Goal: Task Accomplishment & Management: Manage account settings

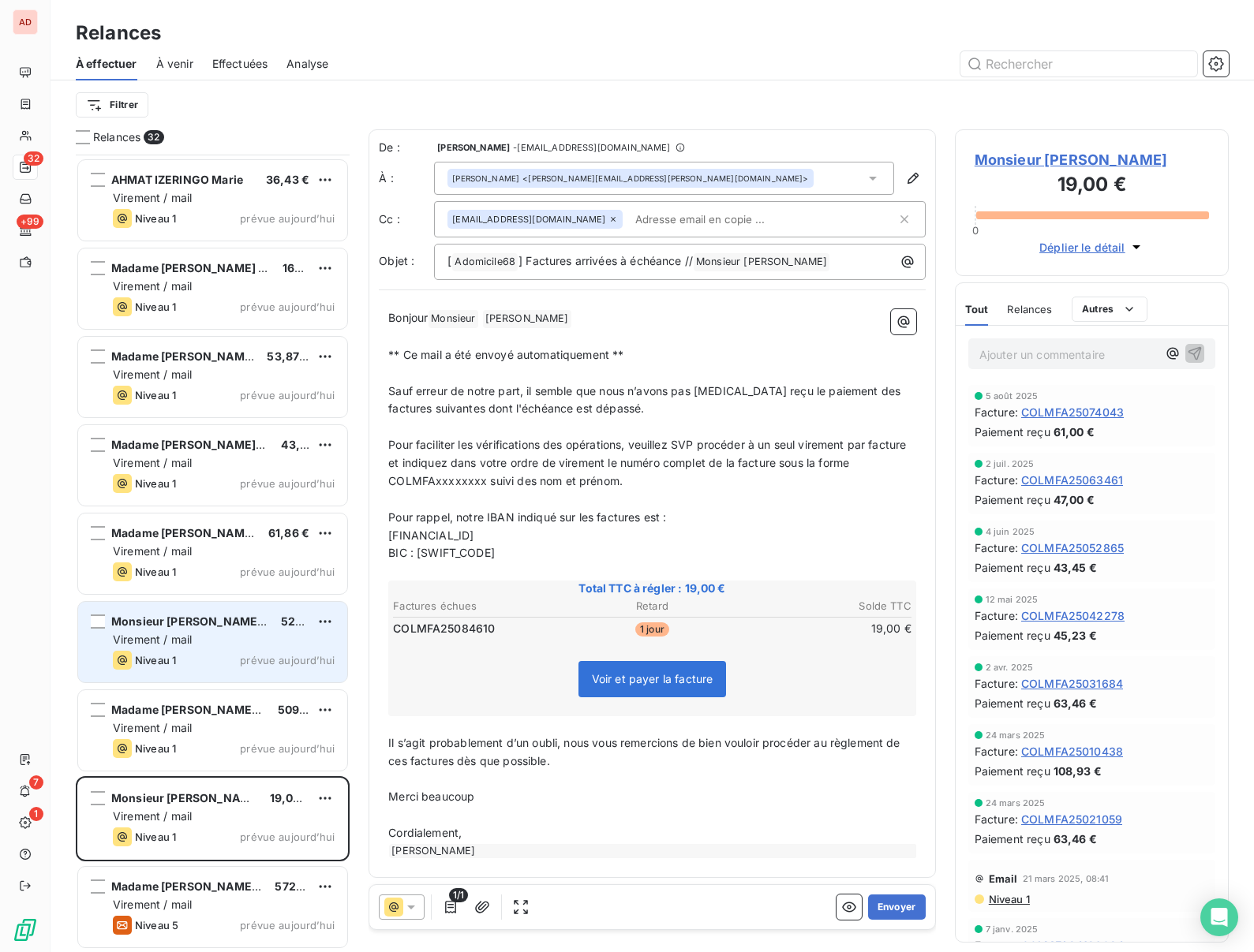
scroll to position [798, 273]
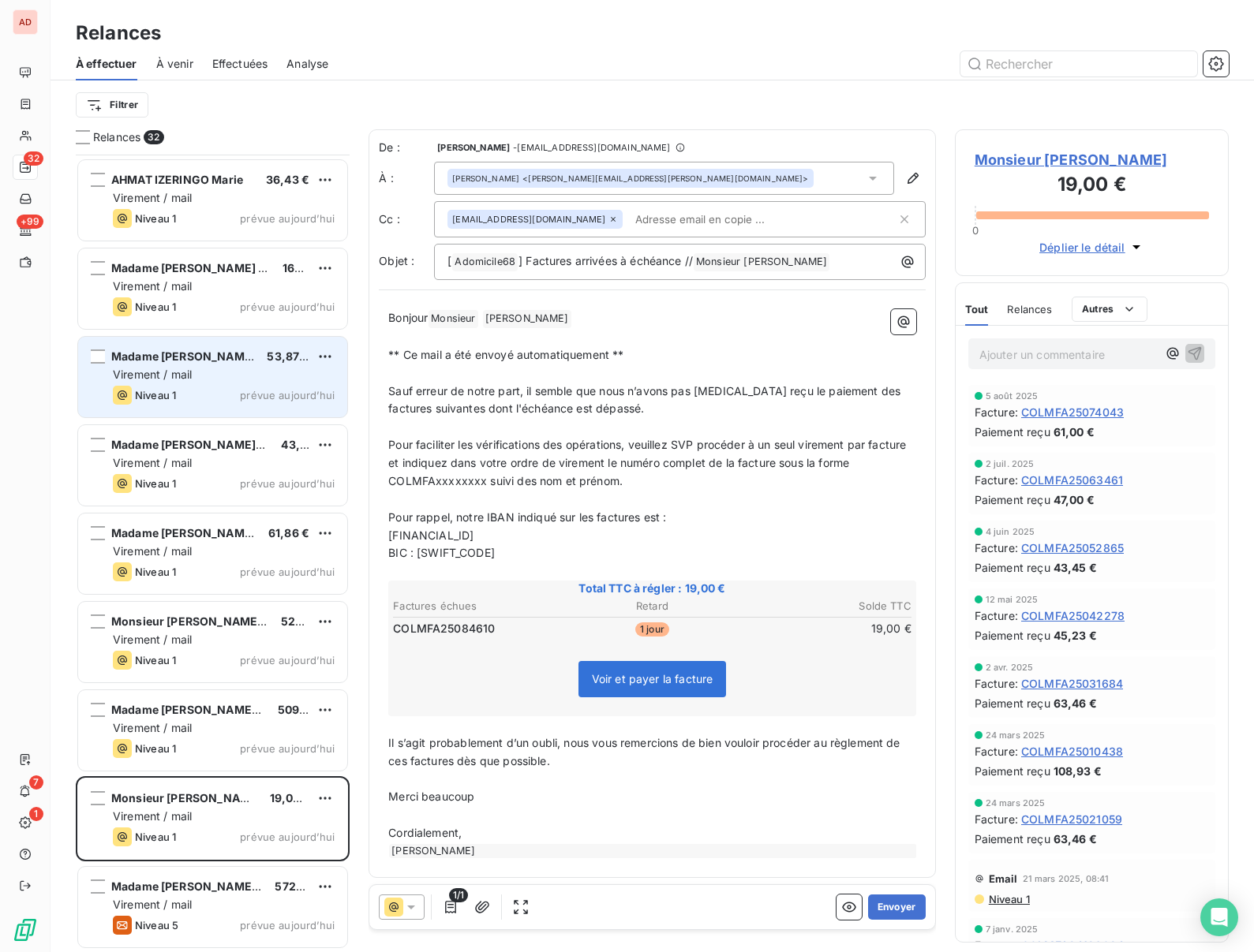
click at [142, 383] on div "Madame [PERSON_NAME] 53,87 € Virement / mail Niveau 1 prévue [DATE]" at bounding box center [212, 378] width 269 height 81
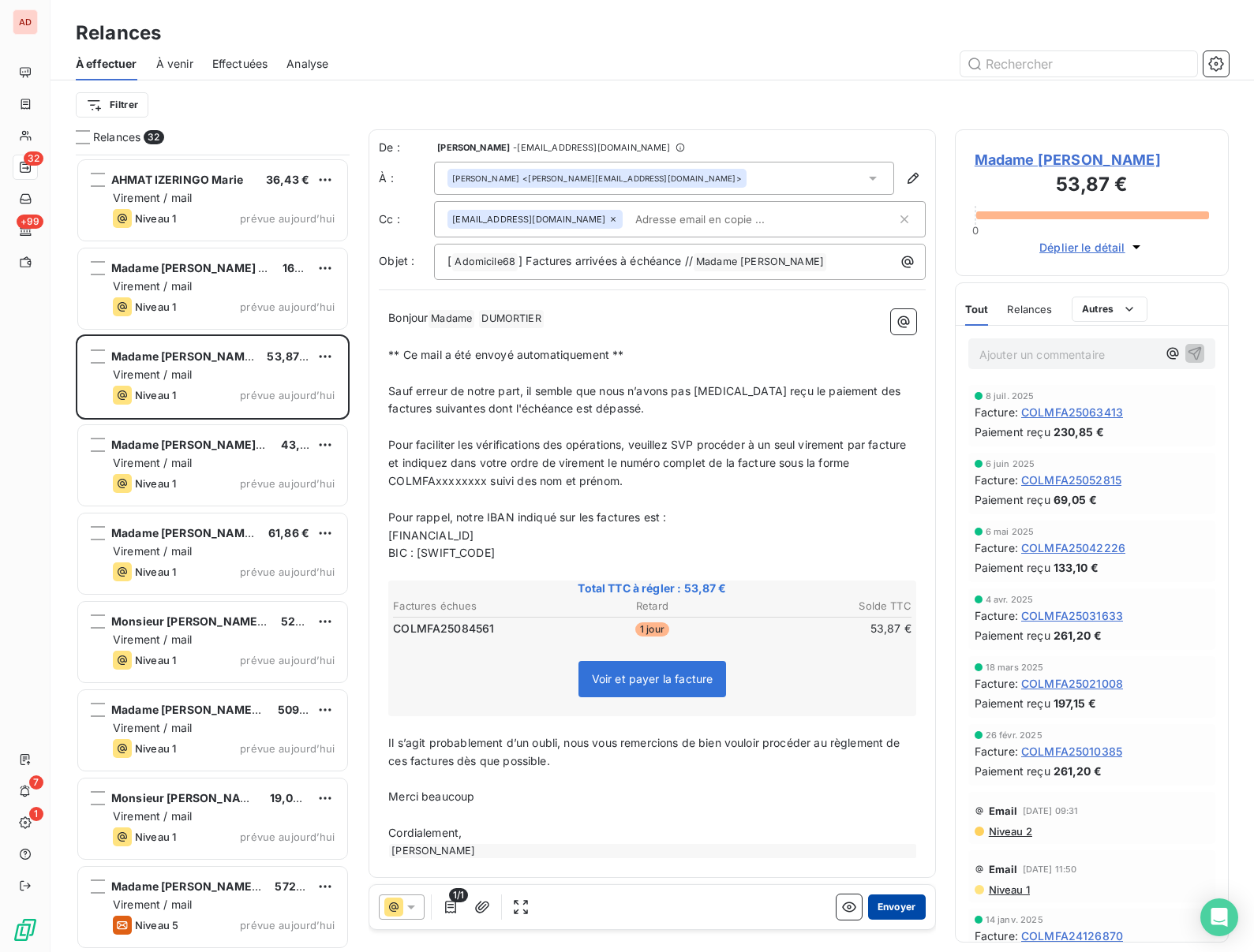
click at [897, 907] on button "Envoyer" at bounding box center [897, 908] width 58 height 26
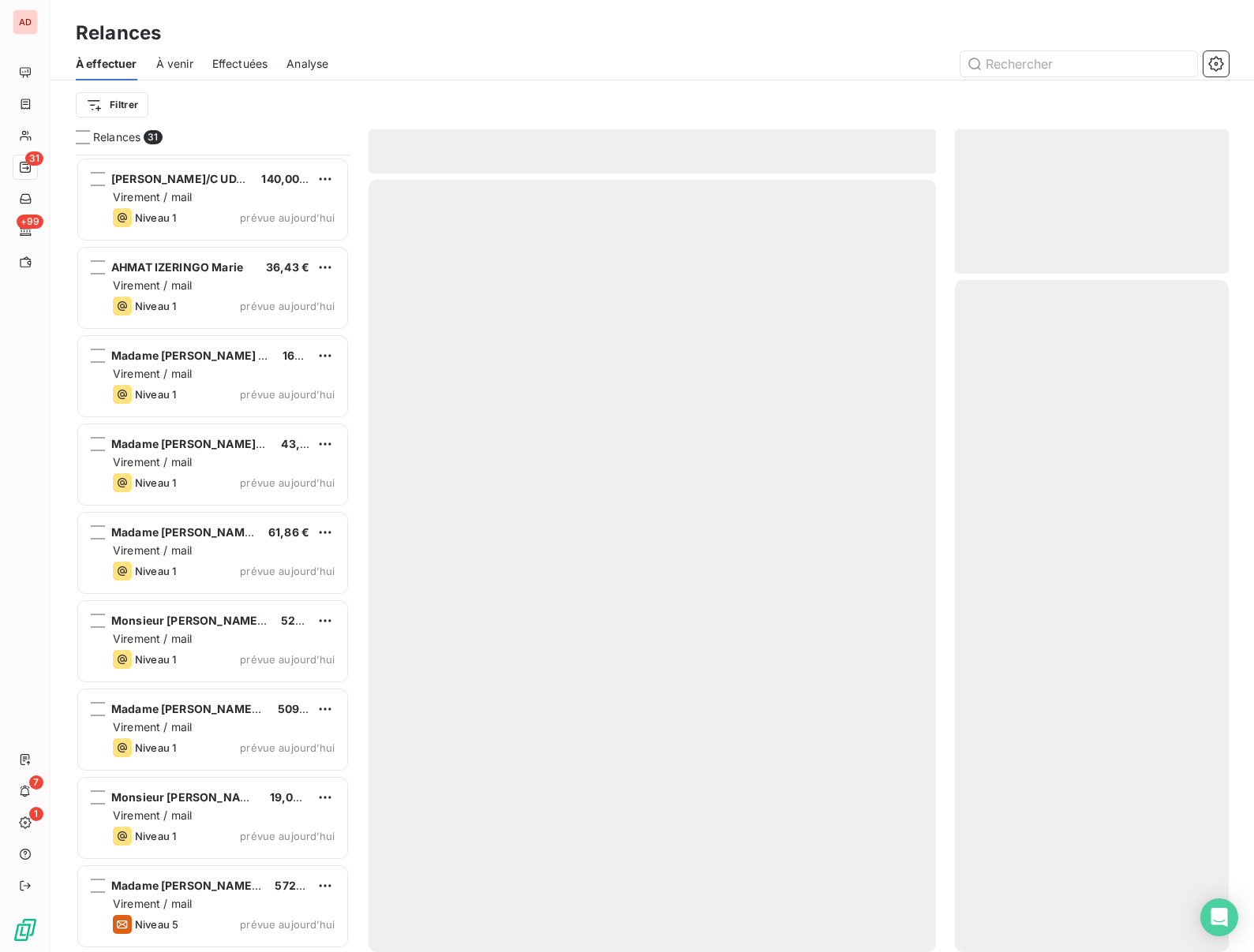
scroll to position [1942, 0]
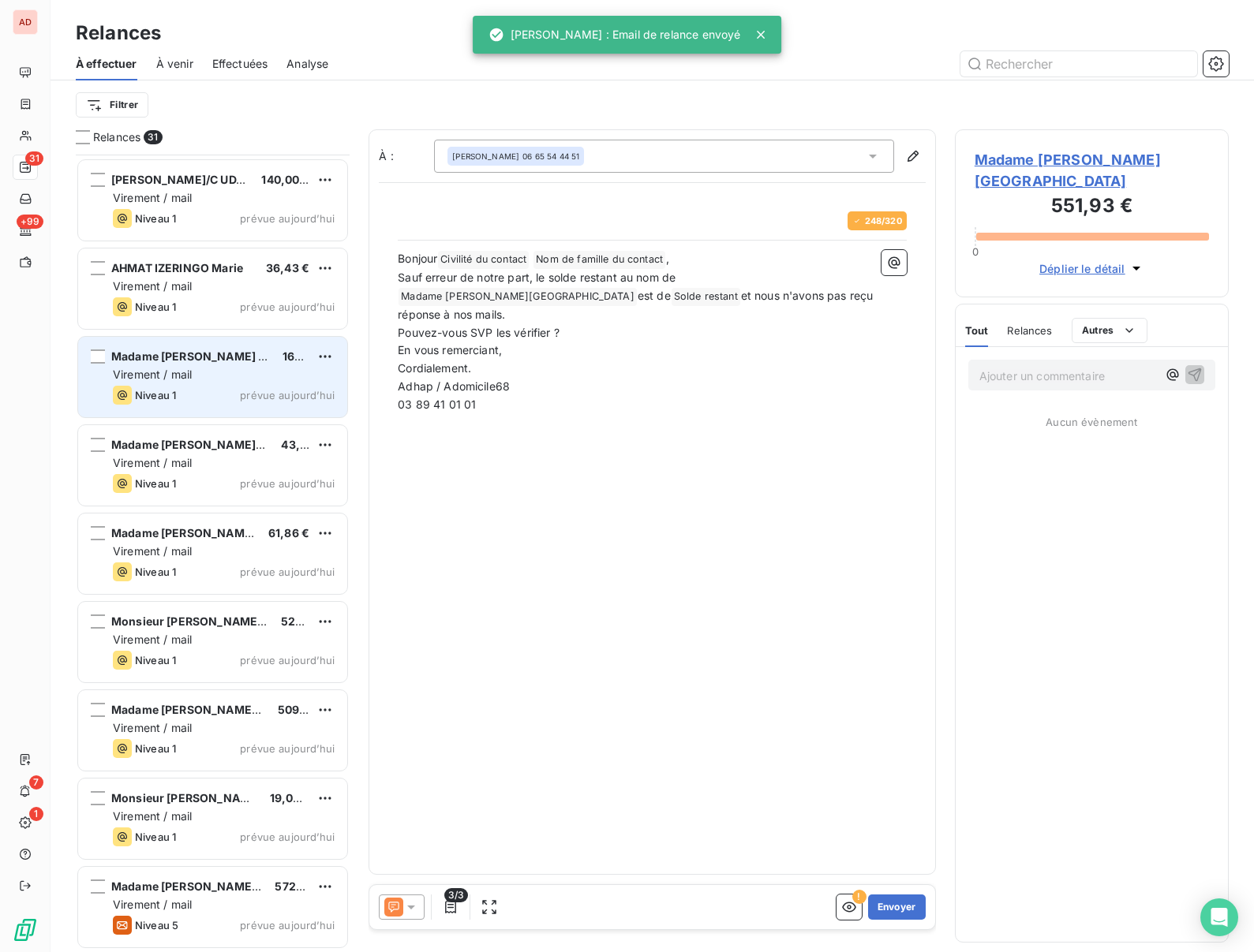
scroll to position [798, 273]
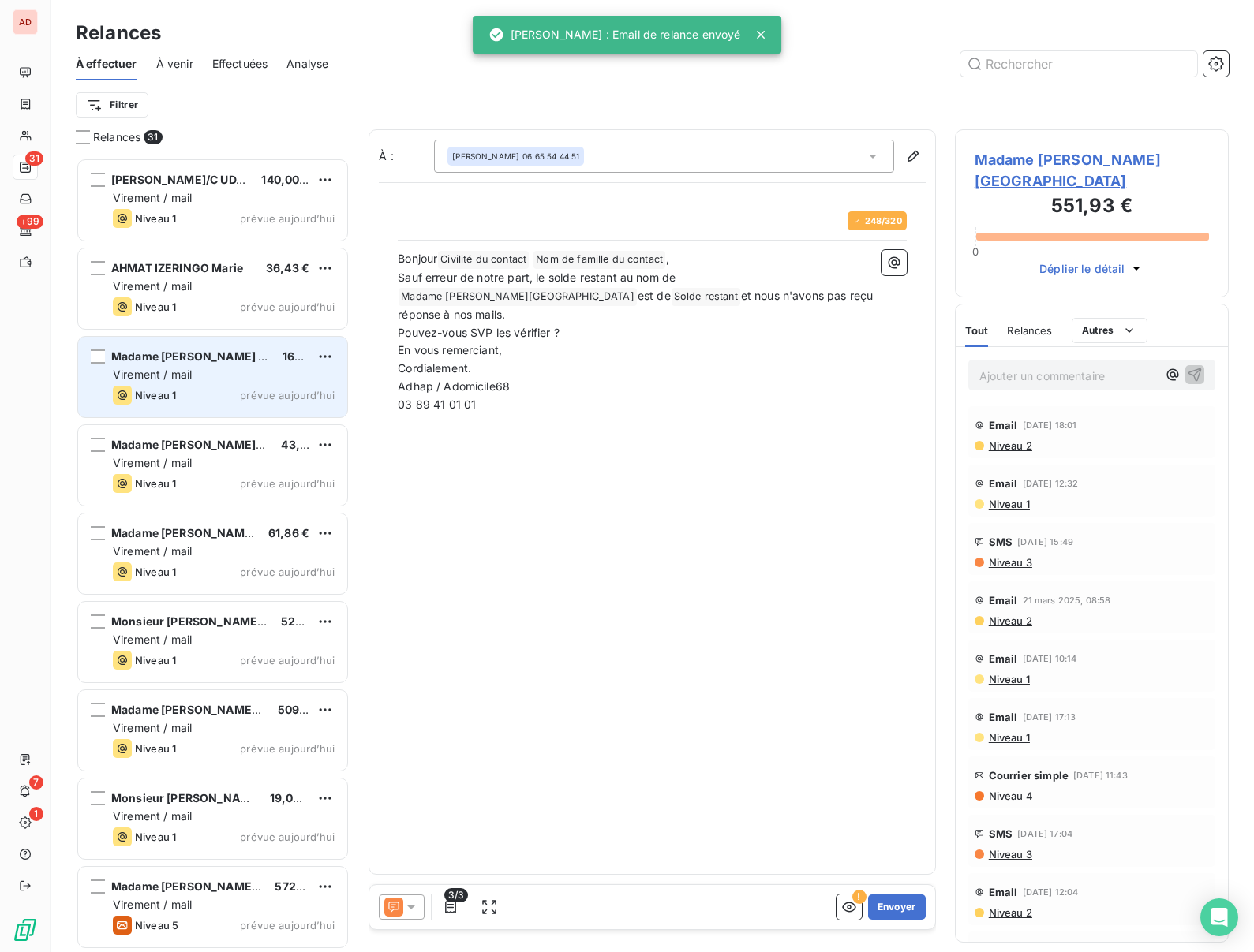
click at [178, 376] on span "Virement / mail" at bounding box center [152, 375] width 79 height 14
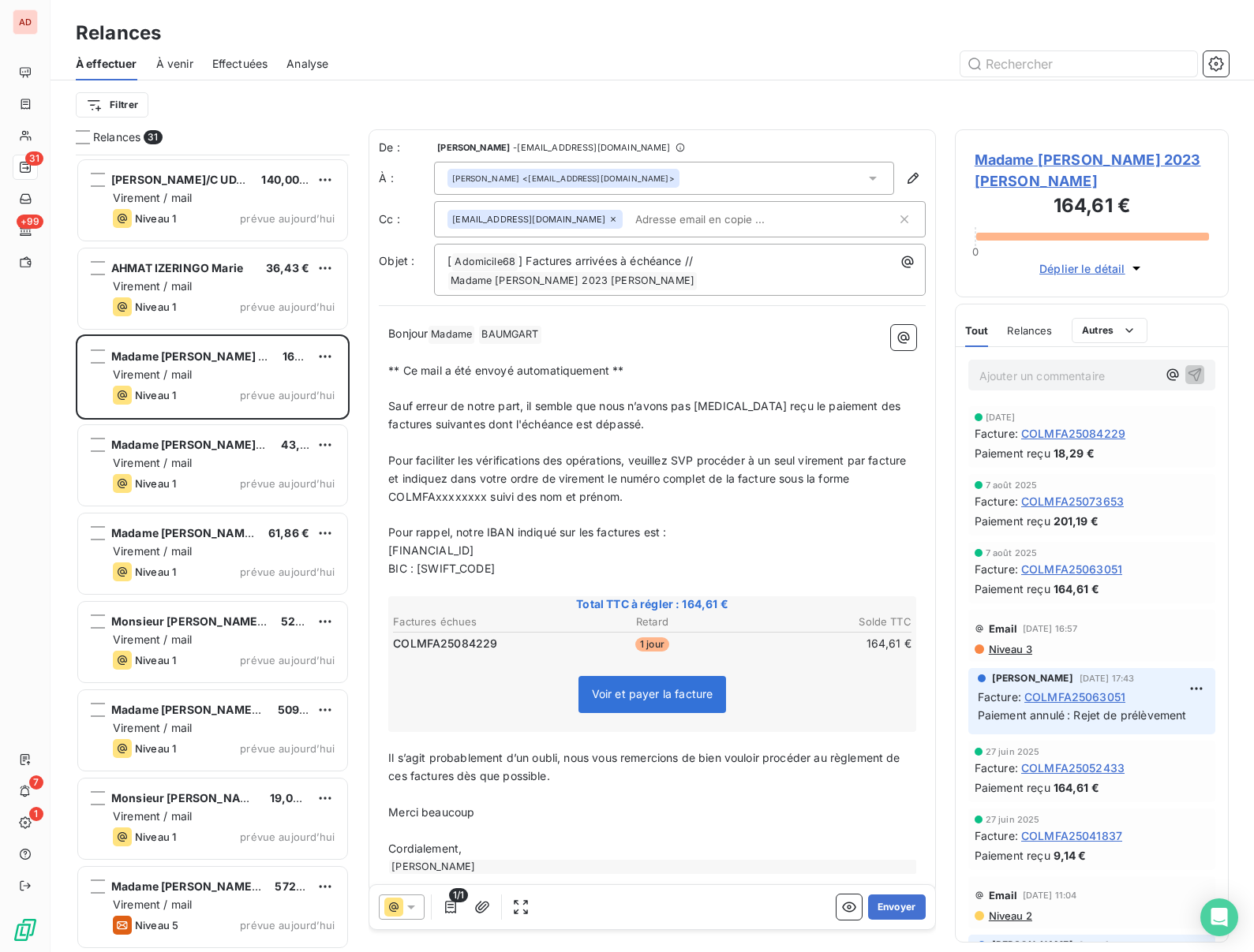
click at [1020, 160] on span "Madame [PERSON_NAME] 2023 [PERSON_NAME]" at bounding box center [1092, 170] width 234 height 42
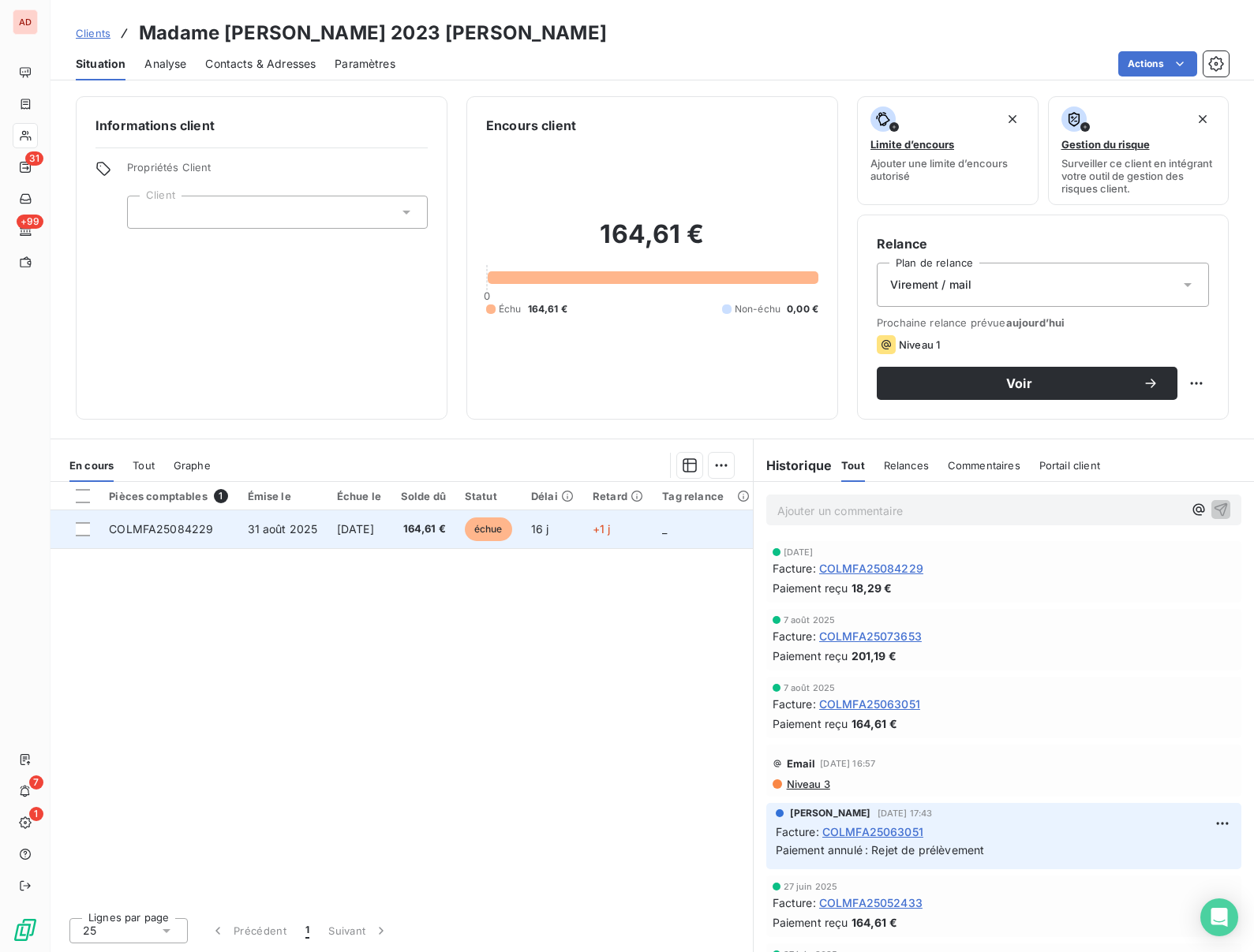
click at [249, 523] on span "31 août 2025" at bounding box center [282, 529] width 70 height 14
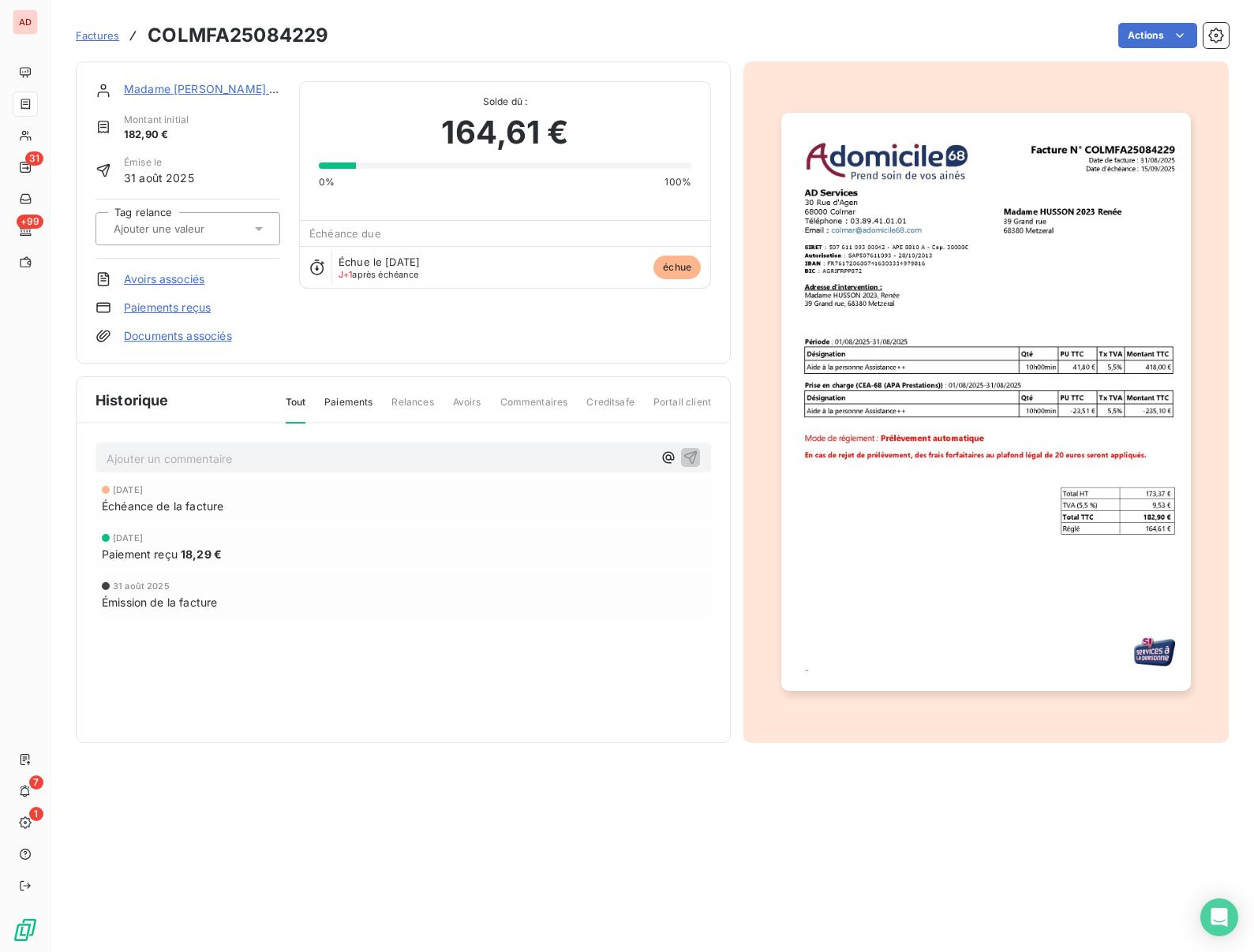
click at [139, 311] on link "Paiements reçus" at bounding box center [167, 308] width 87 height 16
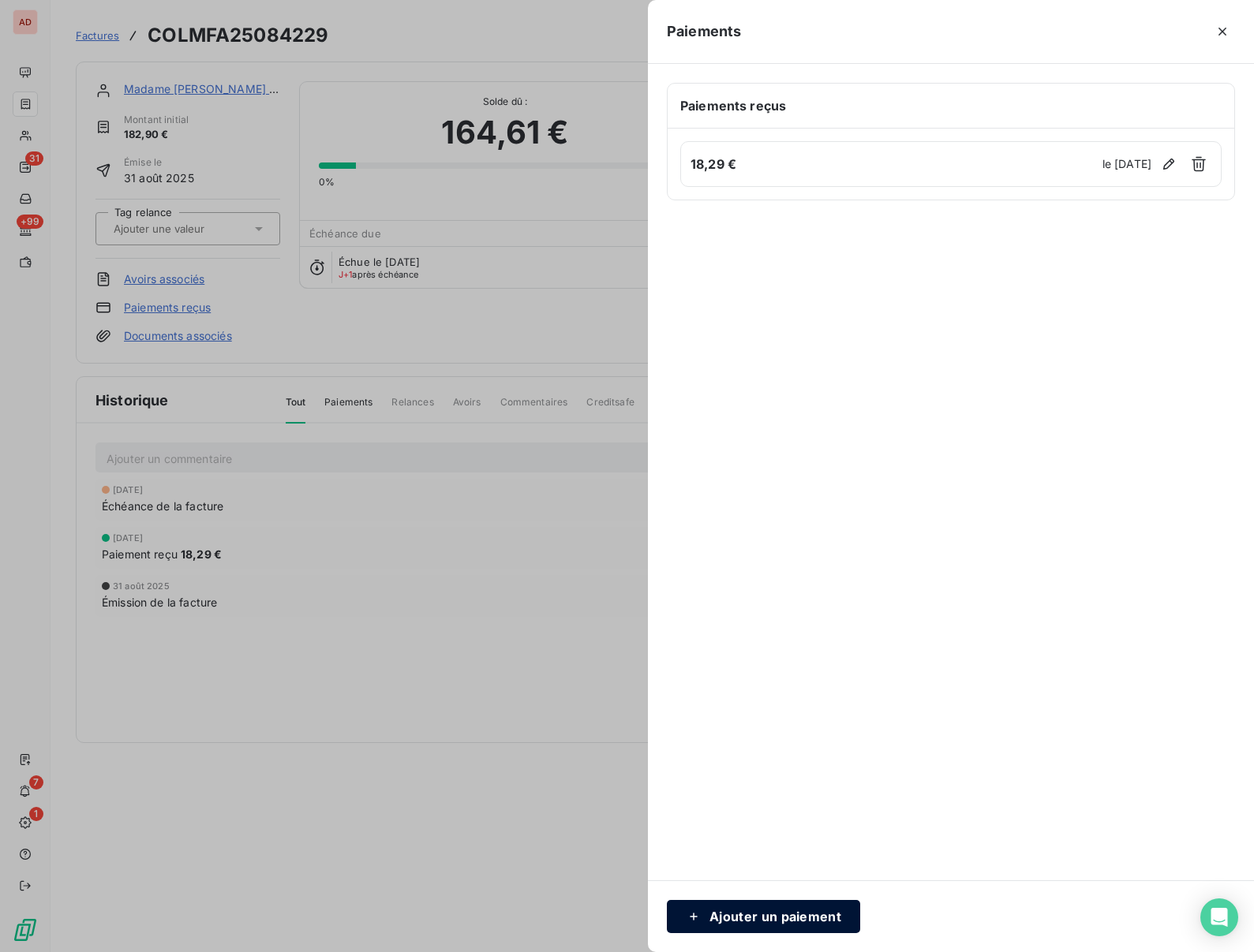
click at [770, 916] on button "Ajouter un paiement" at bounding box center [763, 917] width 194 height 33
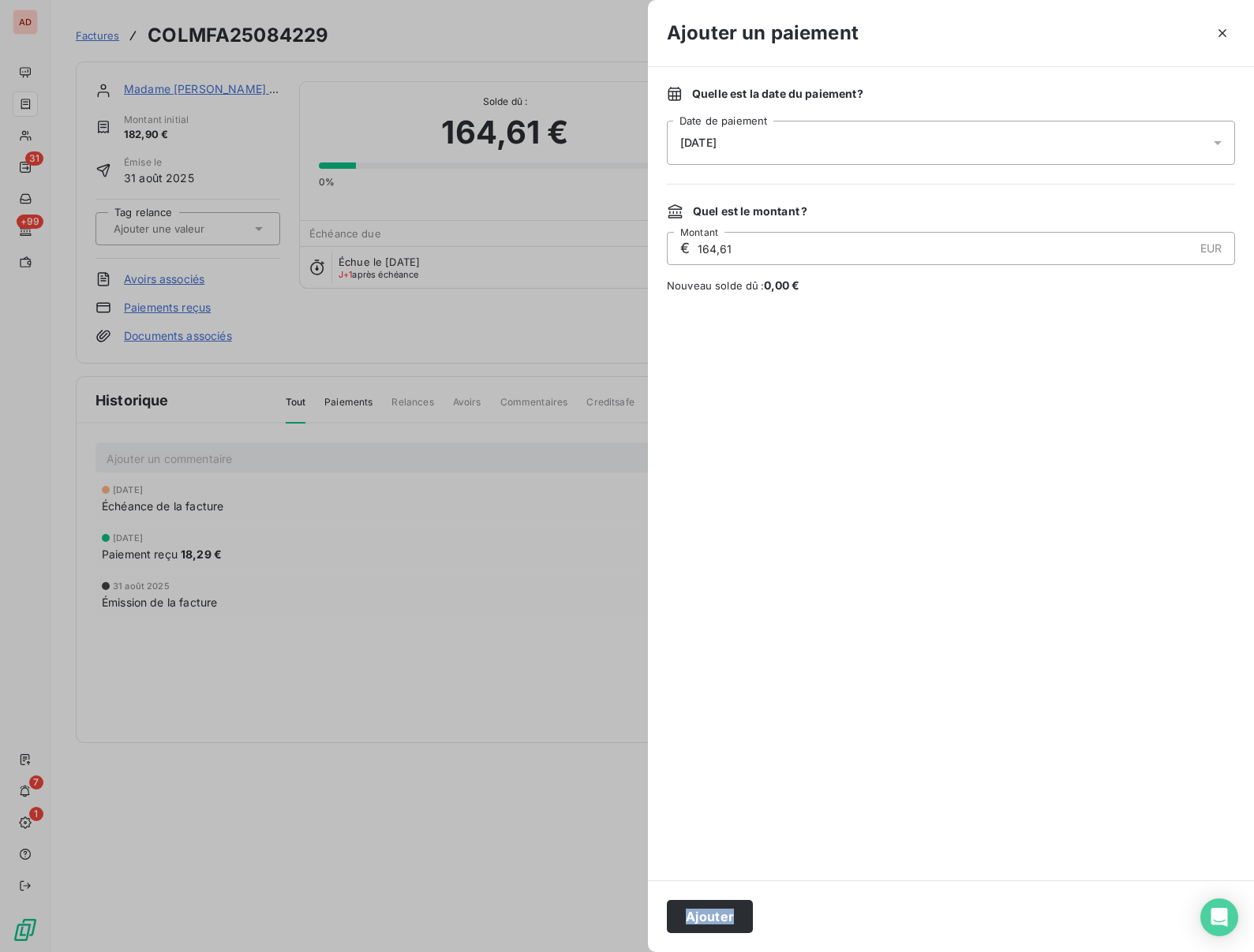
click at [780, 909] on div "Ajouter" at bounding box center [951, 916] width 606 height 72
click at [713, 912] on button "Ajouter" at bounding box center [709, 917] width 86 height 33
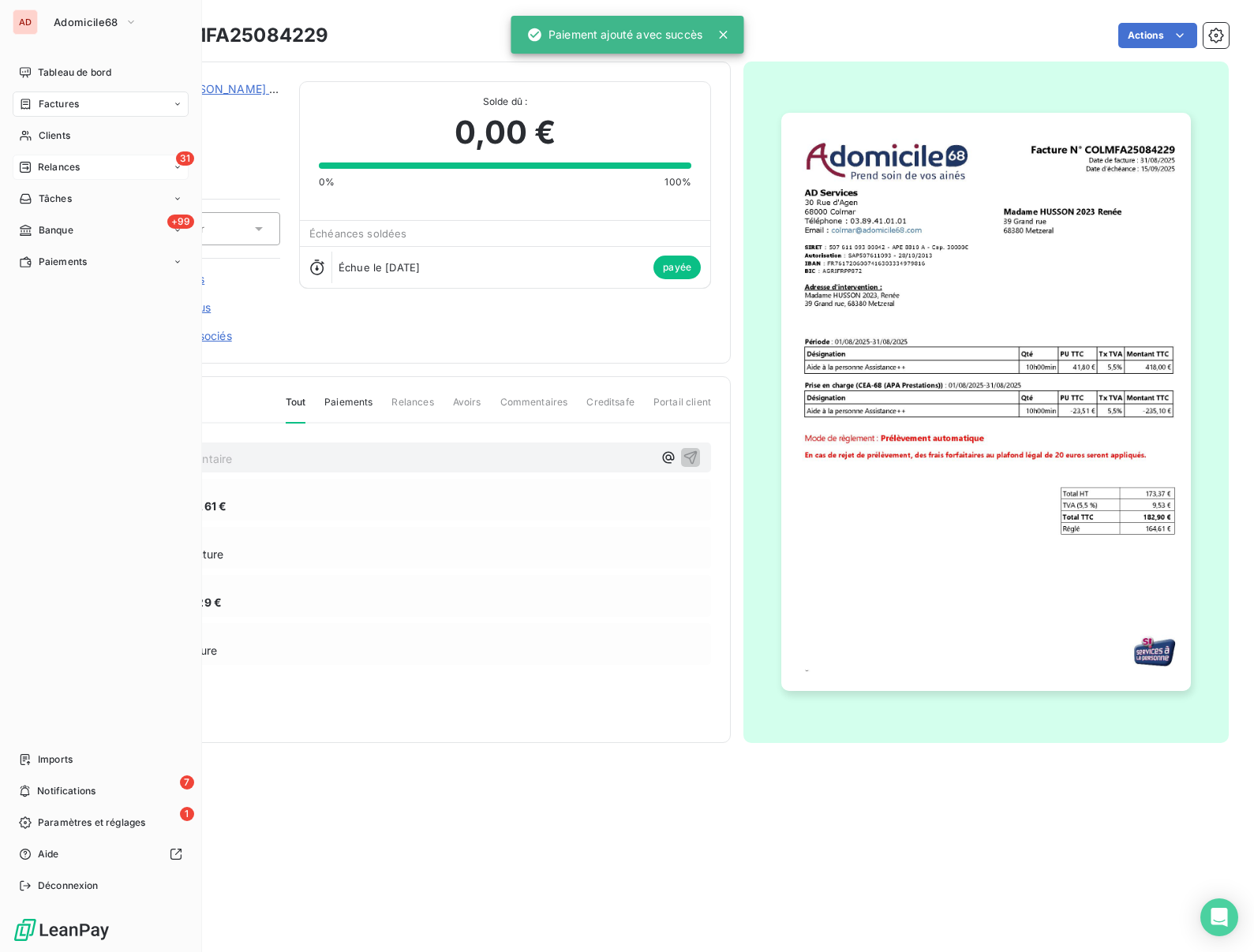
click at [50, 167] on span "Relances" at bounding box center [59, 167] width 42 height 14
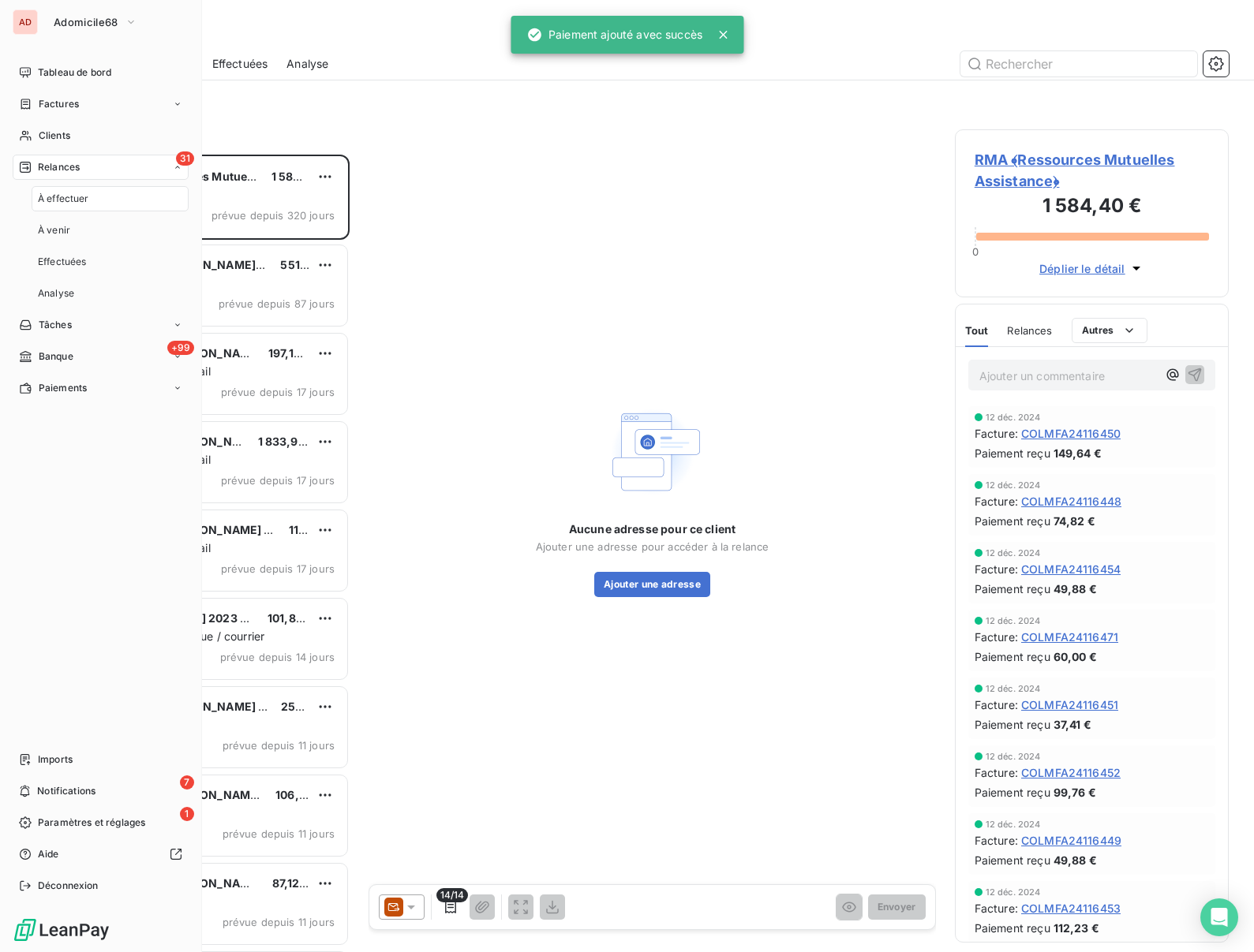
scroll to position [798, 273]
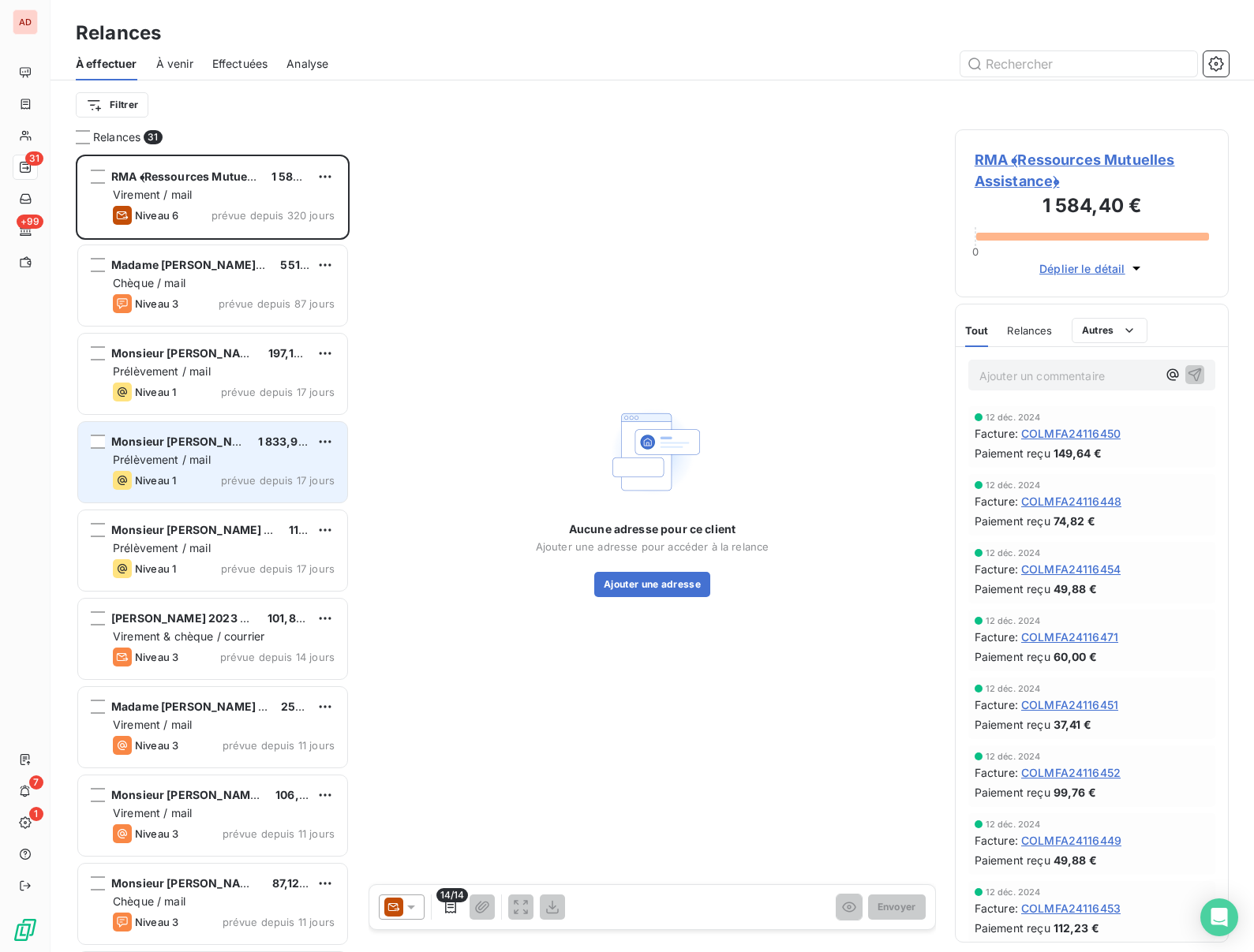
click at [186, 467] on div "Prélèvement / mail" at bounding box center [223, 460] width 221 height 16
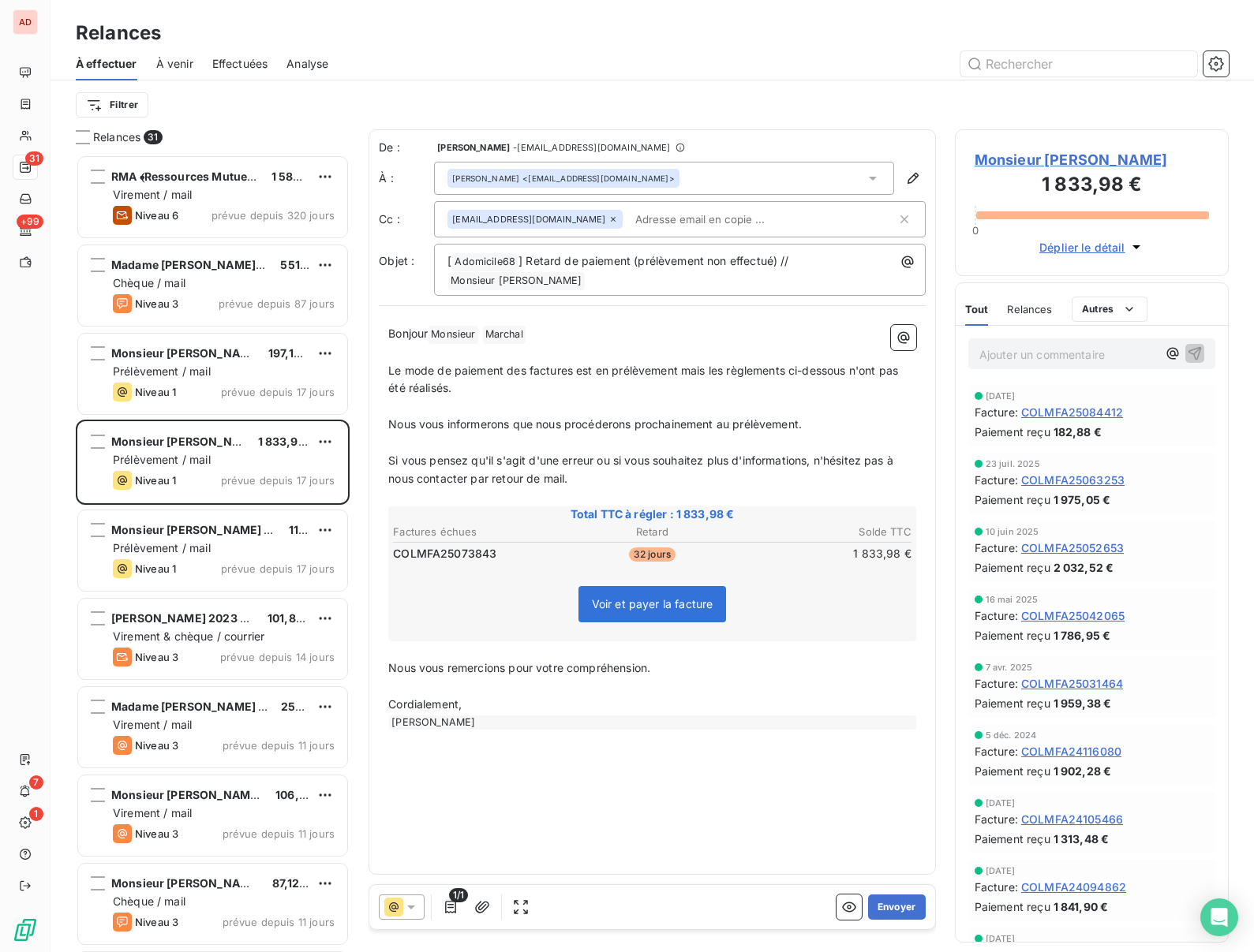
click at [985, 163] on span "Monsieur [PERSON_NAME]" at bounding box center [1092, 160] width 234 height 22
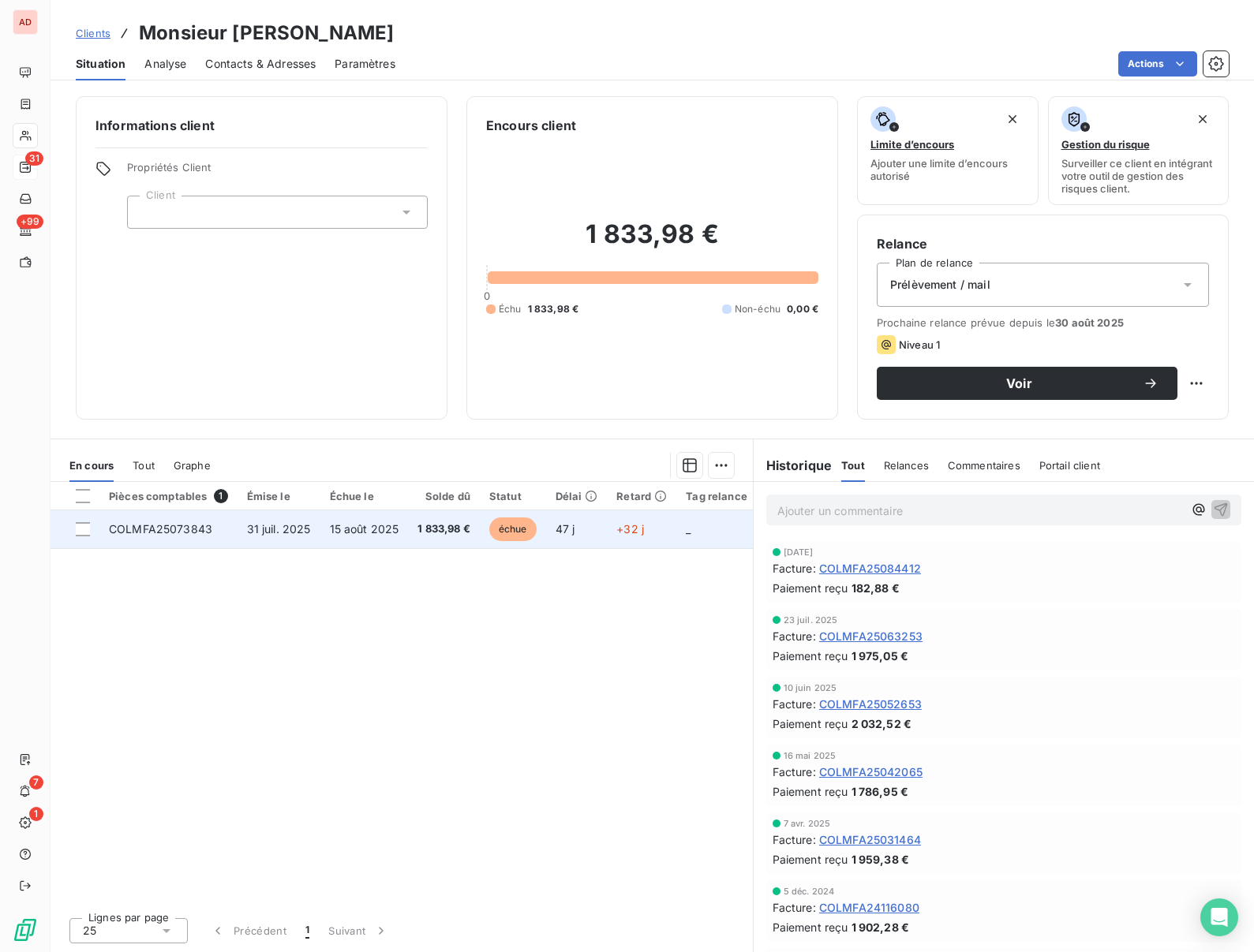
click at [394, 522] on span "15 août 2025" at bounding box center [364, 529] width 70 height 14
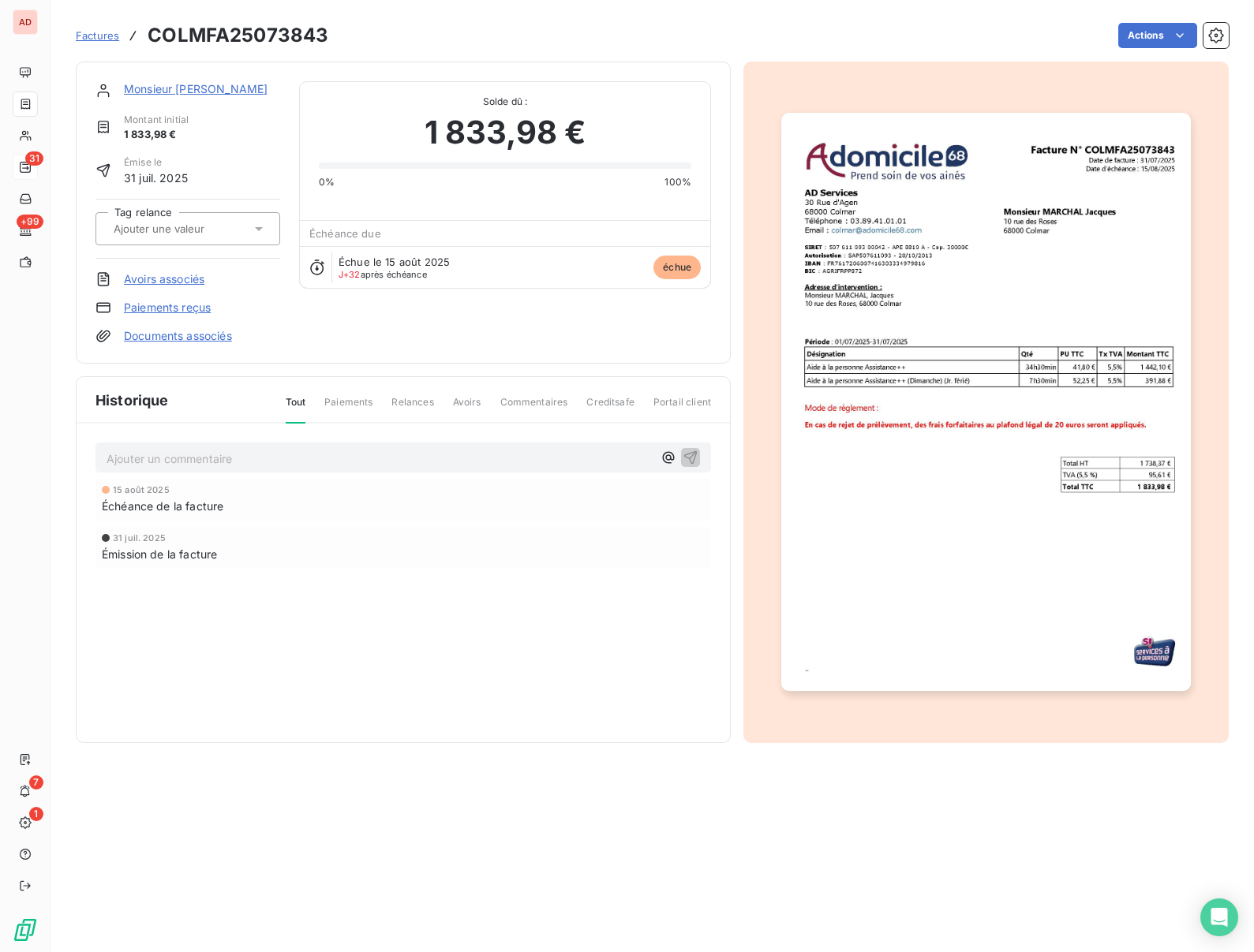
click at [152, 310] on link "Paiements reçus" at bounding box center [167, 308] width 87 height 16
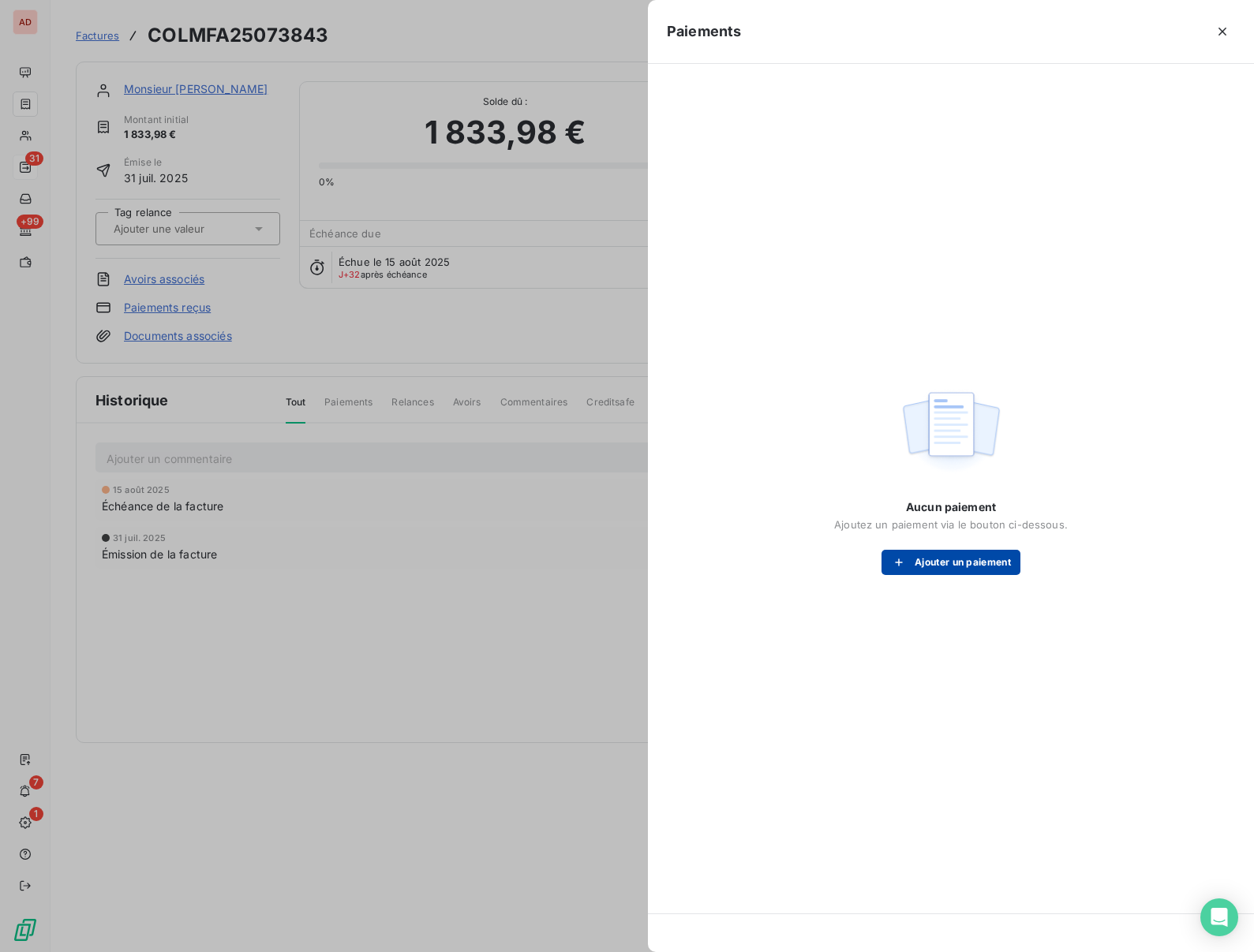
click at [956, 574] on button "Ajouter un paiement" at bounding box center [950, 563] width 139 height 26
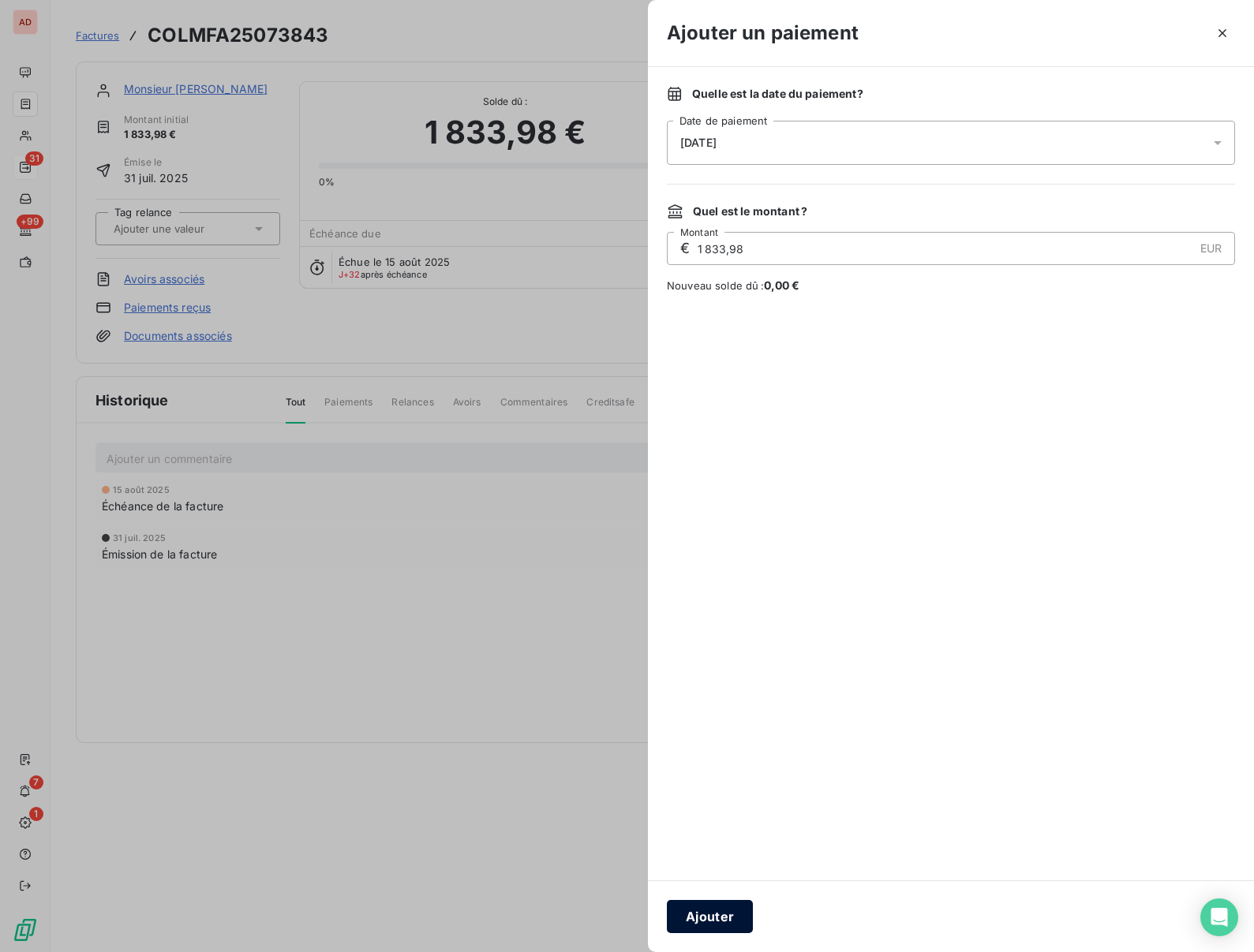
click at [716, 906] on button "Ajouter" at bounding box center [709, 917] width 86 height 33
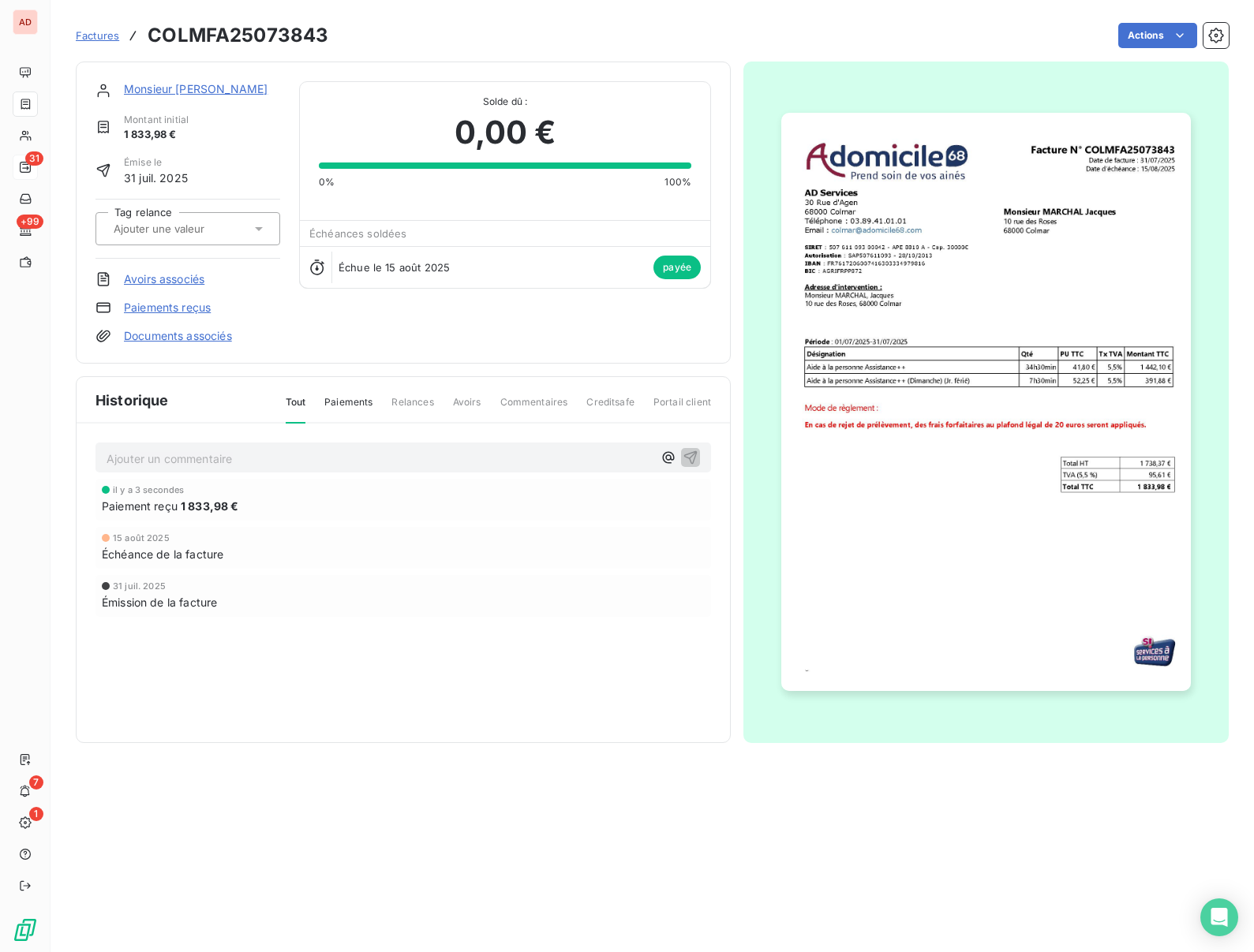
click at [369, 32] on div "Actions" at bounding box center [788, 35] width 881 height 26
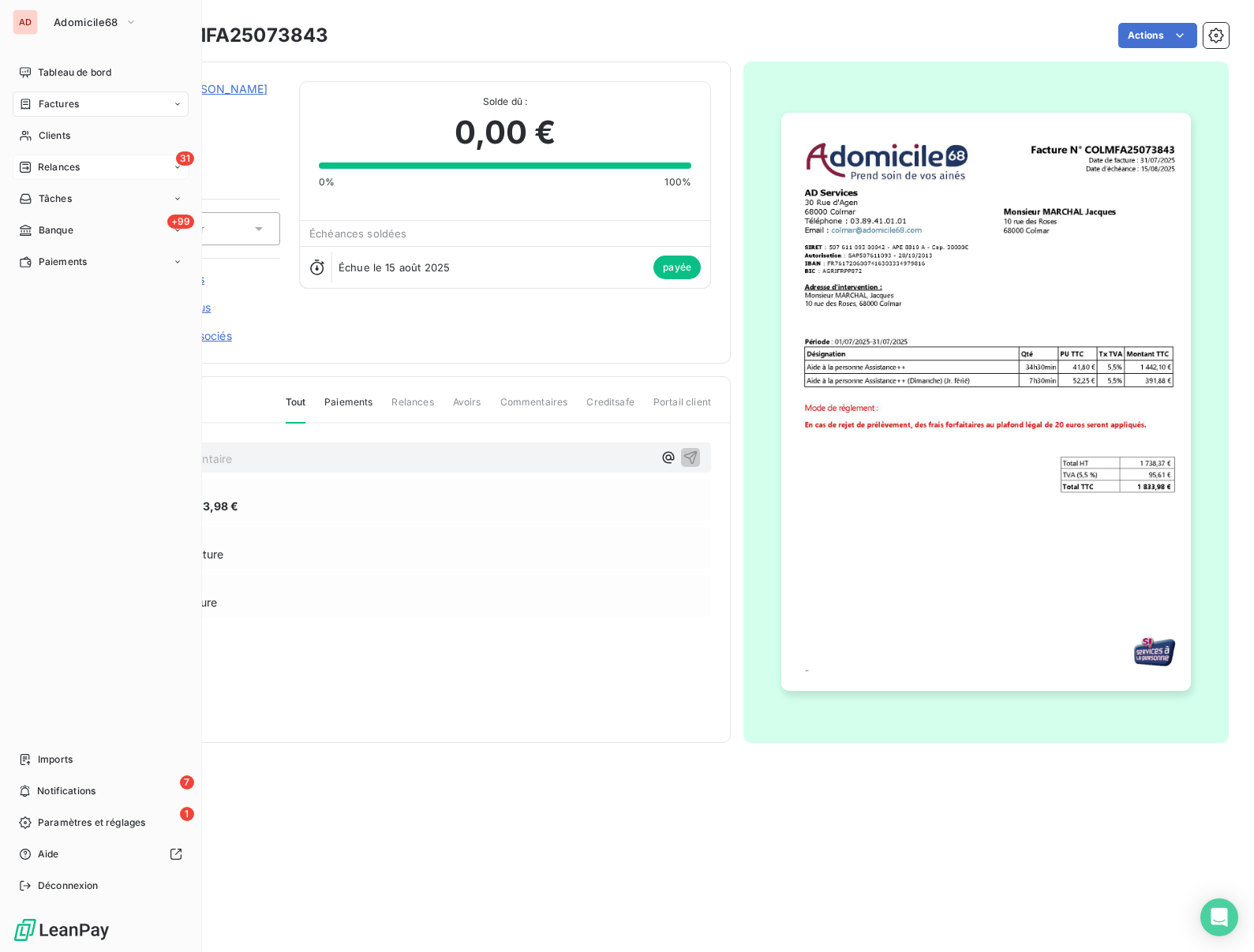
click at [36, 158] on div "31 Relances" at bounding box center [100, 167] width 176 height 26
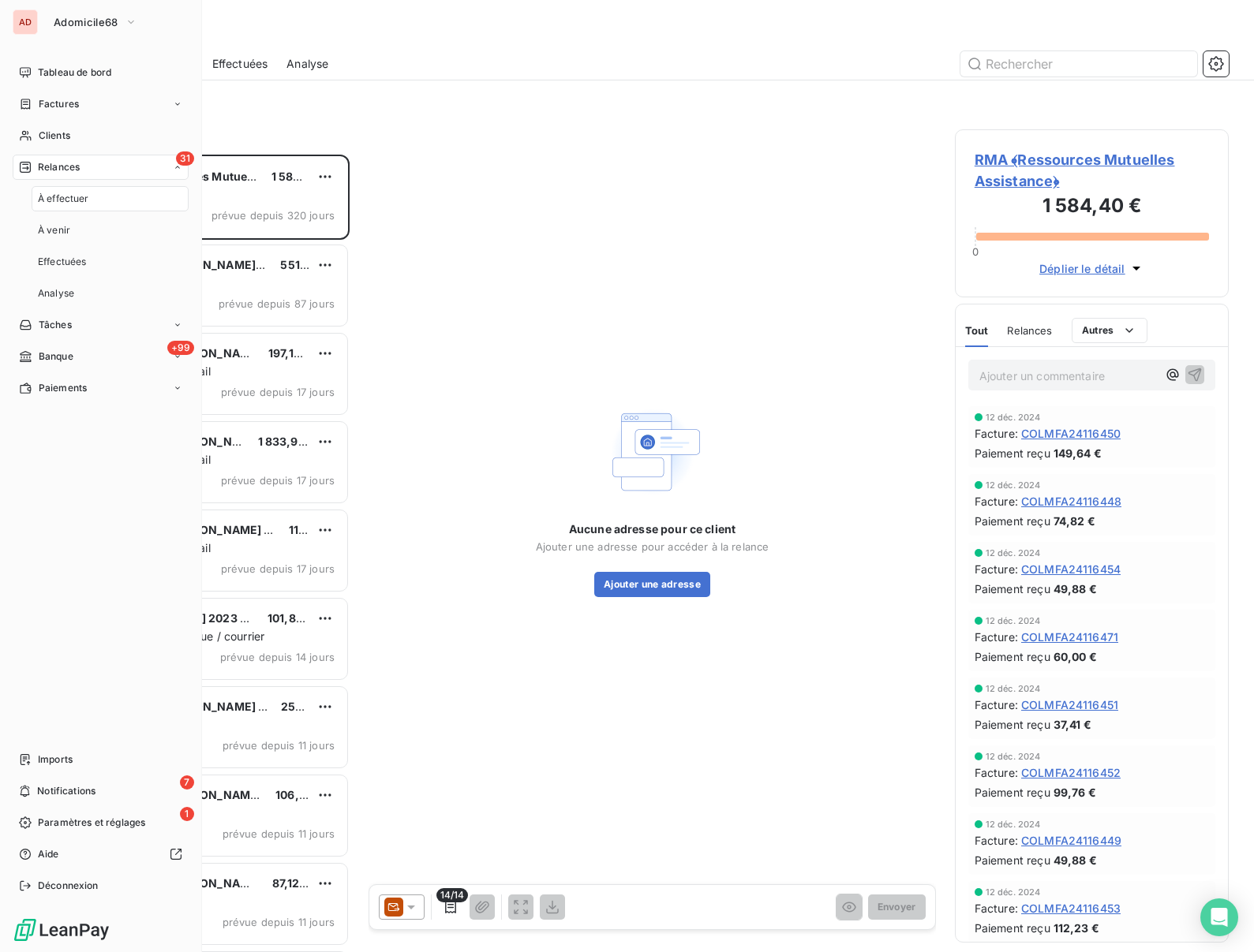
scroll to position [798, 273]
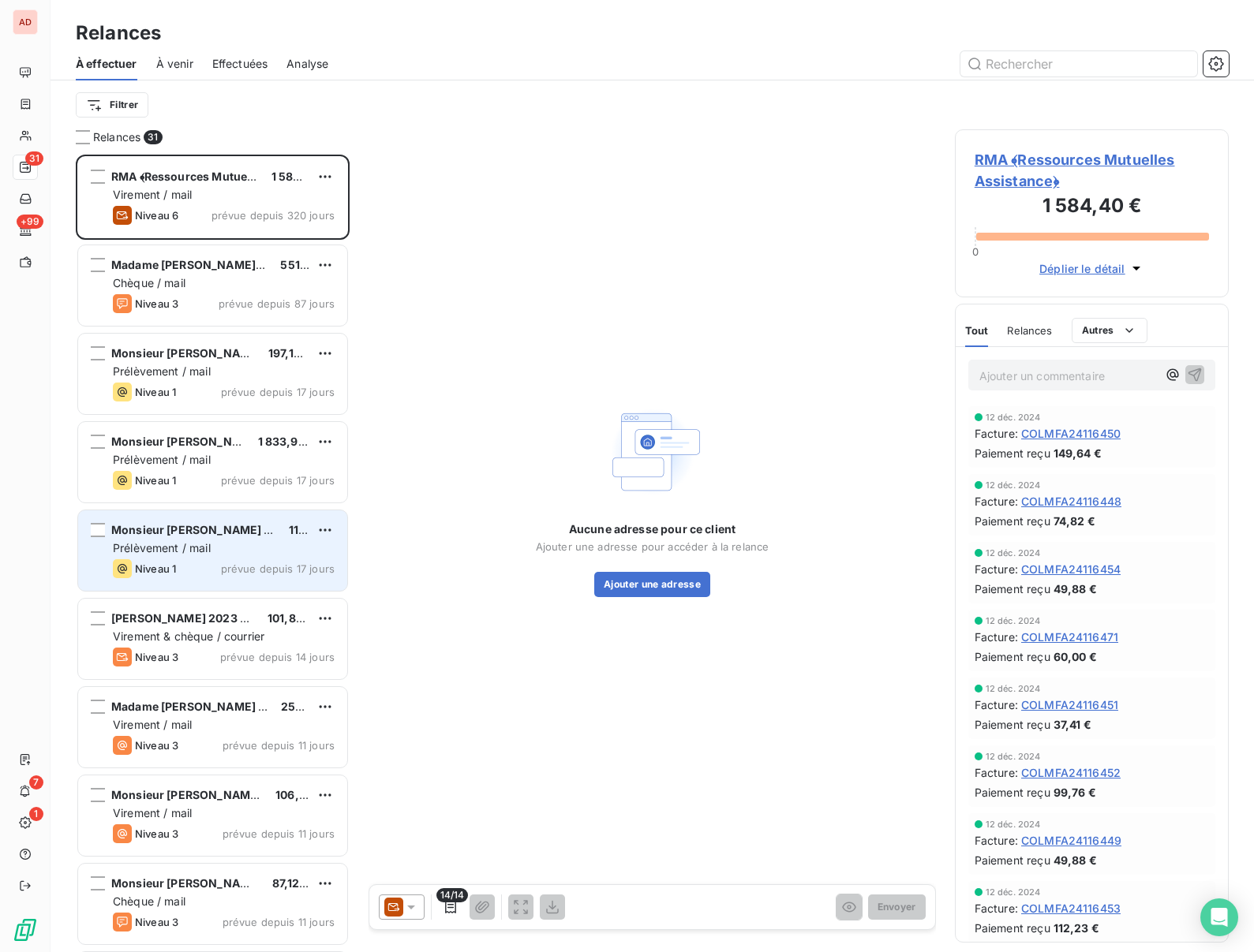
click at [171, 553] on span "Prélèvement / mail" at bounding box center [161, 548] width 97 height 14
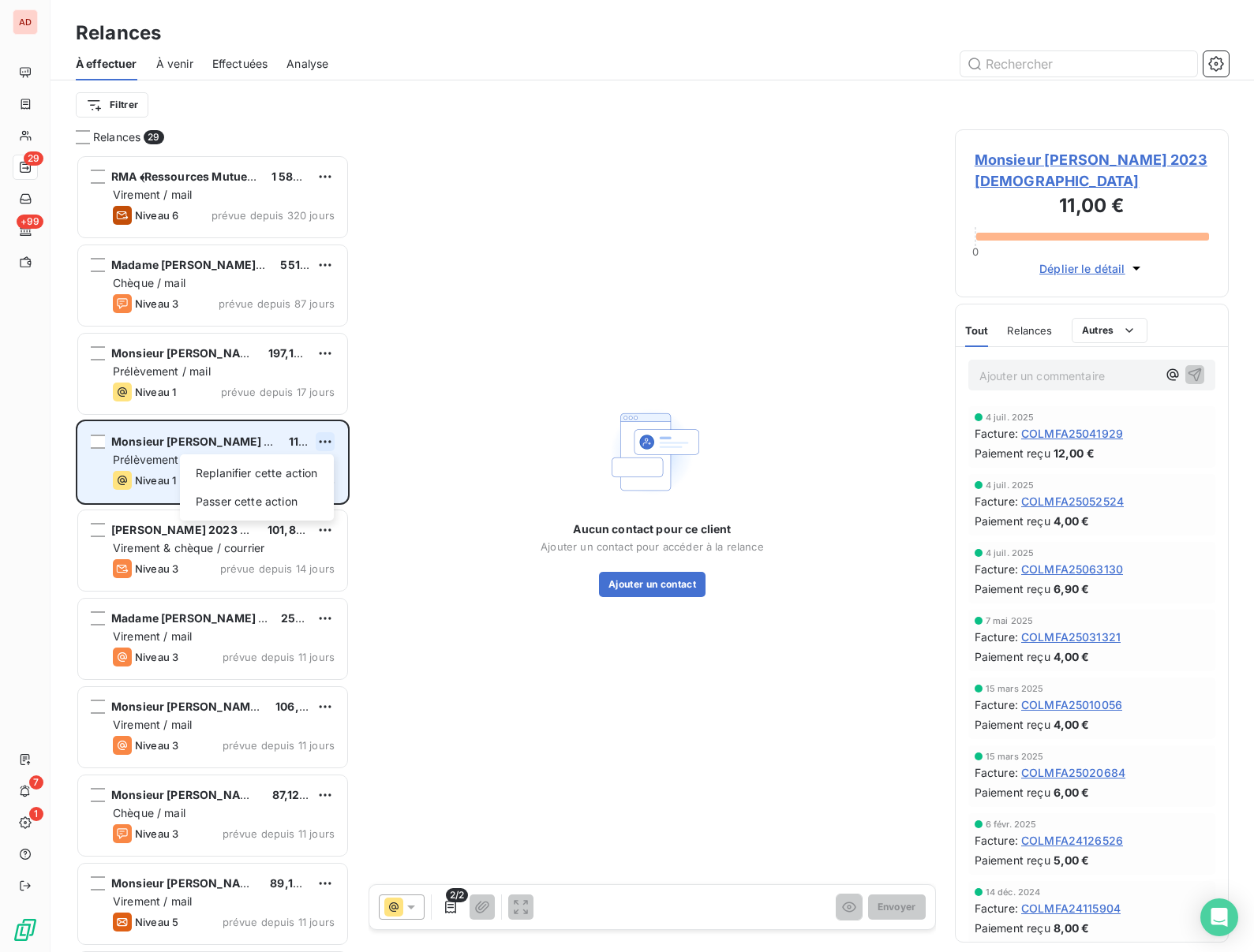
click at [323, 440] on html "AD 29 +99 7 1 Relances À effectuer À venir Effectuées Analyse Filtrer Relances …" at bounding box center [627, 476] width 1254 height 952
click at [274, 467] on div "Replanifier cette action" at bounding box center [257, 474] width 142 height 26
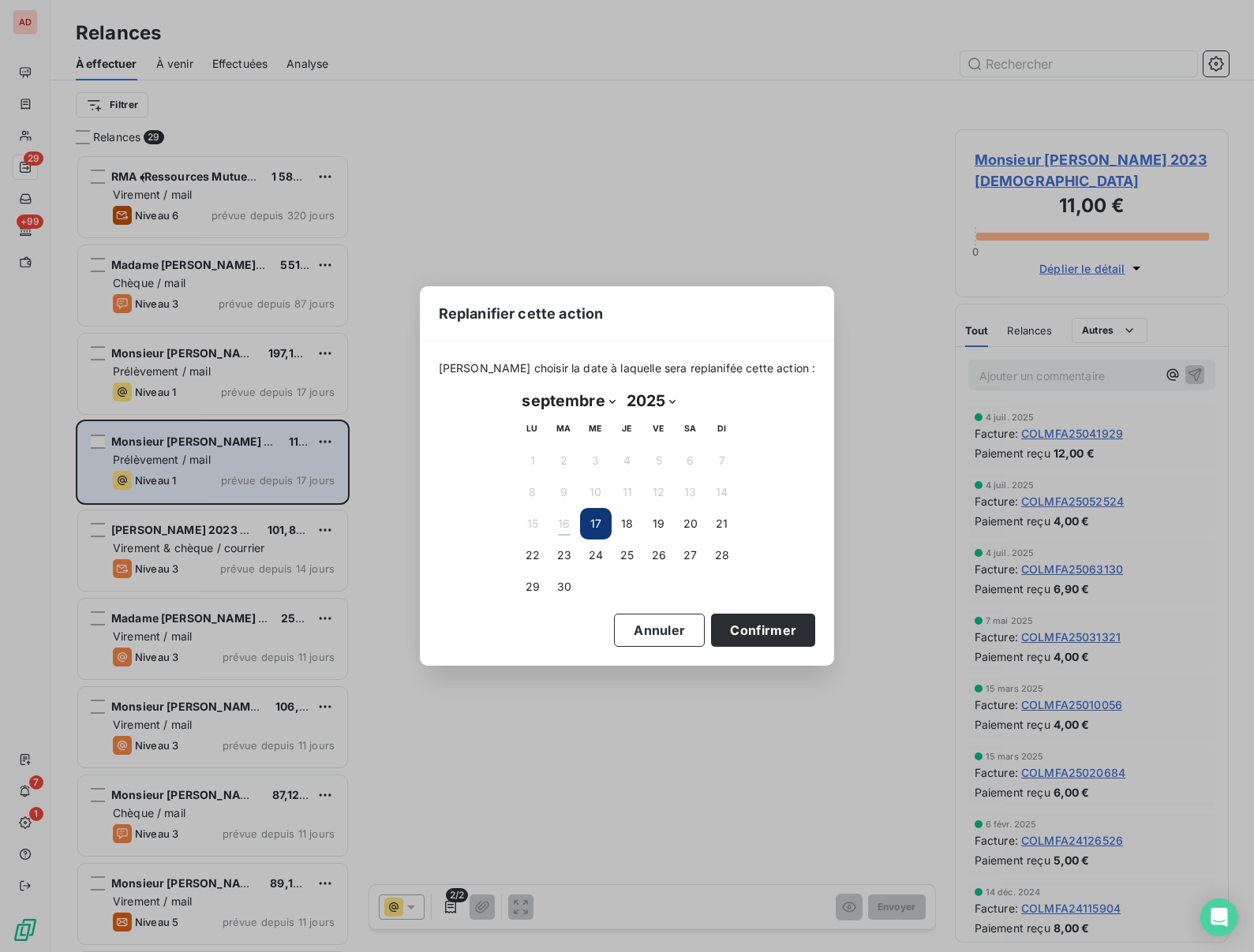
click at [605, 406] on select "janvier février mars avril mai juin juillet août septembre octobre novembre déc…" at bounding box center [569, 401] width 104 height 26
select select "9"
click at [517, 388] on select "janvier février mars avril mai juin juillet août septembre octobre novembre déc…" at bounding box center [569, 401] width 104 height 26
click at [598, 485] on button "8" at bounding box center [596, 493] width 31 height 31
click at [724, 627] on button "Confirmer" at bounding box center [763, 630] width 104 height 33
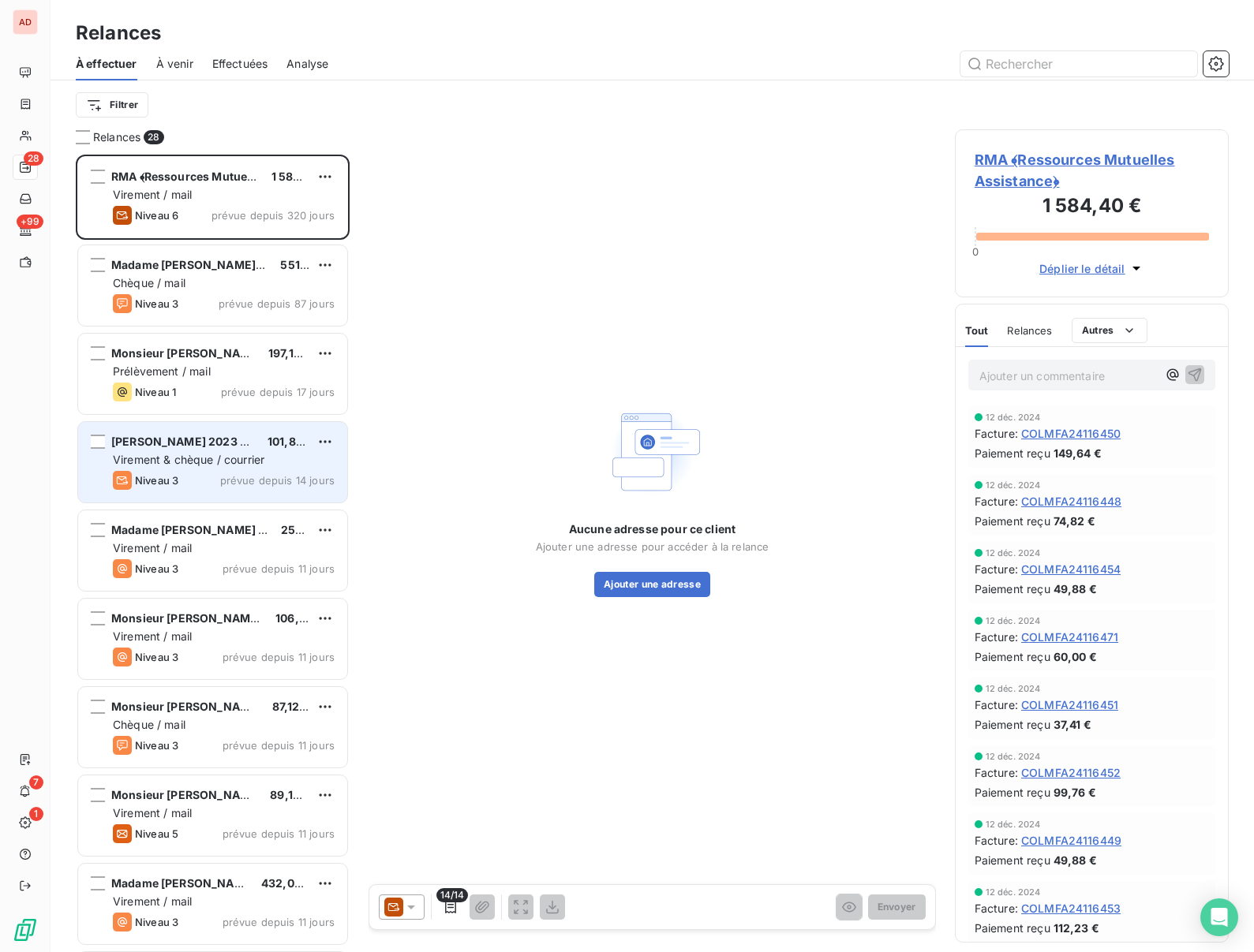
click at [209, 444] on span "[PERSON_NAME] 2023 Anne" at bounding box center [190, 442] width 157 height 14
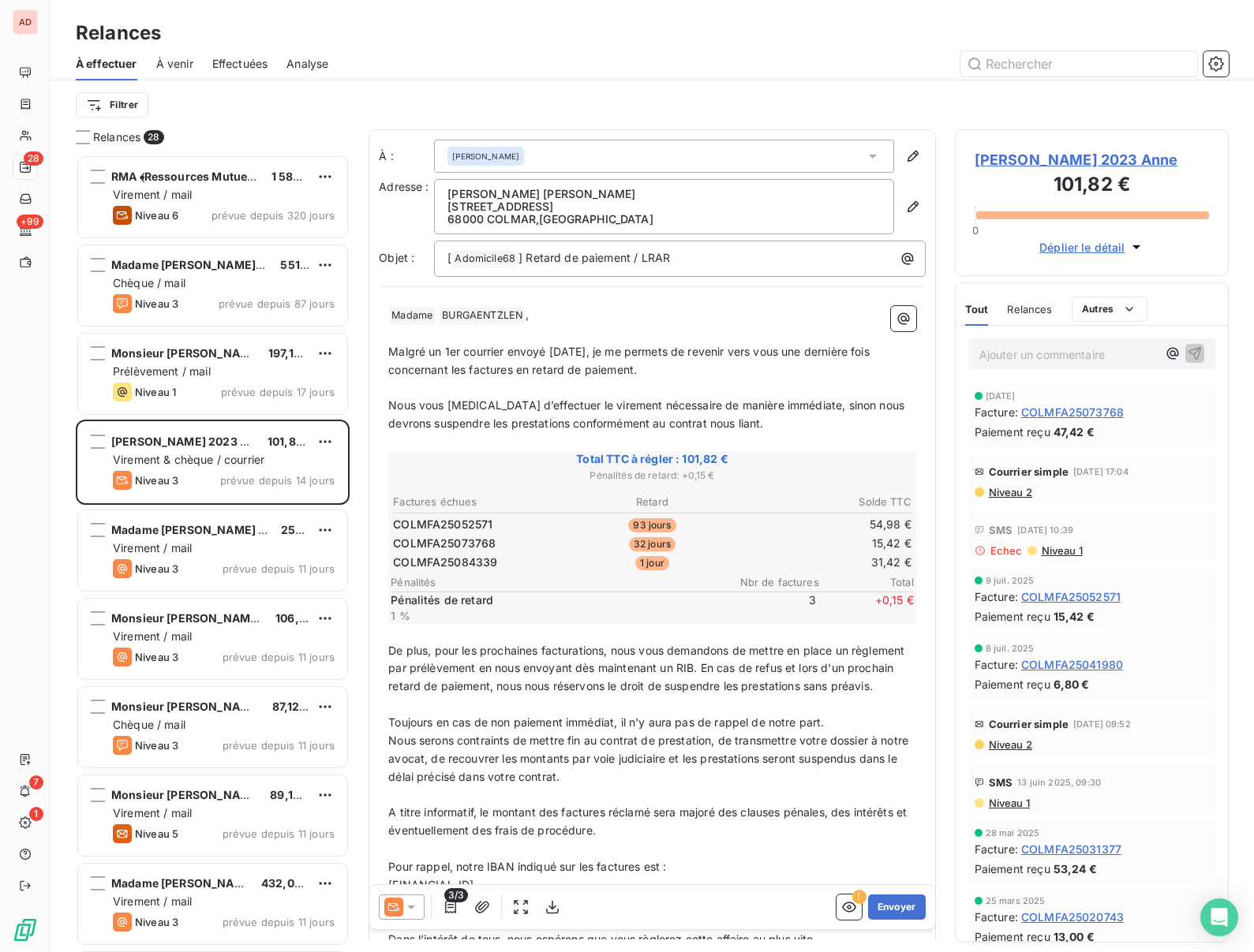
click at [1023, 157] on span "[PERSON_NAME] 2023 Anne" at bounding box center [1092, 160] width 234 height 22
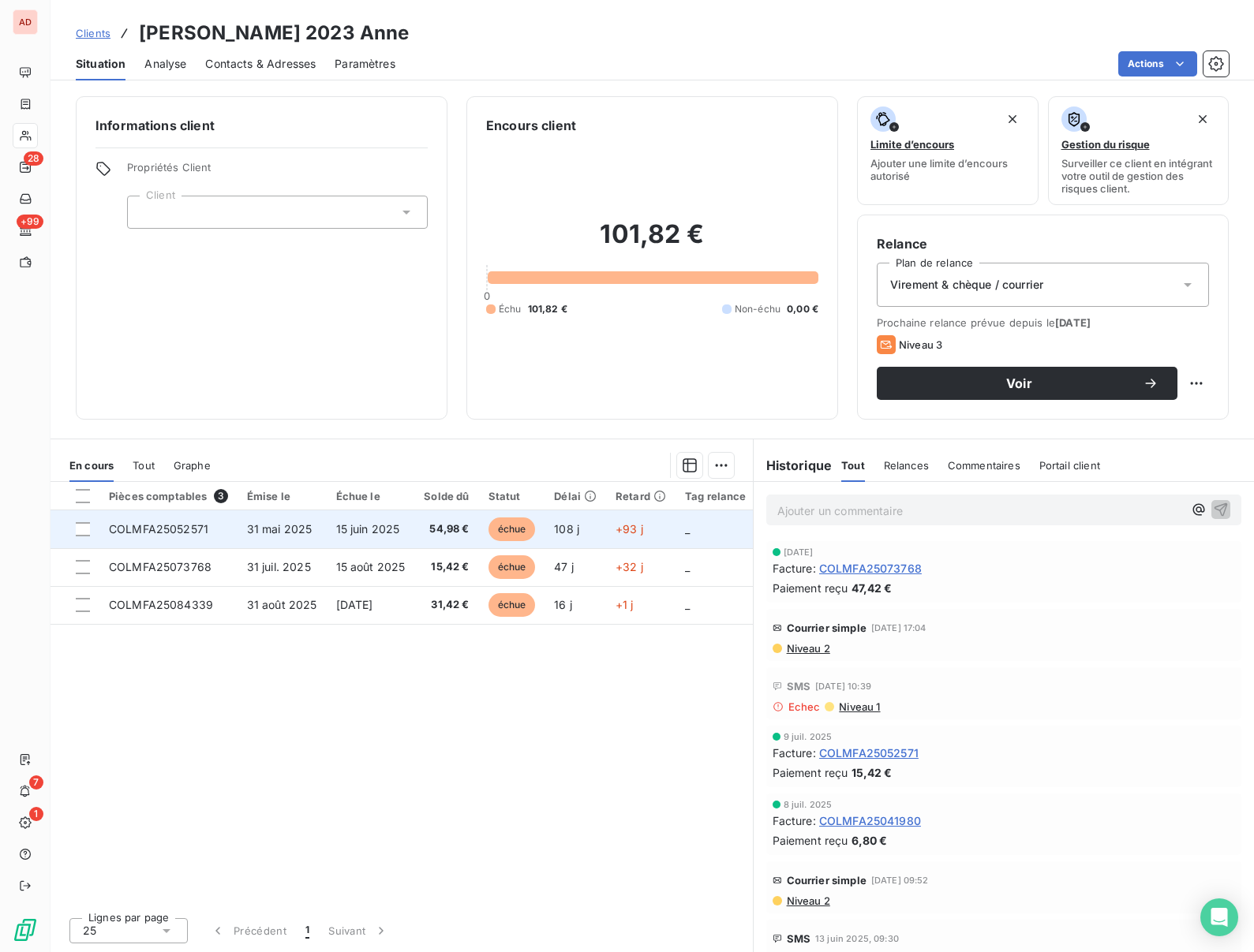
click at [167, 528] on span "COLMFA25052571" at bounding box center [158, 529] width 99 height 14
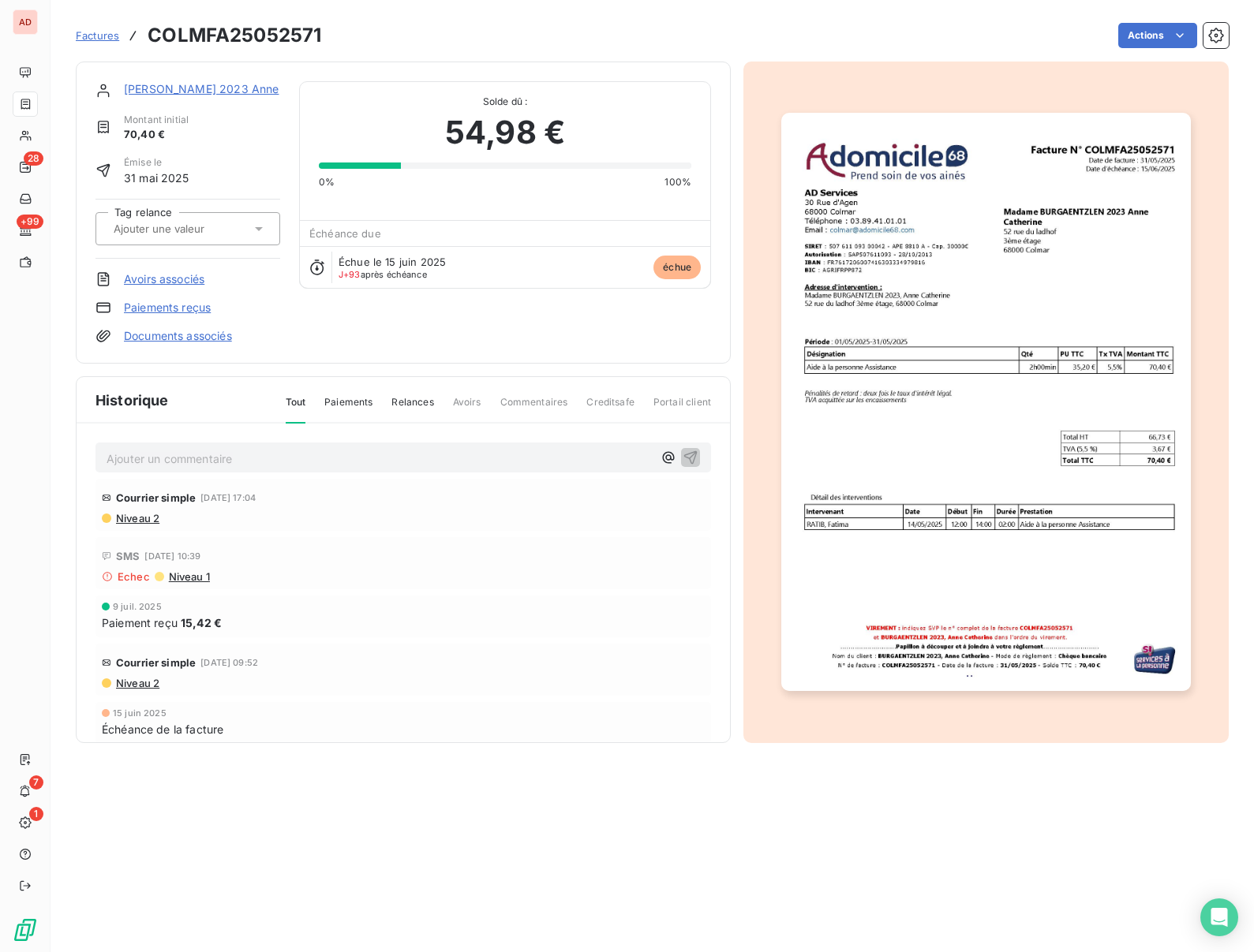
click at [142, 311] on link "Paiements reçus" at bounding box center [167, 308] width 87 height 16
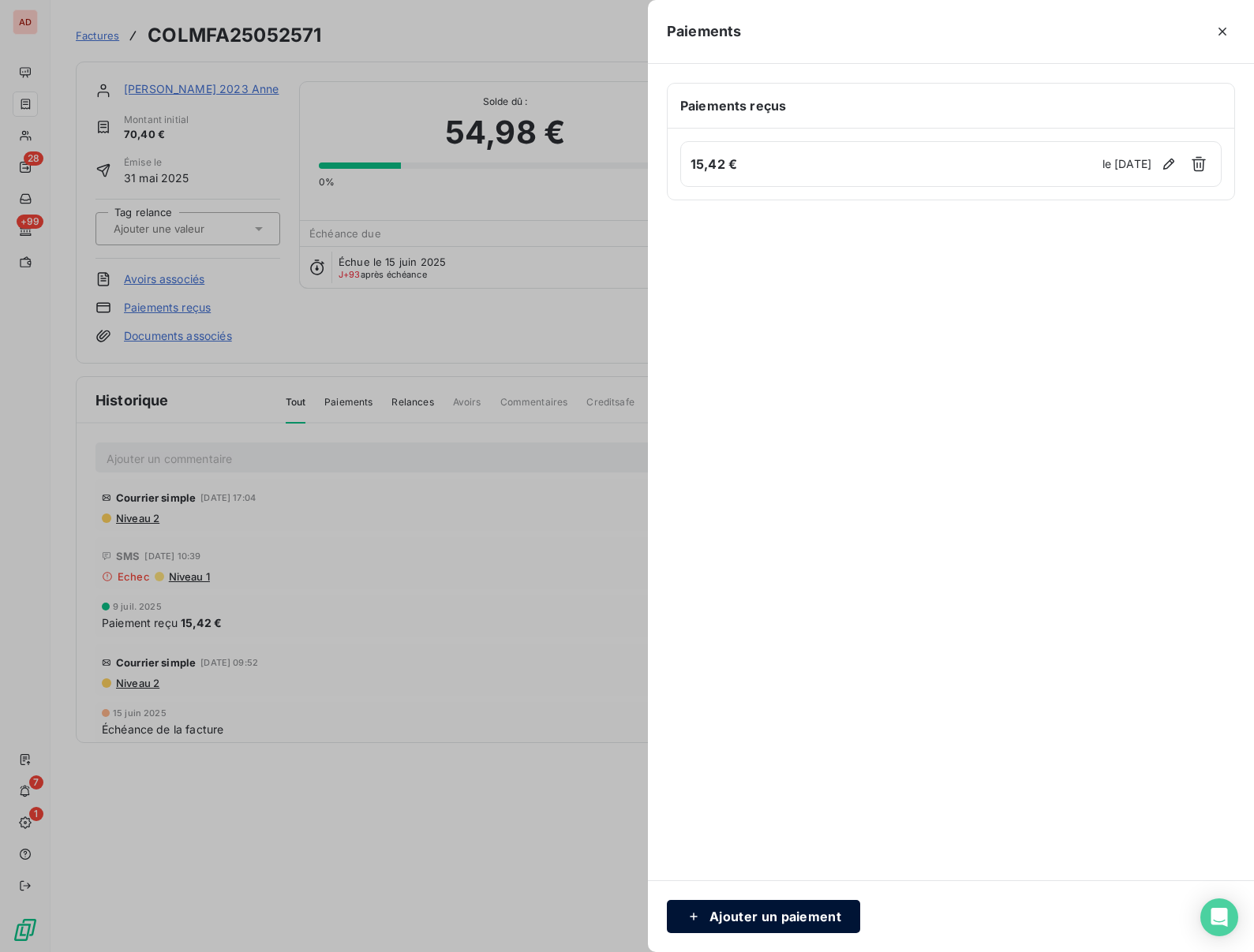
click at [748, 917] on button "Ajouter un paiement" at bounding box center [763, 917] width 194 height 33
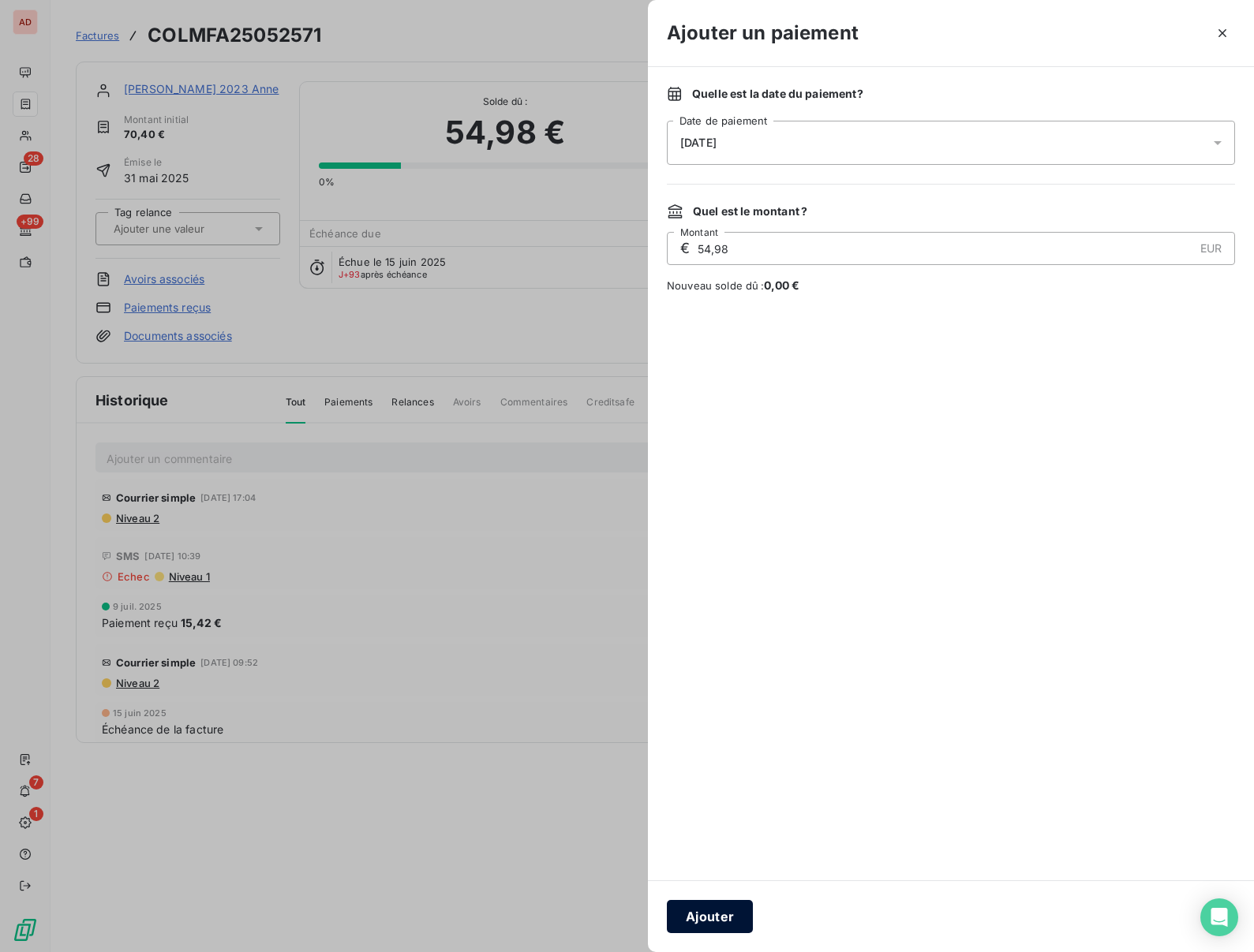
click at [722, 914] on button "Ajouter" at bounding box center [709, 917] width 86 height 33
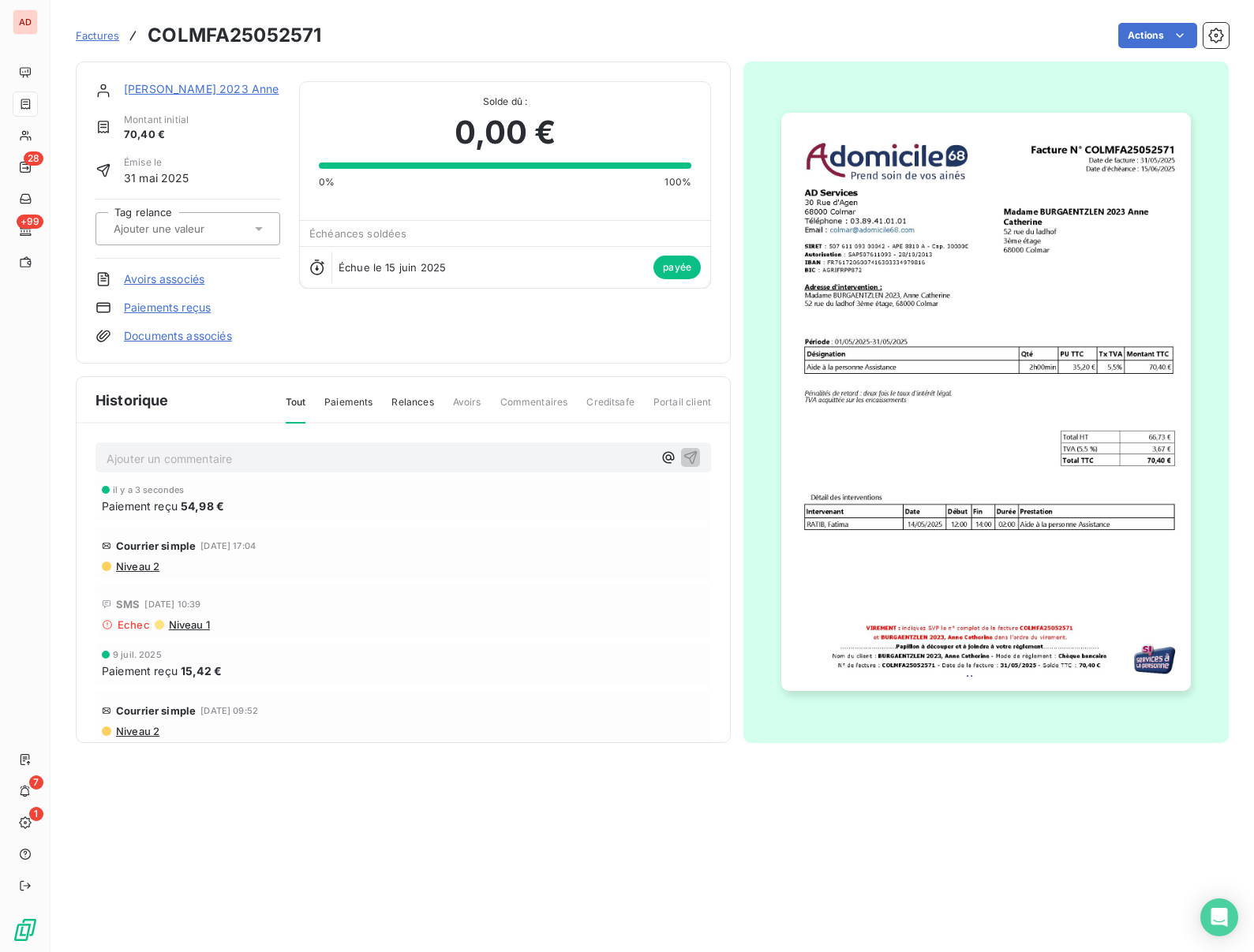
click at [178, 88] on link "[PERSON_NAME] 2023 Anne" at bounding box center [201, 89] width 154 height 14
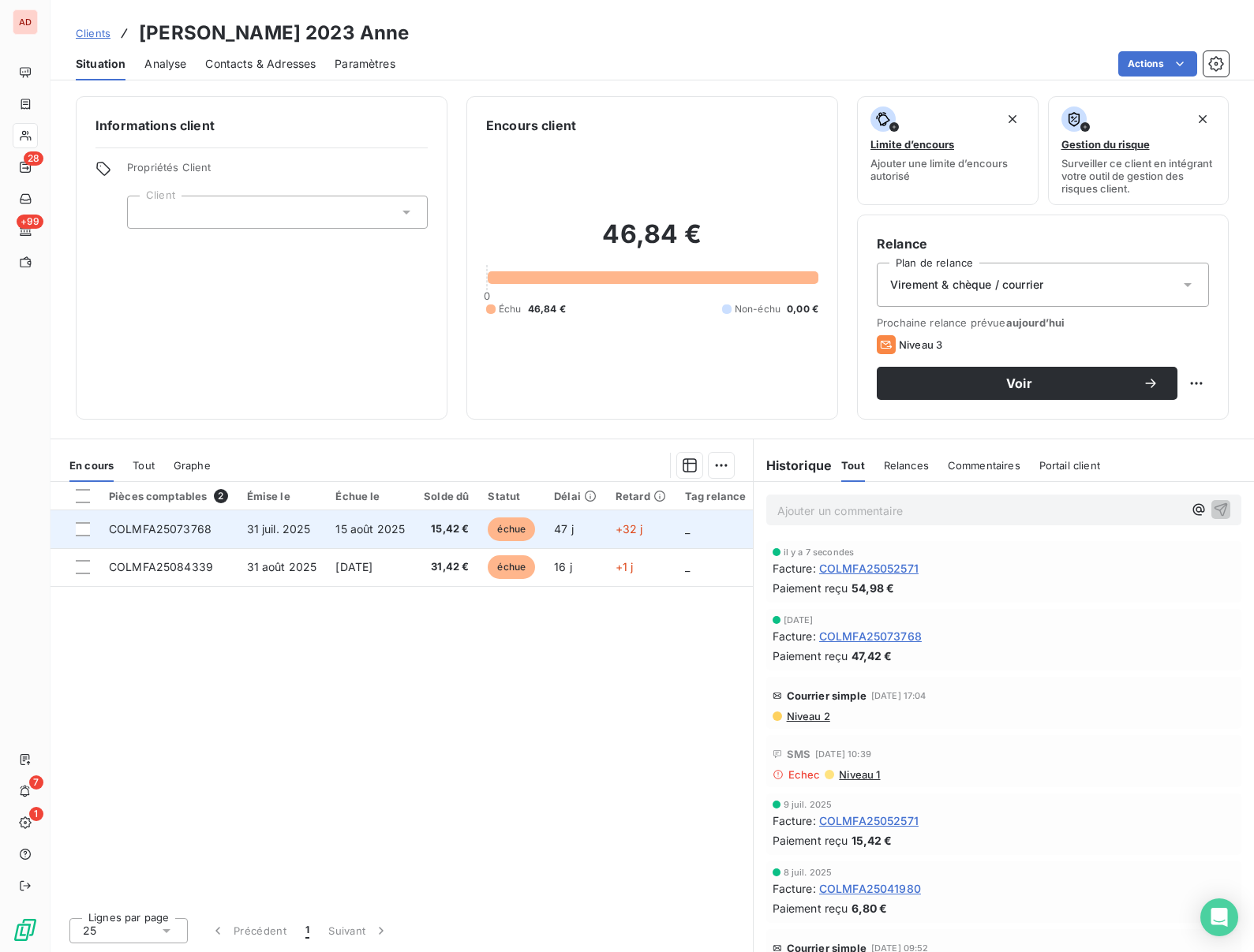
click at [194, 530] on span "COLMFA25073768" at bounding box center [160, 529] width 102 height 14
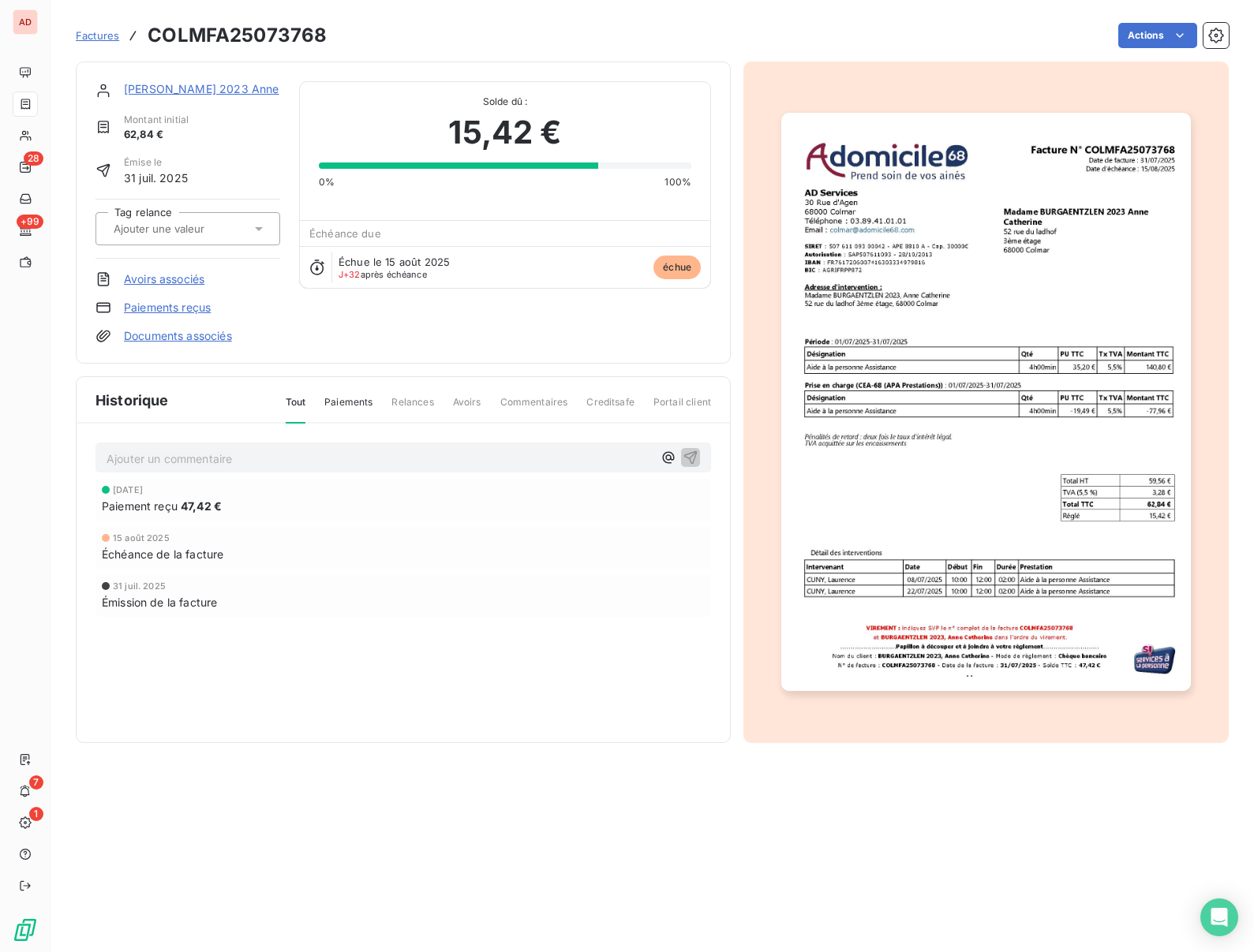
click at [153, 305] on link "Paiements reçus" at bounding box center [167, 308] width 87 height 16
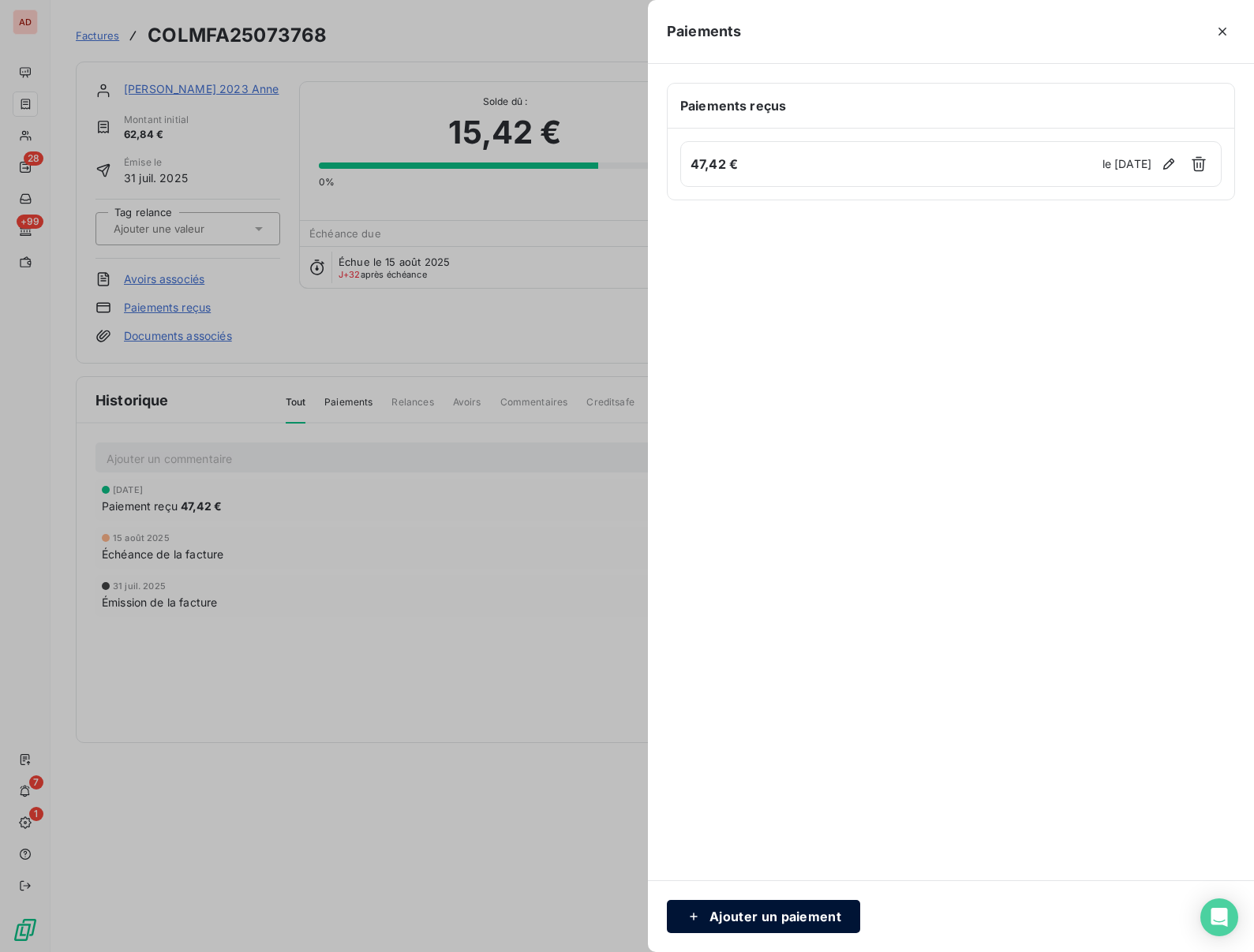
click at [770, 917] on button "Ajouter un paiement" at bounding box center [763, 917] width 194 height 33
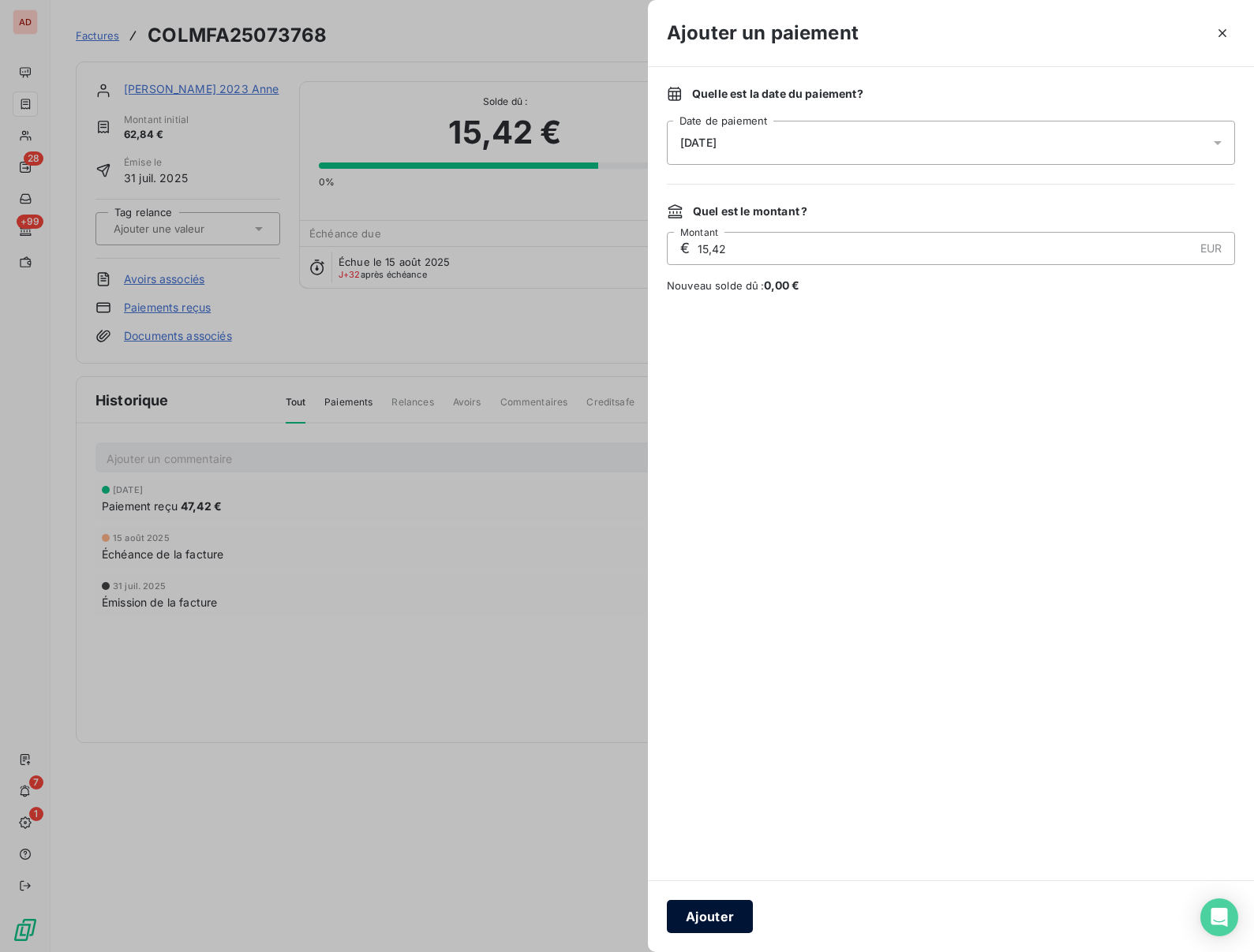
click at [705, 913] on button "Ajouter" at bounding box center [709, 917] width 86 height 33
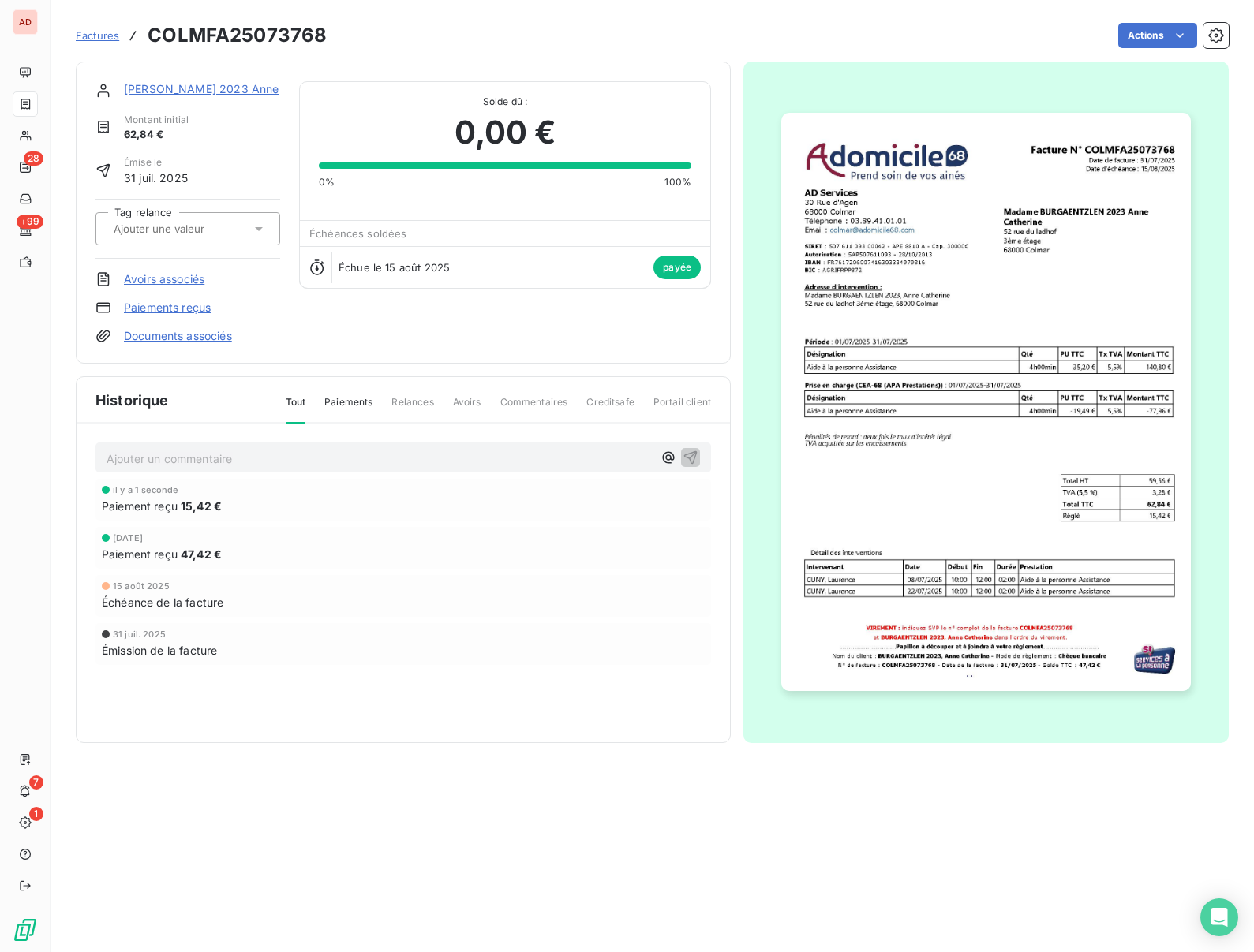
click at [411, 493] on div "il y a 1 seconde" at bounding box center [403, 490] width 603 height 10
click at [190, 88] on link "[PERSON_NAME] 2023 Anne" at bounding box center [201, 89] width 154 height 14
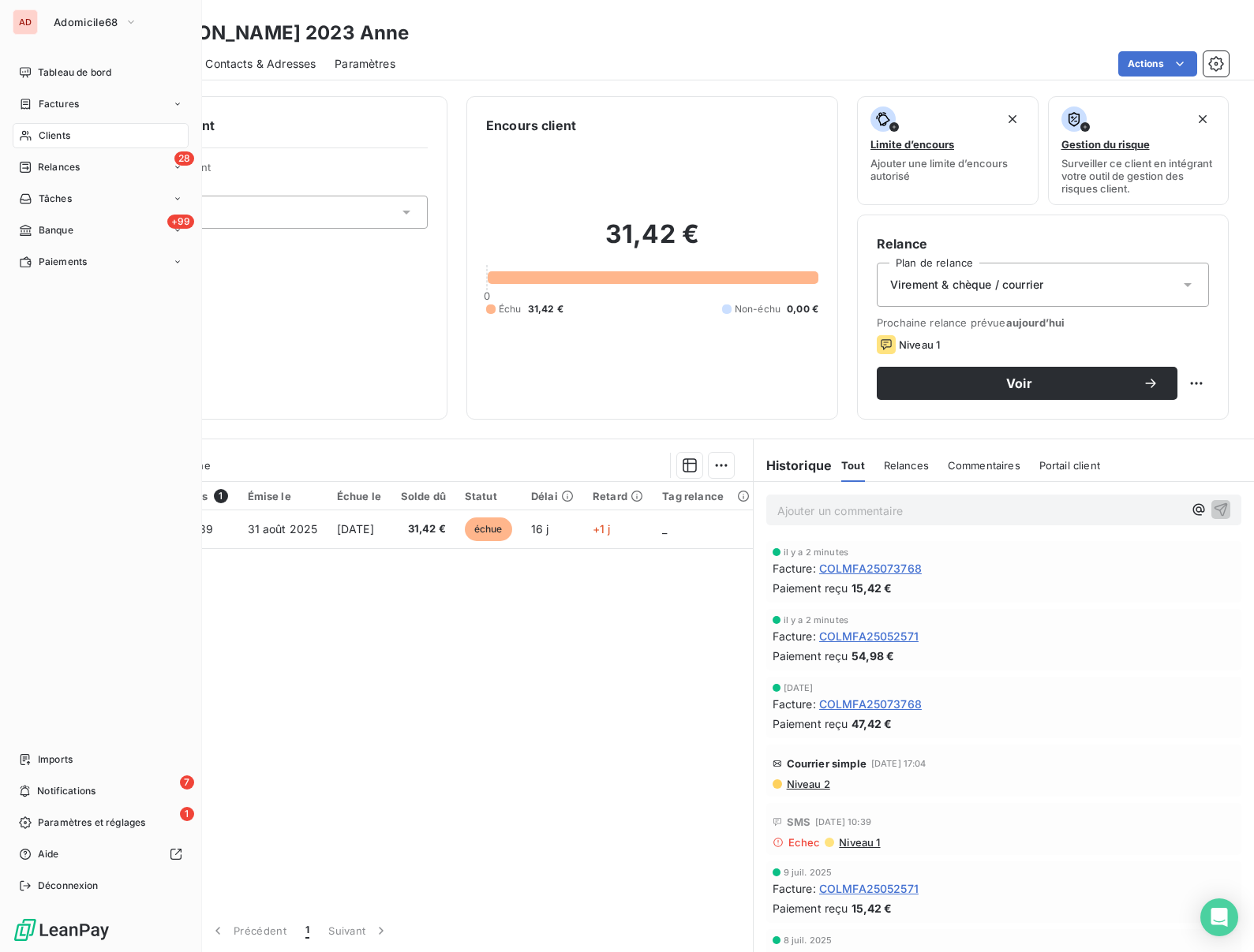
click at [46, 165] on span "Relances" at bounding box center [59, 167] width 42 height 14
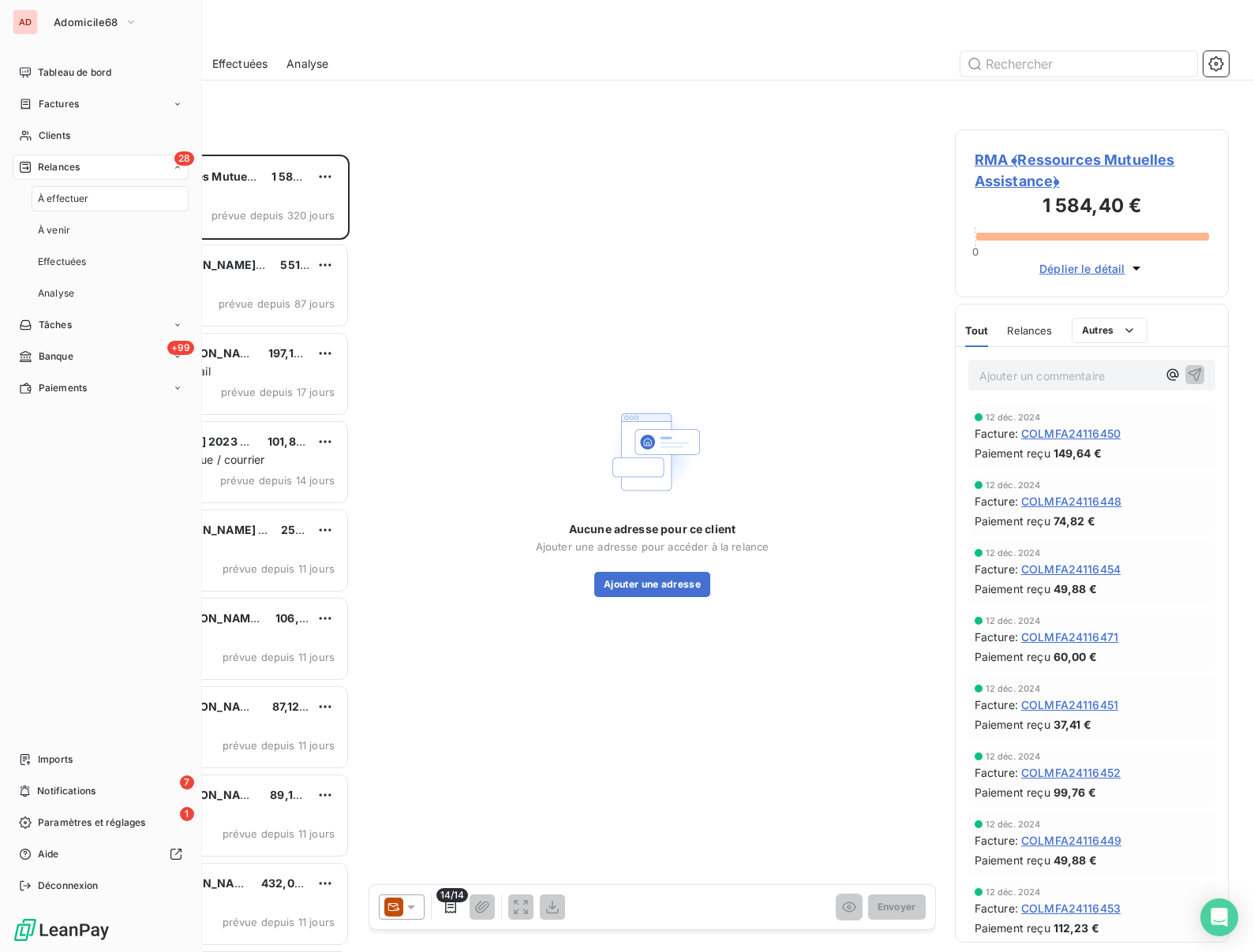
scroll to position [798, 273]
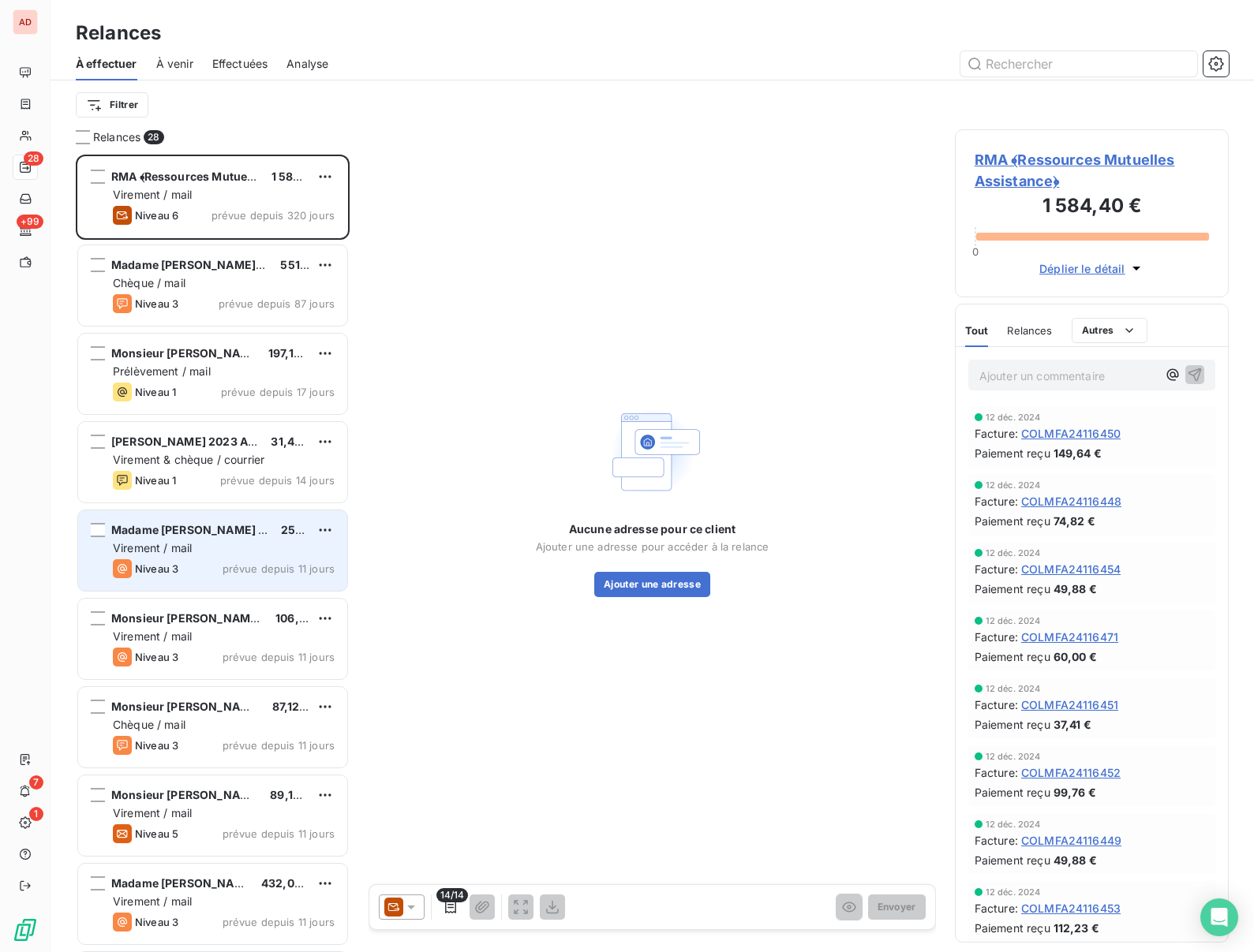
click at [156, 533] on span "Madame [PERSON_NAME] 2023 [PERSON_NAME]" at bounding box center [248, 530] width 273 height 14
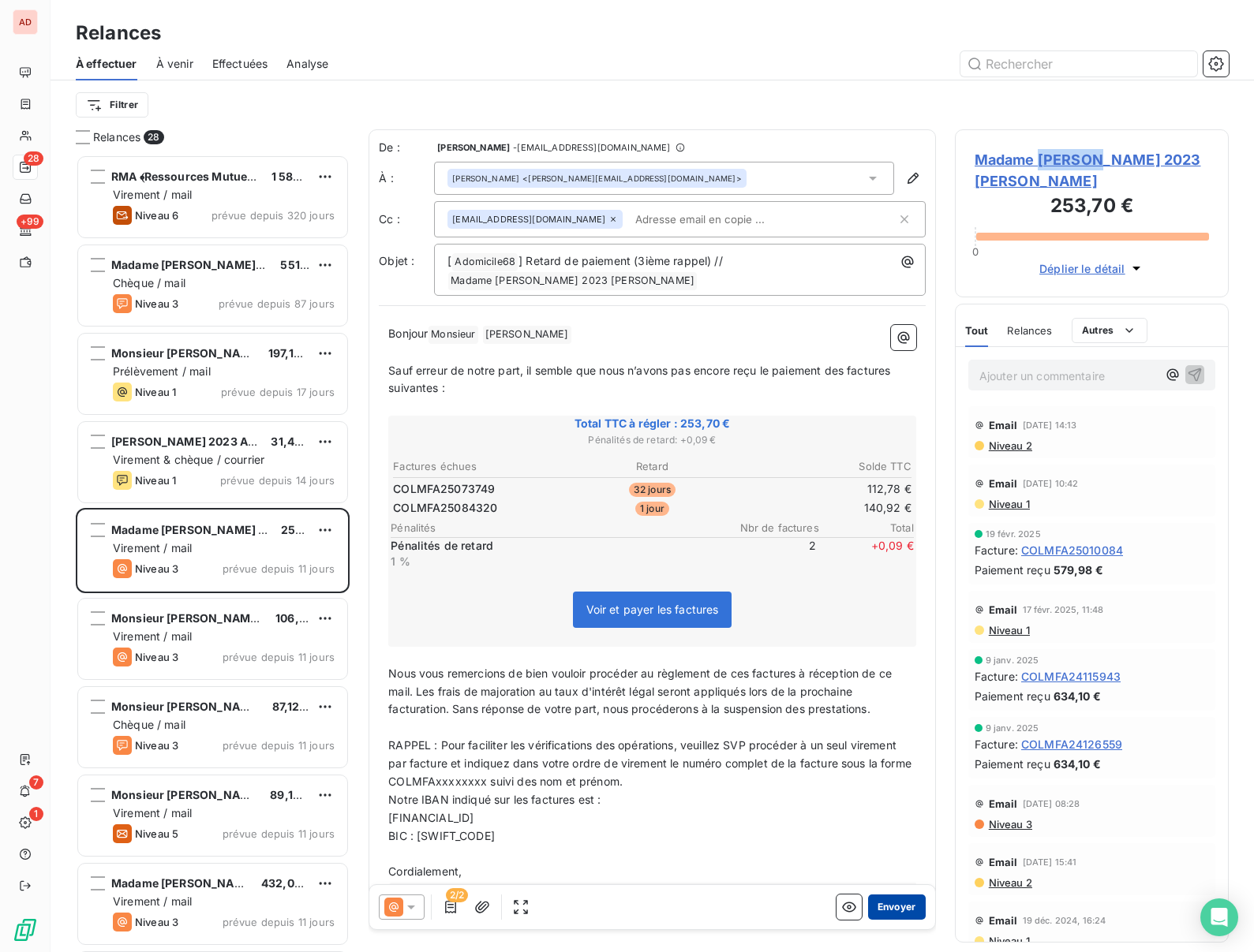
click at [893, 913] on button "Envoyer" at bounding box center [897, 908] width 58 height 26
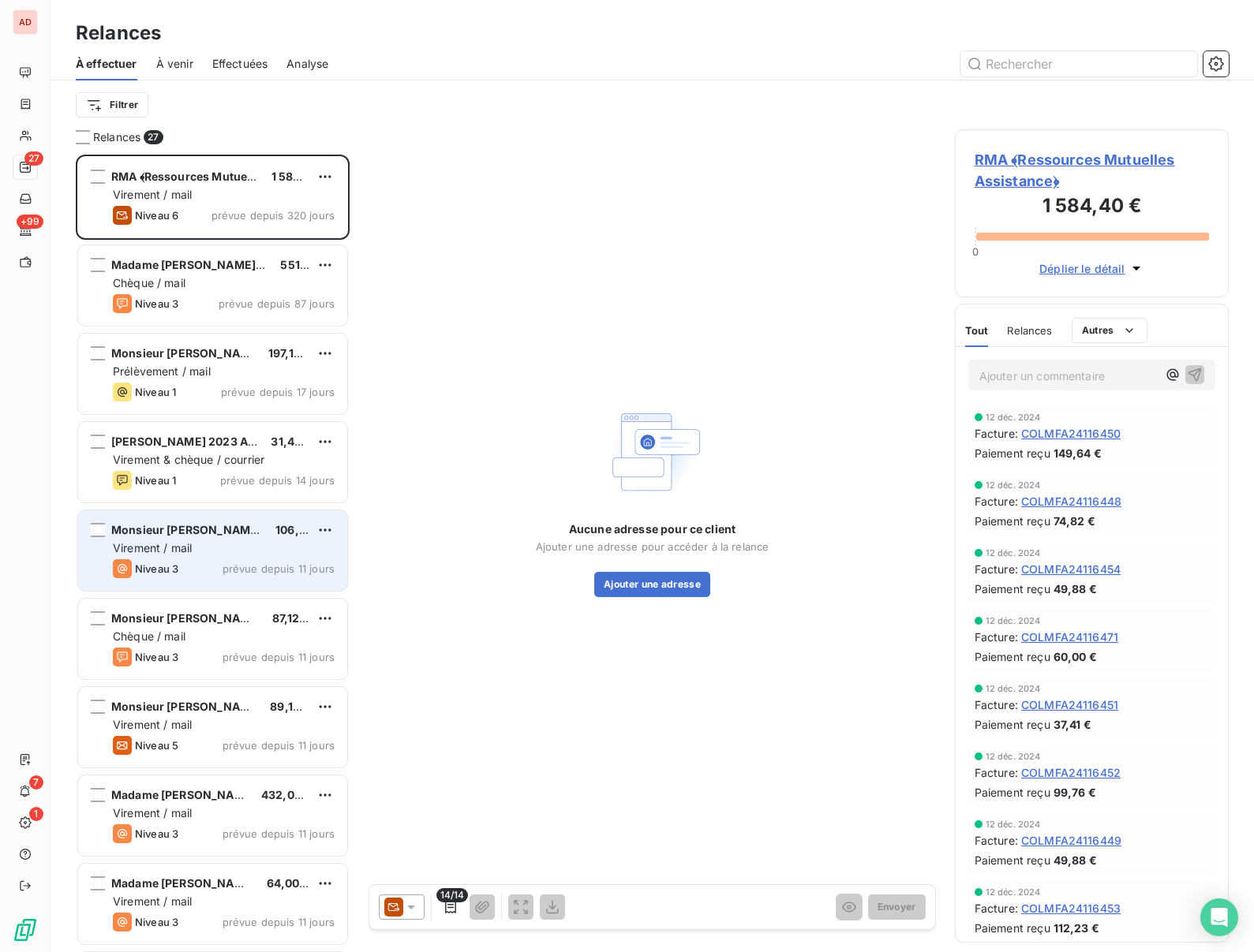
click at [171, 535] on span "Monsieur [PERSON_NAME] 2023 Jacky" at bounding box center [219, 530] width 216 height 14
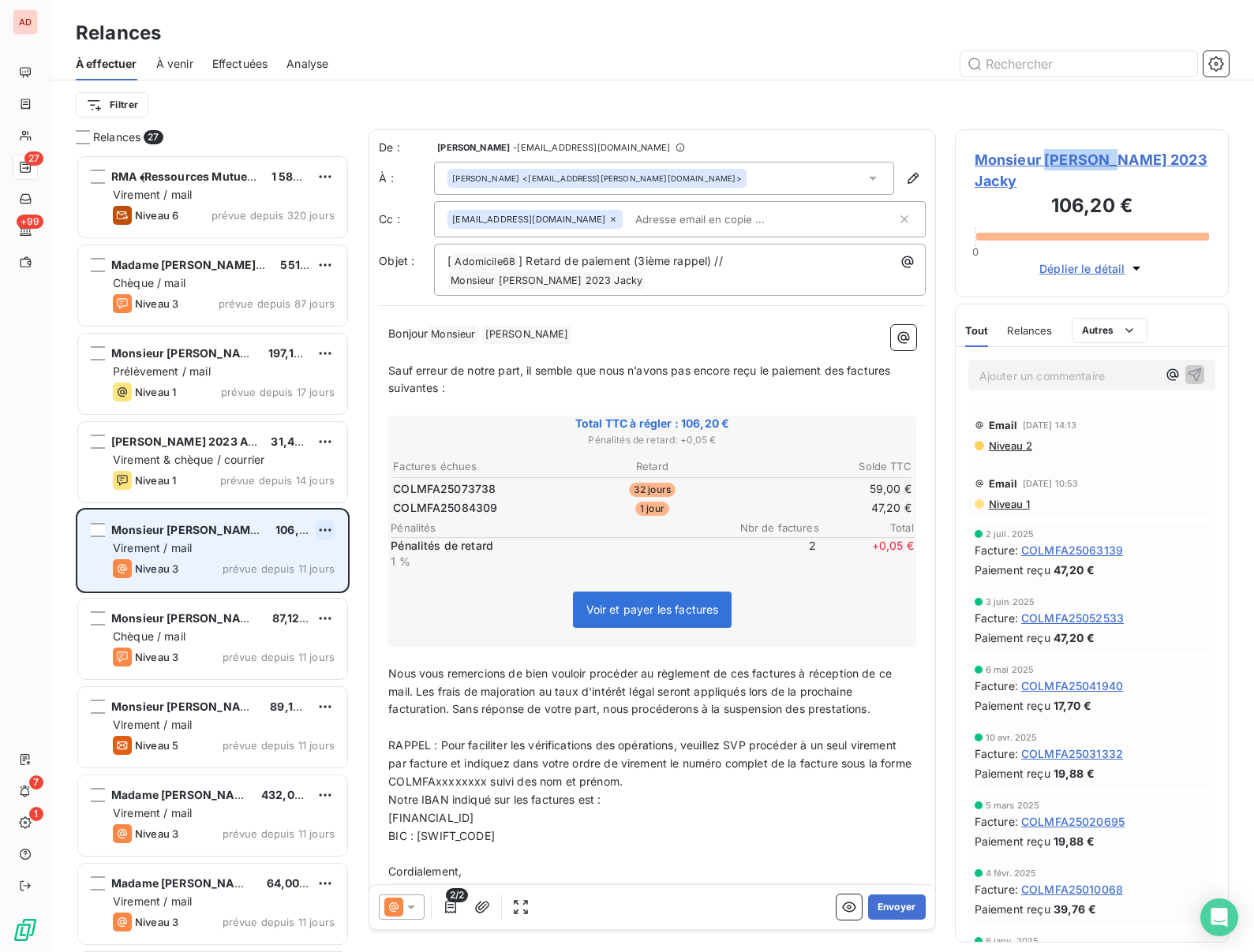
click at [326, 533] on html "AD 27 +99 7 1 Relances À effectuer À venir Effectuées Analyse Filtrer Relances …" at bounding box center [627, 476] width 1254 height 952
click at [273, 567] on div "Replanifier cette action" at bounding box center [257, 562] width 142 height 26
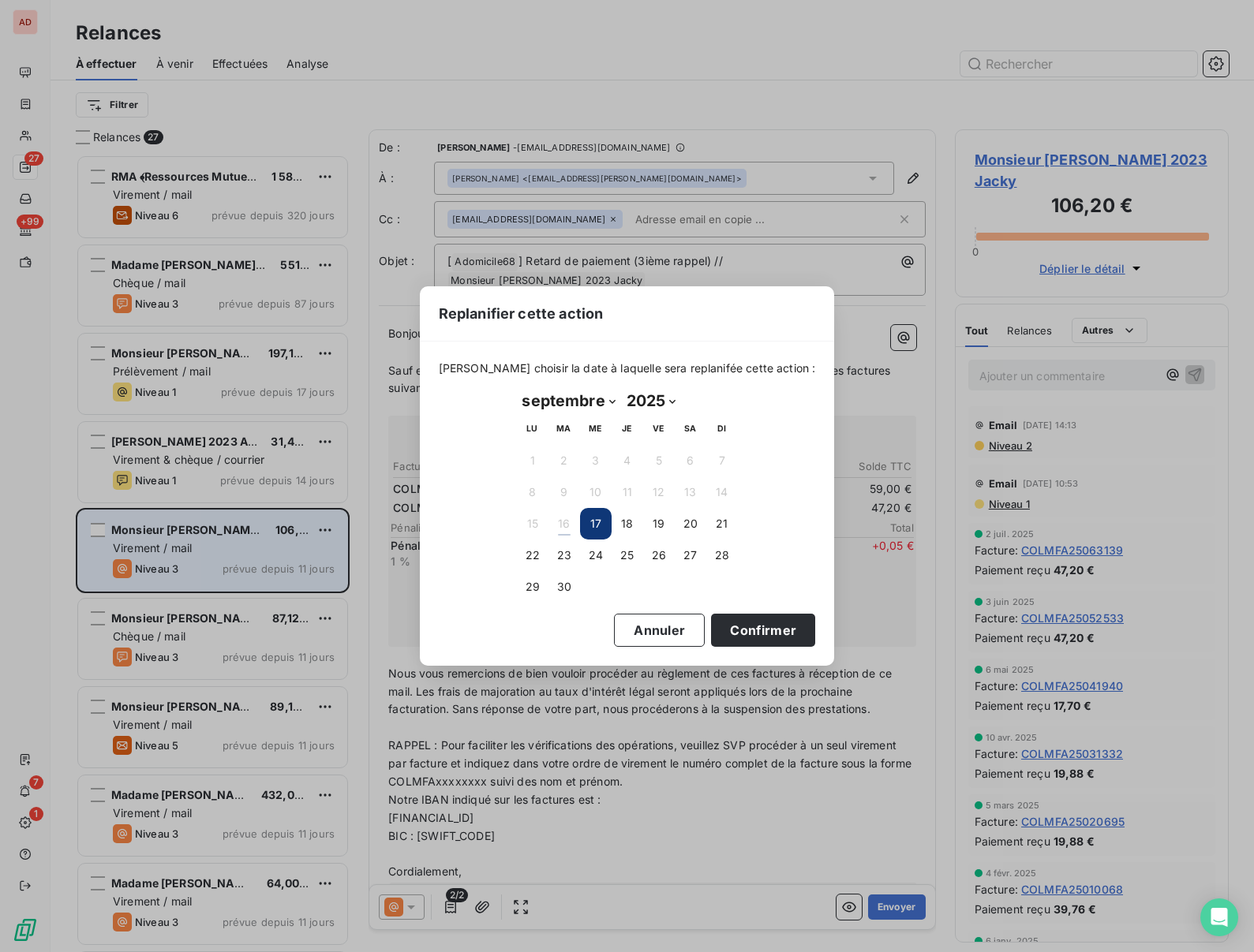
click at [569, 401] on select "janvier février mars avril mai juin juillet août septembre octobre novembre déc…" at bounding box center [569, 401] width 104 height 26
select select "9"
click at [517, 388] on select "janvier février mars avril mai juin juillet août septembre octobre novembre déc…" at bounding box center [569, 401] width 104 height 26
click at [594, 492] on button "8" at bounding box center [596, 493] width 31 height 31
click at [739, 628] on button "Confirmer" at bounding box center [763, 630] width 104 height 33
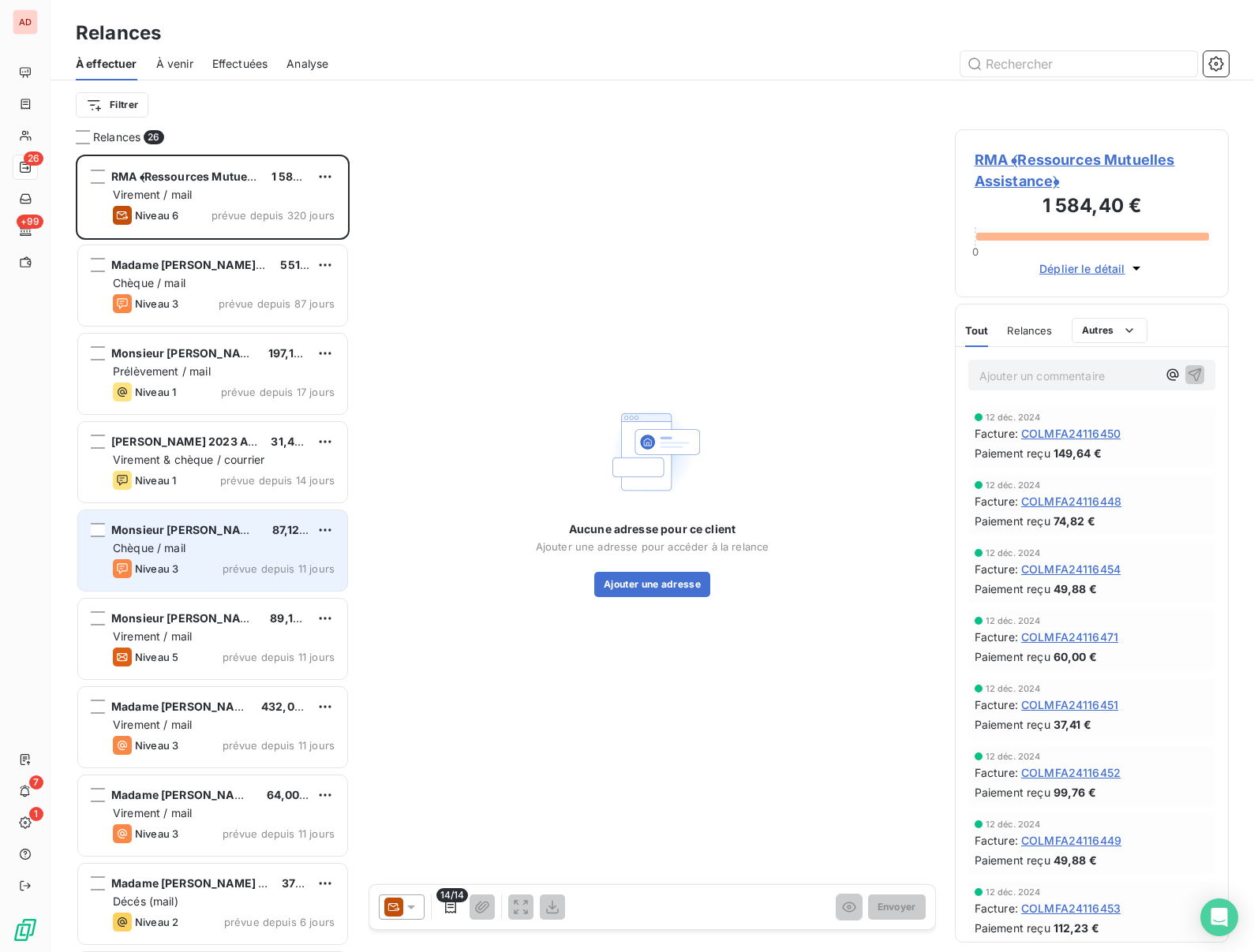
click at [188, 552] on div "Chèque / mail" at bounding box center [223, 549] width 221 height 16
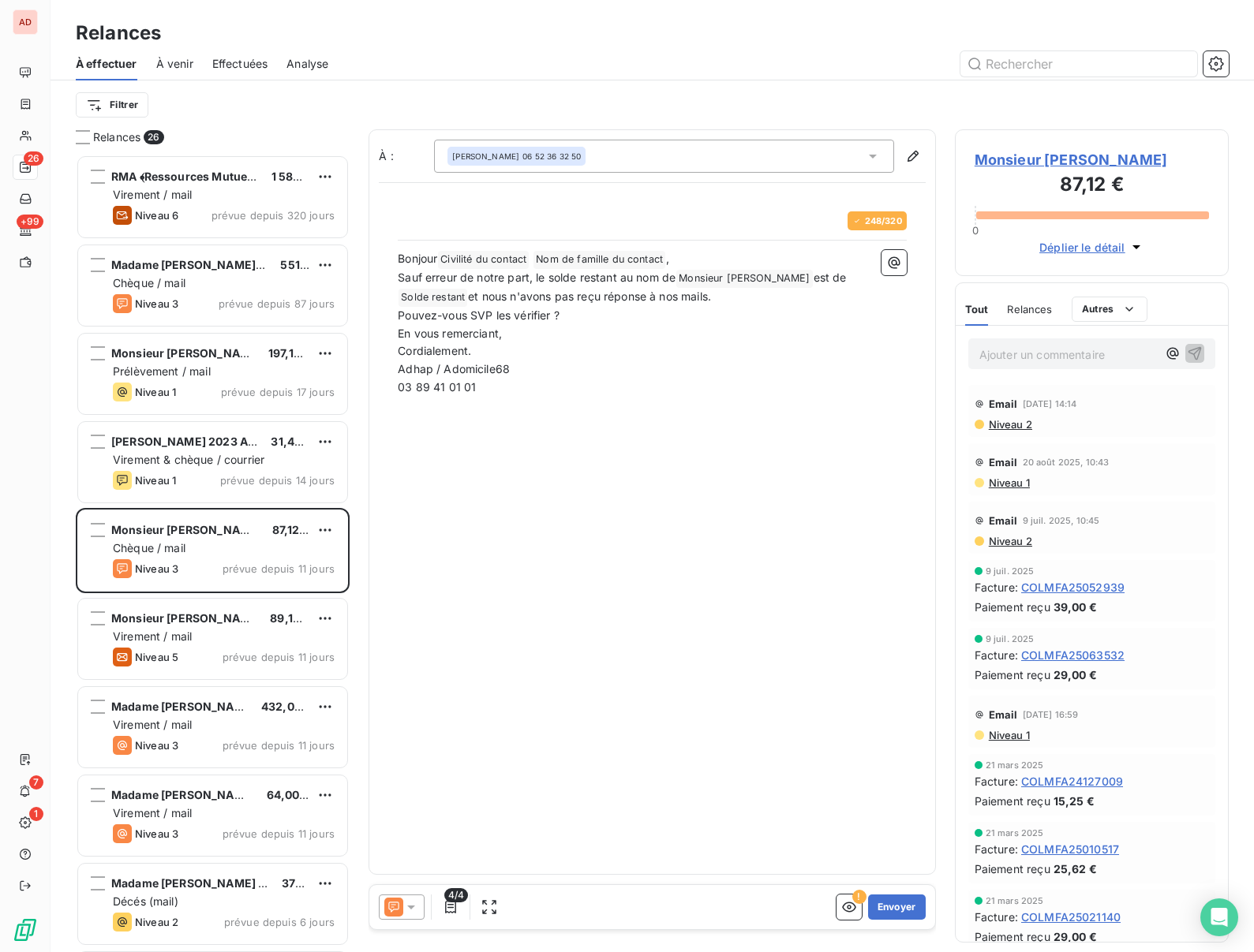
click at [409, 907] on icon at bounding box center [411, 908] width 8 height 4
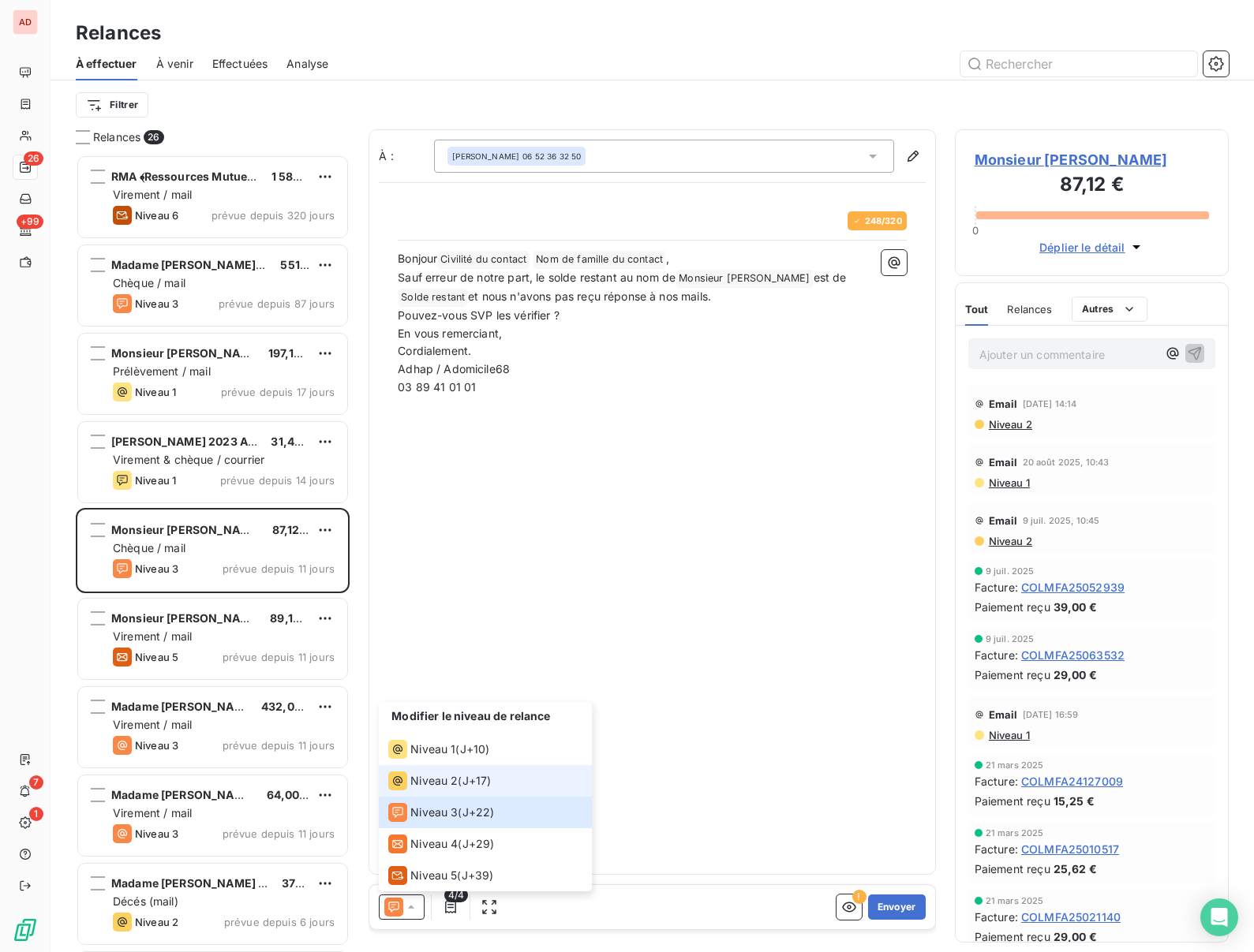
click at [421, 773] on span "Niveau 2" at bounding box center [434, 781] width 47 height 16
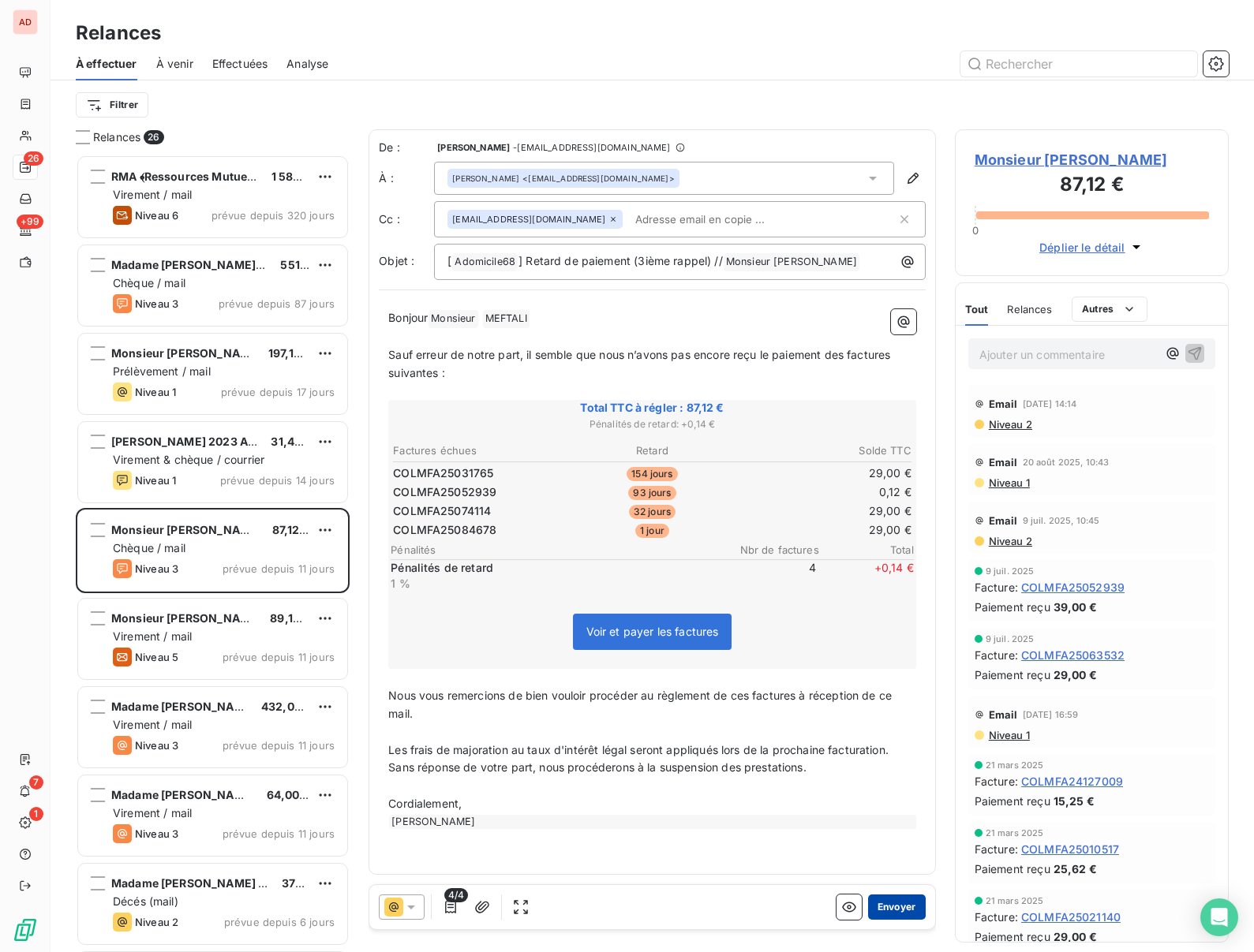
click at [892, 913] on button "Envoyer" at bounding box center [897, 908] width 58 height 26
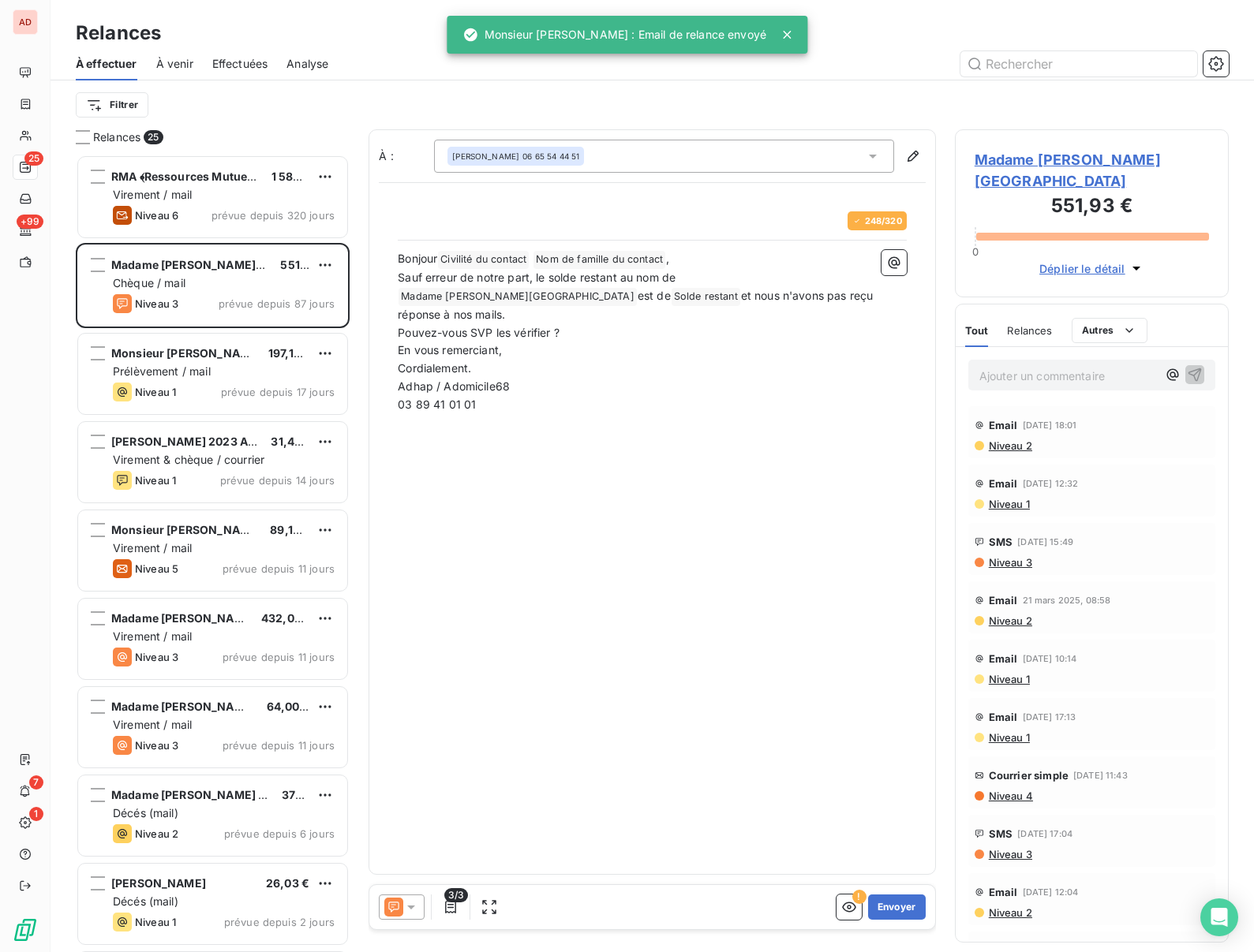
click at [164, 533] on span "Monsieur [PERSON_NAME]" at bounding box center [186, 530] width 149 height 14
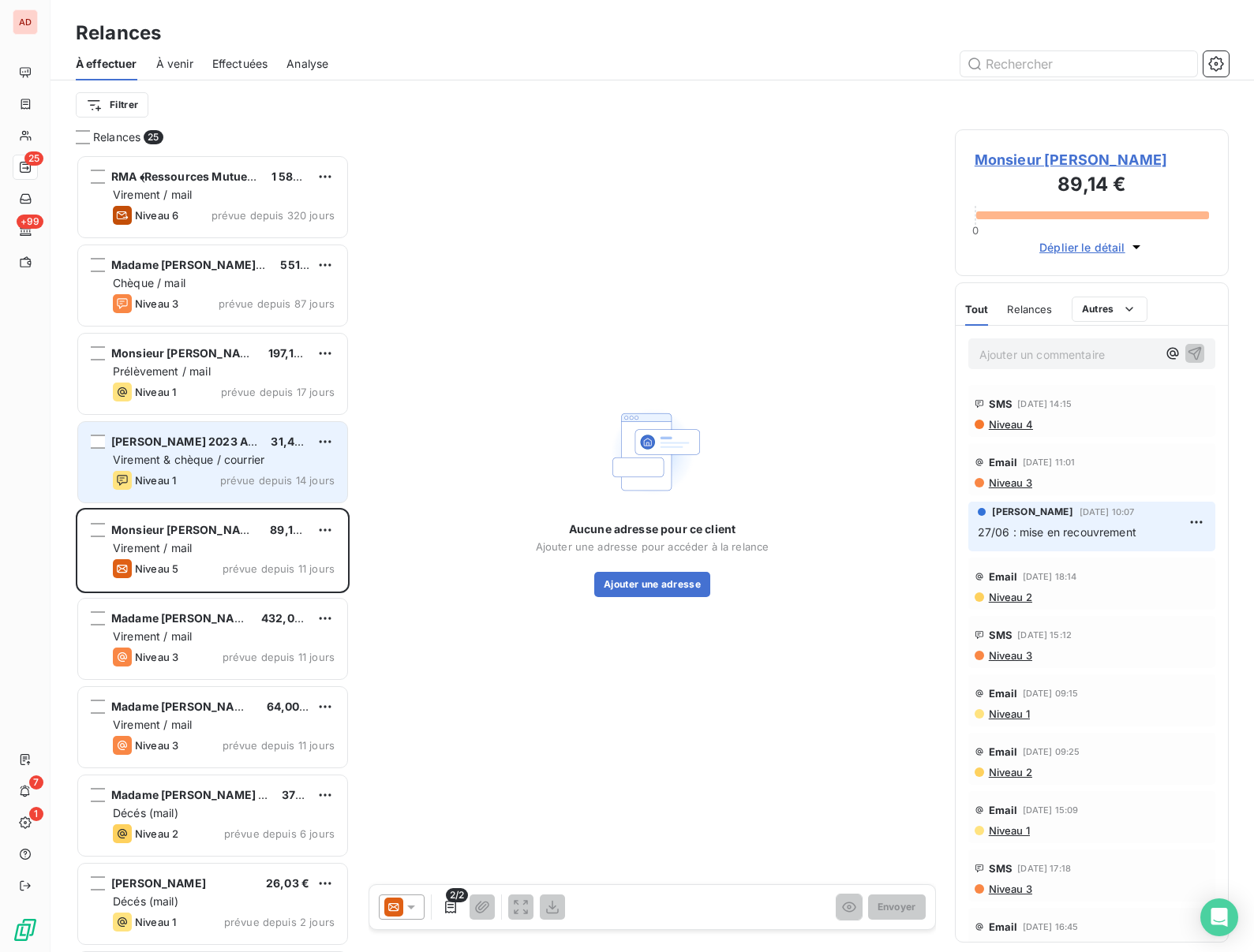
click at [159, 463] on span "Virement & chèque / courrier" at bounding box center [189, 460] width 151 height 14
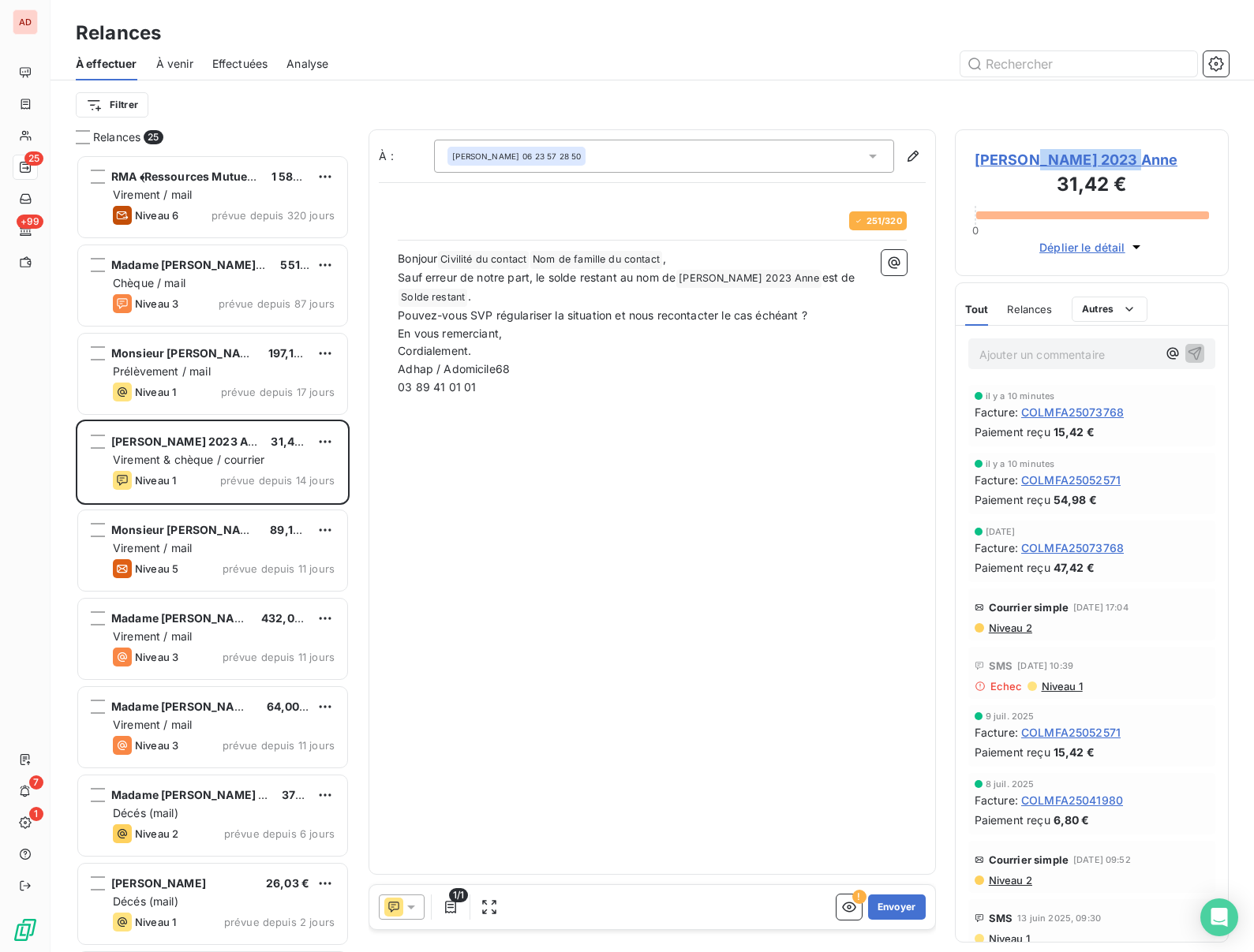
copy span "BURGAENTZLEN"
click at [897, 908] on button "Envoyer" at bounding box center [897, 908] width 58 height 26
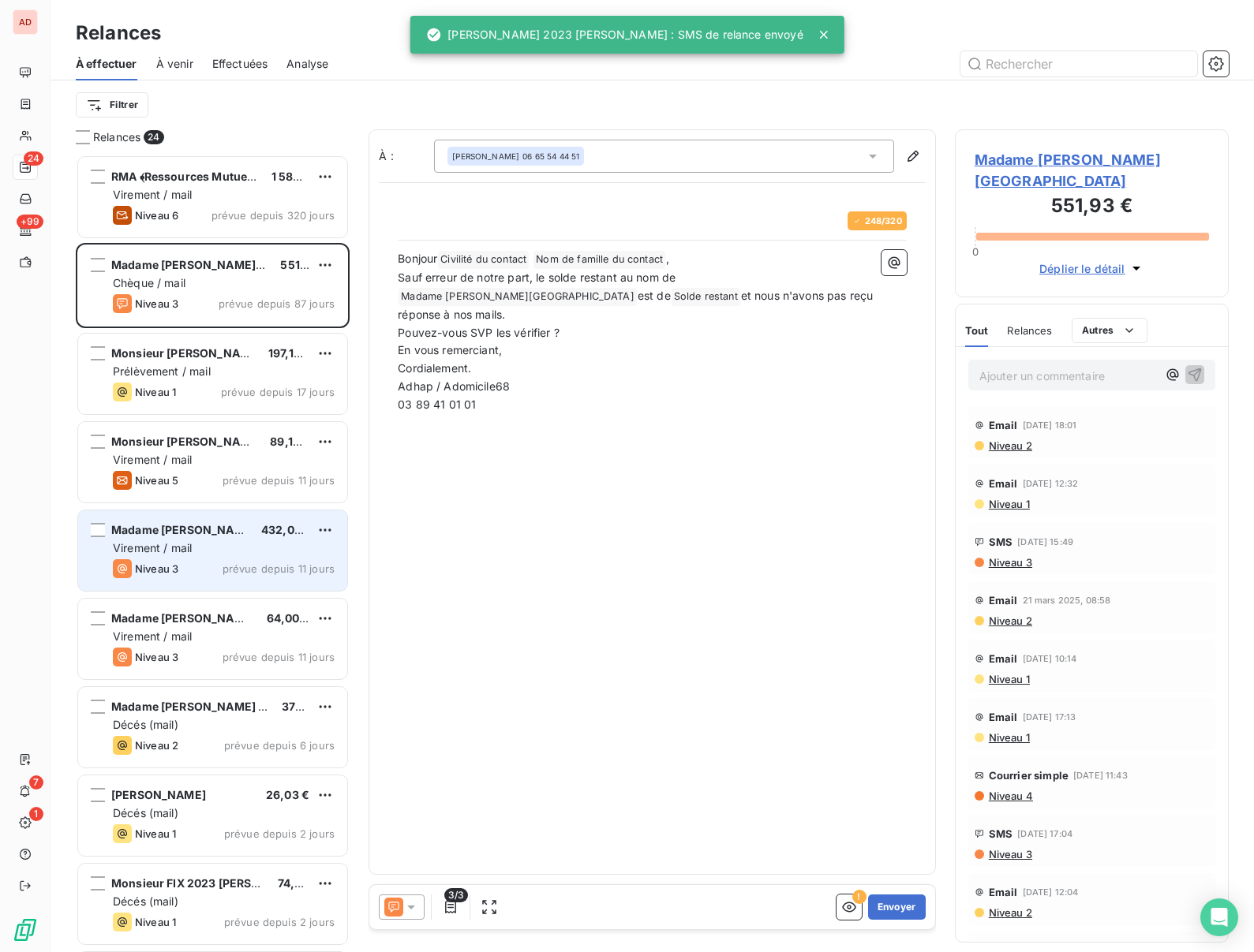
click at [177, 535] on span "Madame [PERSON_NAME]" at bounding box center [183, 530] width 145 height 14
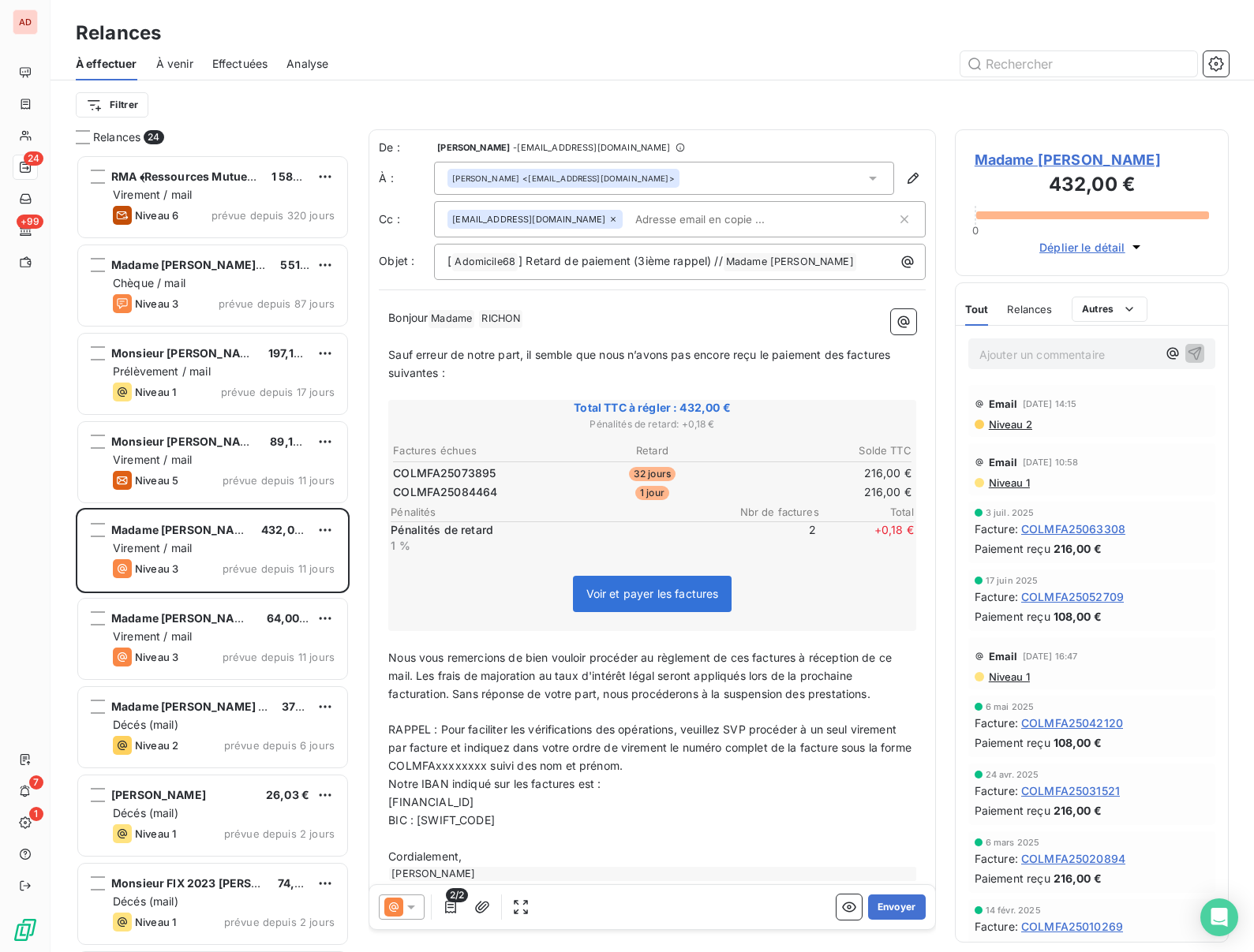
click at [417, 914] on icon at bounding box center [411, 908] width 16 height 16
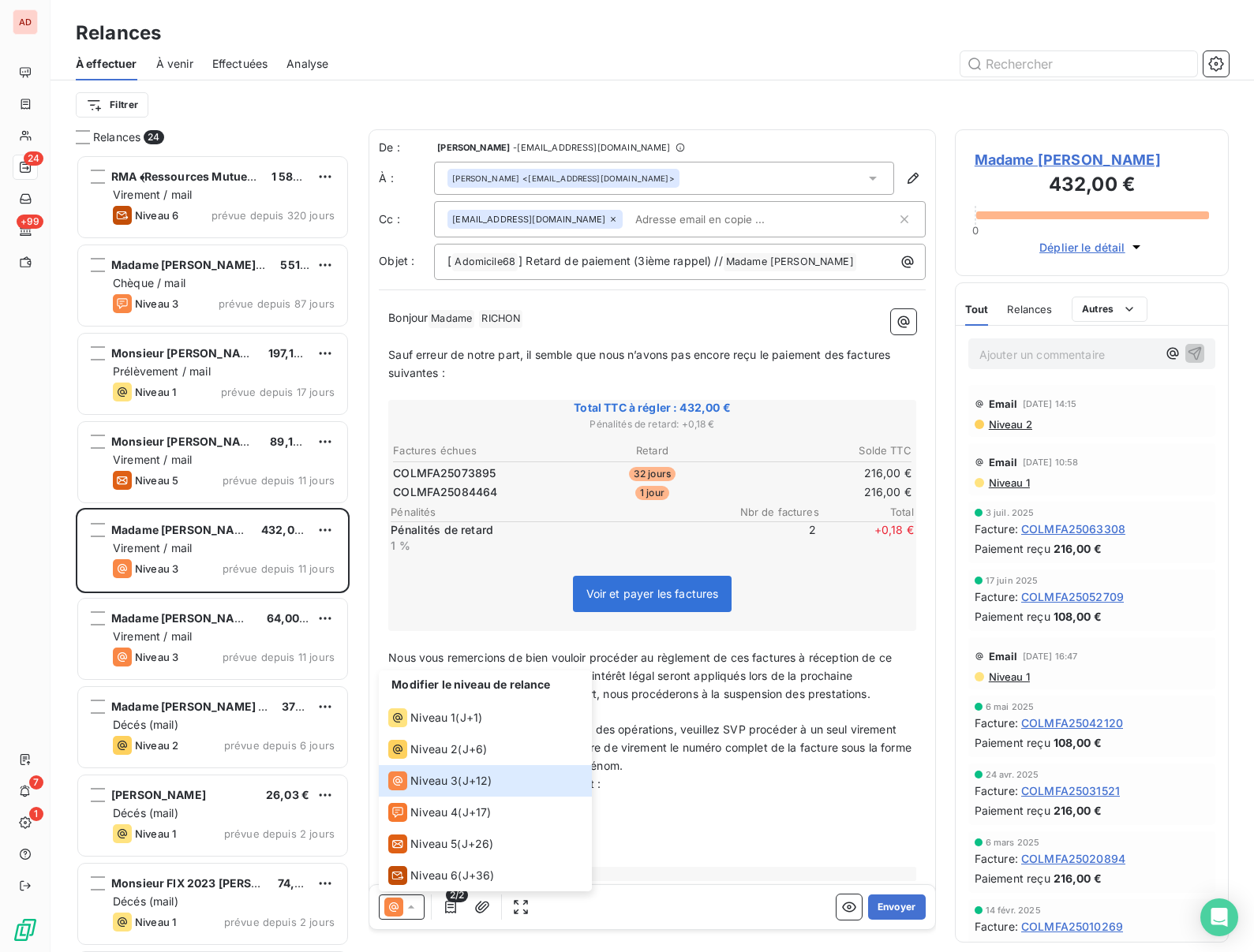
click at [649, 825] on p "BIC : [SWIFT_CODE]" at bounding box center [652, 821] width 528 height 18
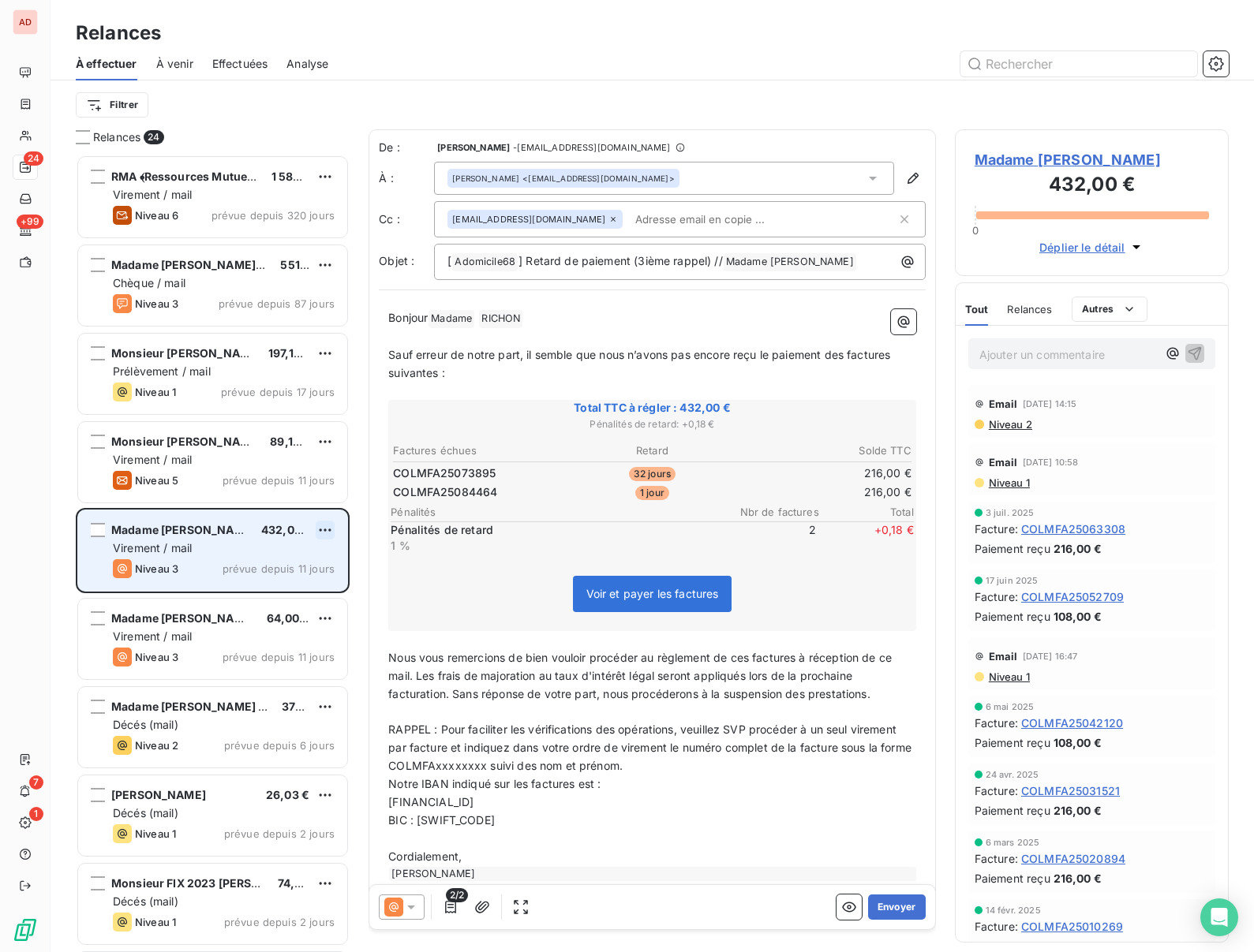
click at [326, 536] on html "AD 24 +99 7 1 Relances À effectuer À venir Effectuées Analyse Filtrer Relances …" at bounding box center [627, 476] width 1254 height 952
click at [262, 557] on div "Replanifier cette action" at bounding box center [257, 562] width 142 height 26
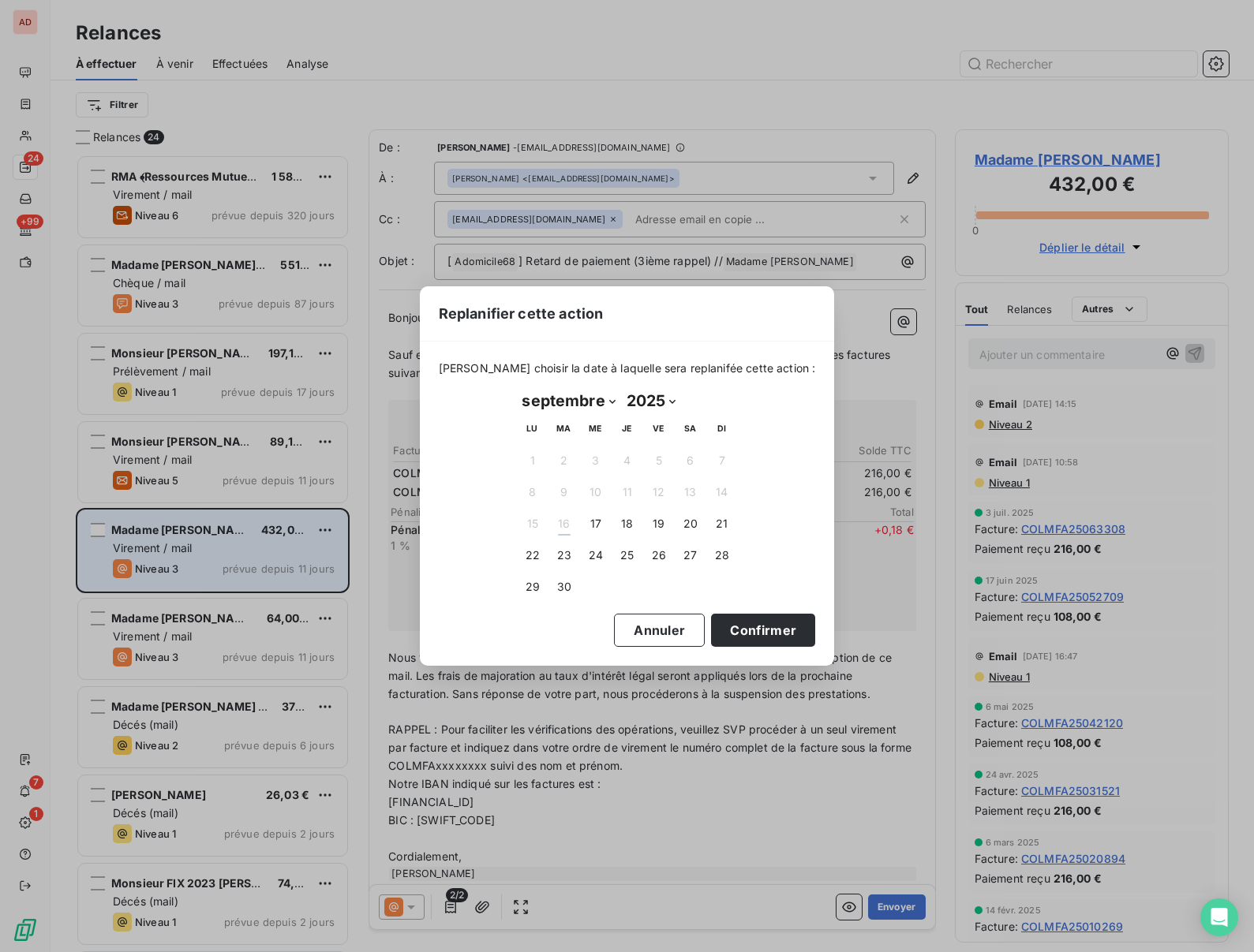
click at [612, 405] on select "janvier février mars avril mai juin juillet août septembre octobre novembre déc…" at bounding box center [569, 401] width 104 height 26
select select "9"
click at [517, 388] on select "janvier février mars avril mai juin juillet août septembre octobre novembre déc…" at bounding box center [569, 401] width 104 height 26
click at [733, 630] on button "Confirmer" at bounding box center [763, 630] width 104 height 33
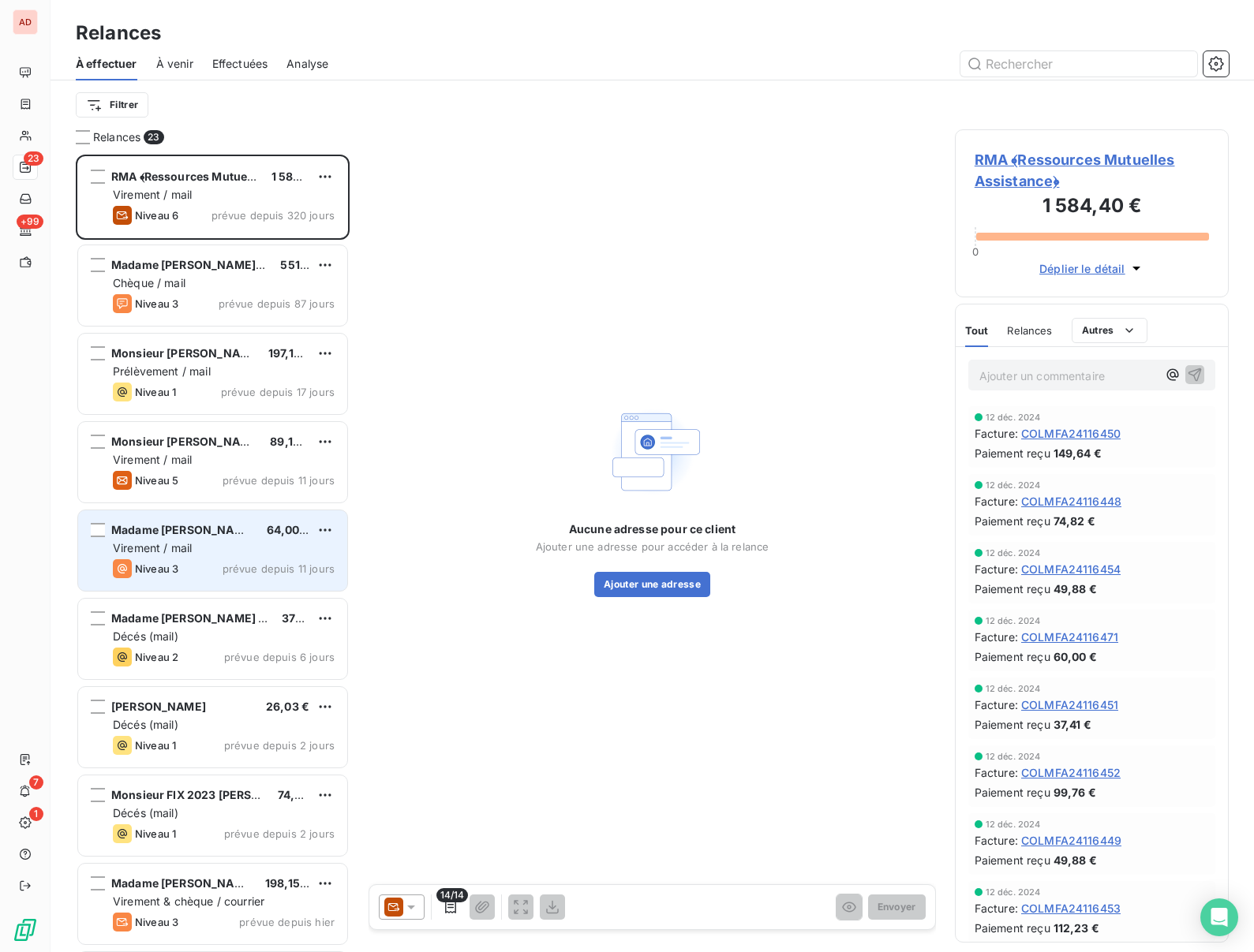
click at [222, 555] on div "Virement / mail" at bounding box center [223, 549] width 221 height 16
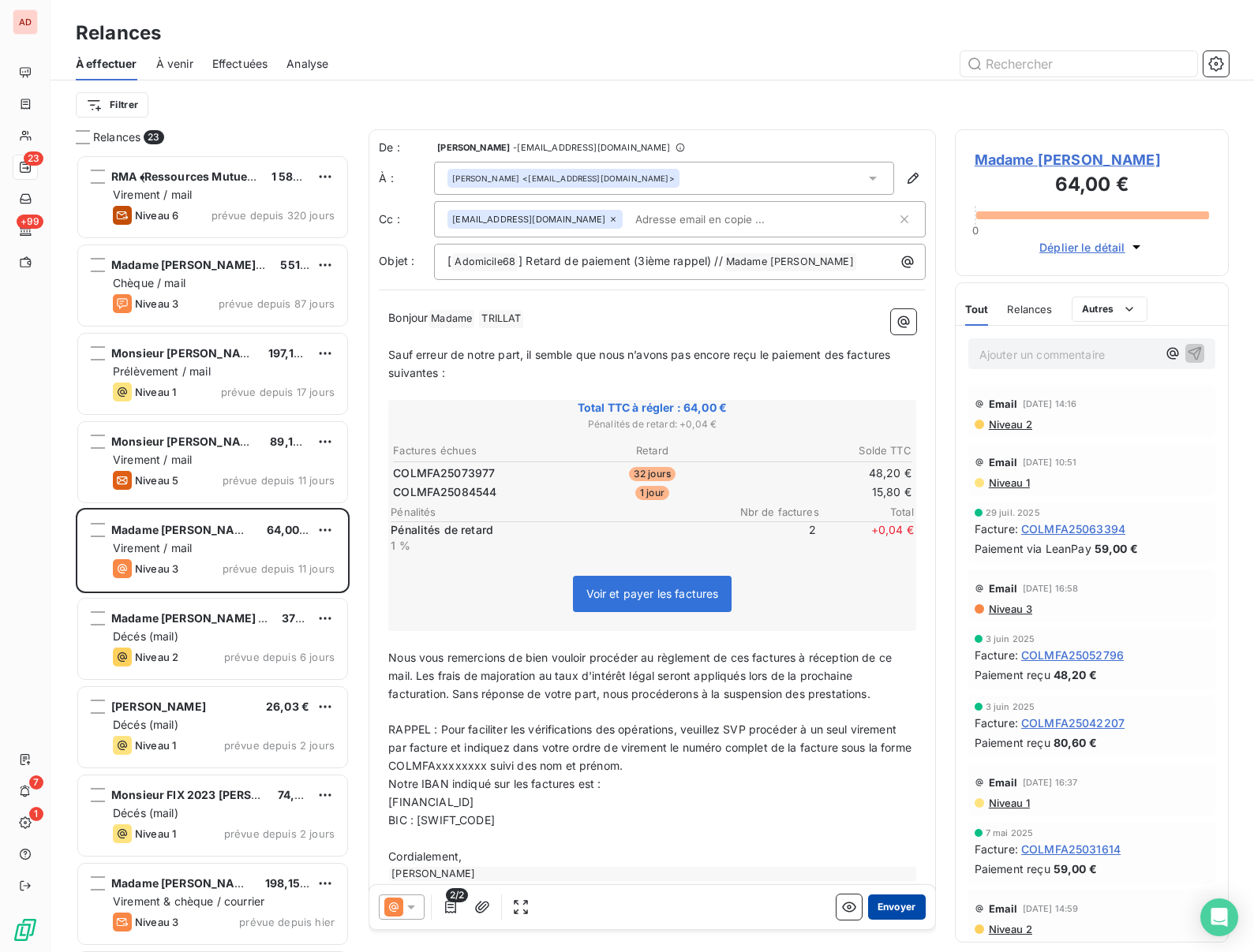
click at [889, 904] on button "Envoyer" at bounding box center [897, 908] width 58 height 26
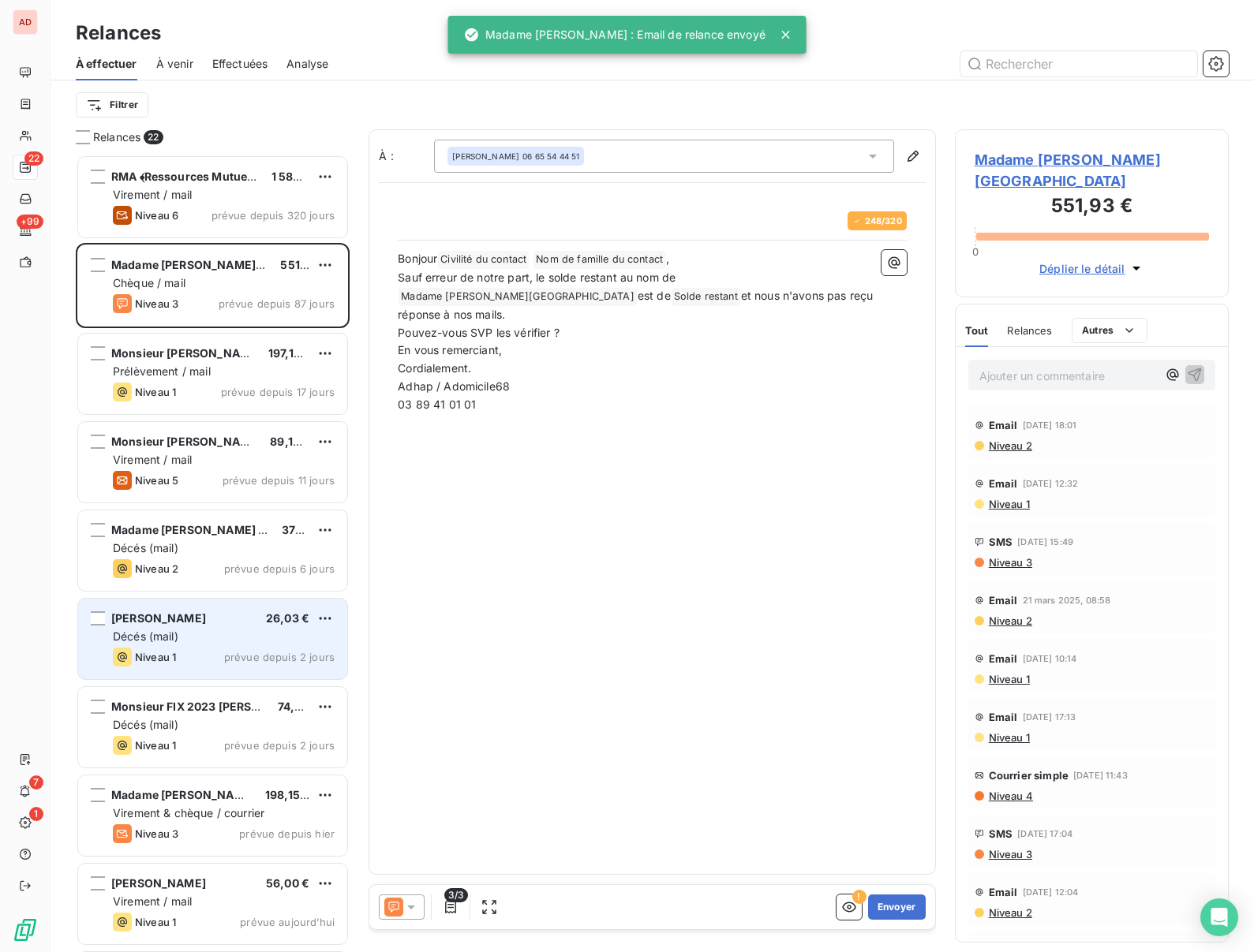
click at [166, 620] on span "[PERSON_NAME]" at bounding box center [158, 619] width 94 height 14
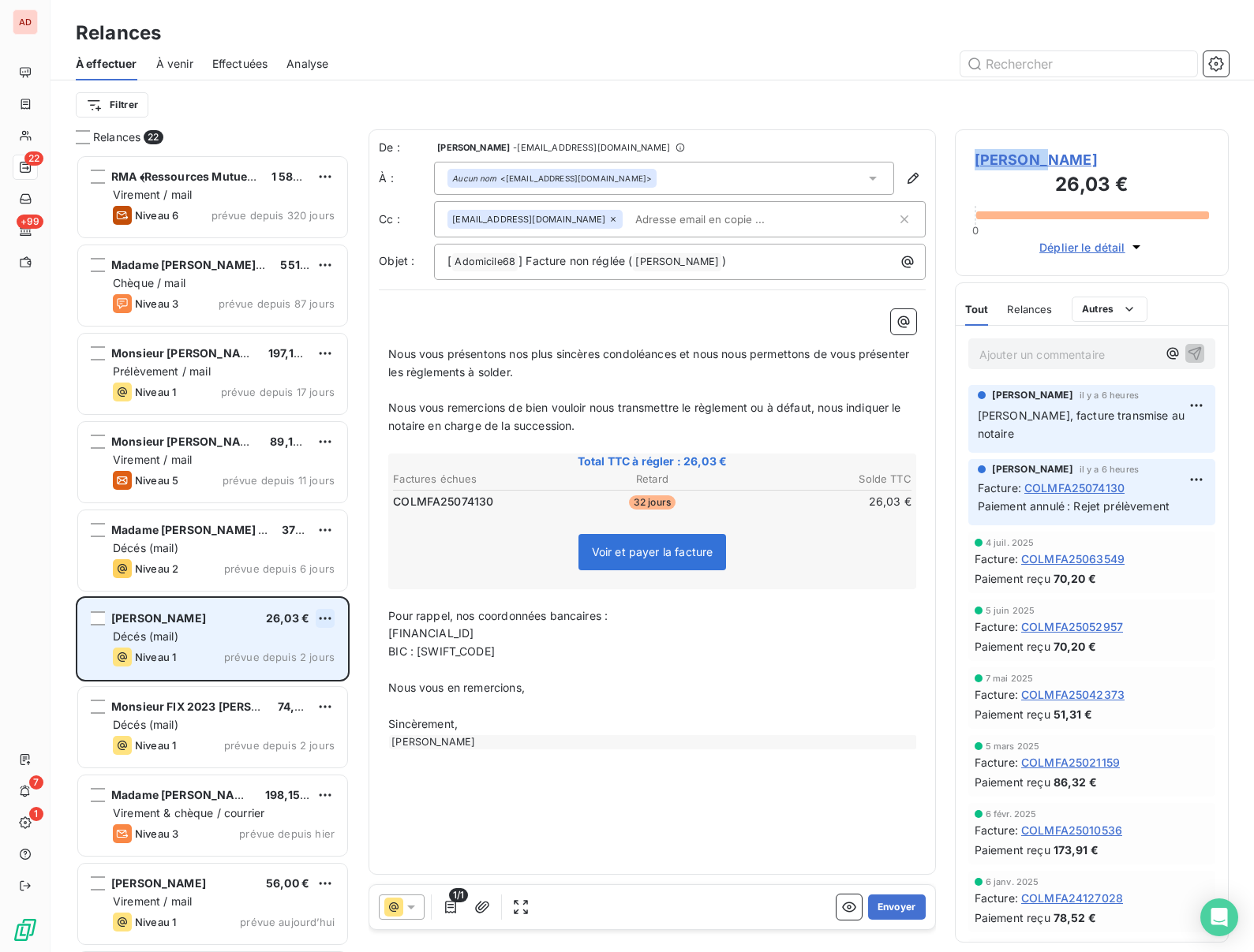
click at [322, 621] on html "AD 22 +99 7 1 Relances À effectuer À venir Effectuées Analyse Filtrer Relances …" at bounding box center [627, 476] width 1254 height 952
click at [269, 653] on div "Replanifier cette action" at bounding box center [257, 650] width 142 height 26
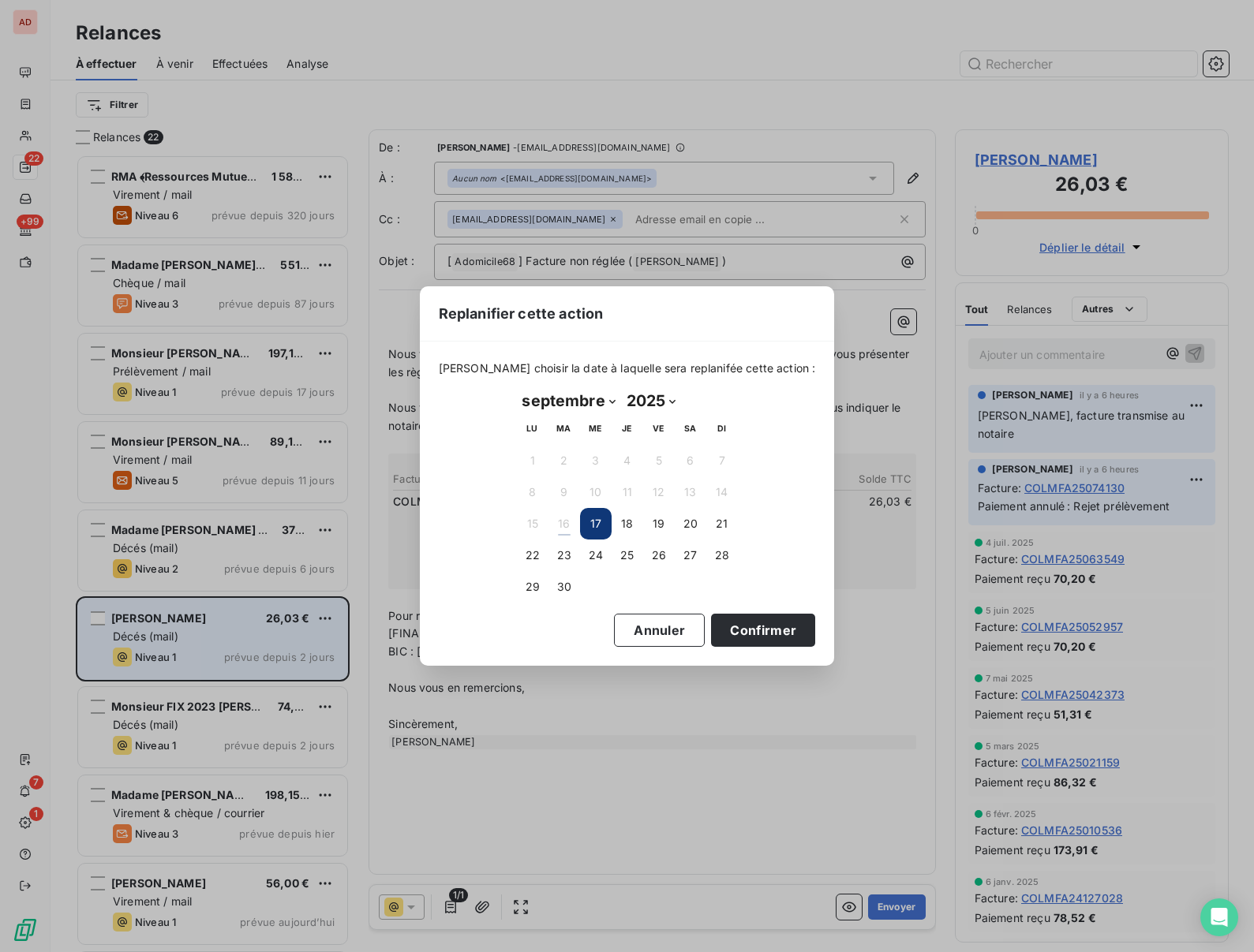
click at [607, 402] on select "janvier février mars avril mai juin juillet août septembre octobre novembre déc…" at bounding box center [569, 401] width 104 height 26
select select "10"
click at [517, 388] on select "janvier février mars avril mai juin juillet août septembre octobre novembre déc…" at bounding box center [569, 401] width 104 height 26
click at [598, 525] on button "12" at bounding box center [596, 524] width 31 height 31
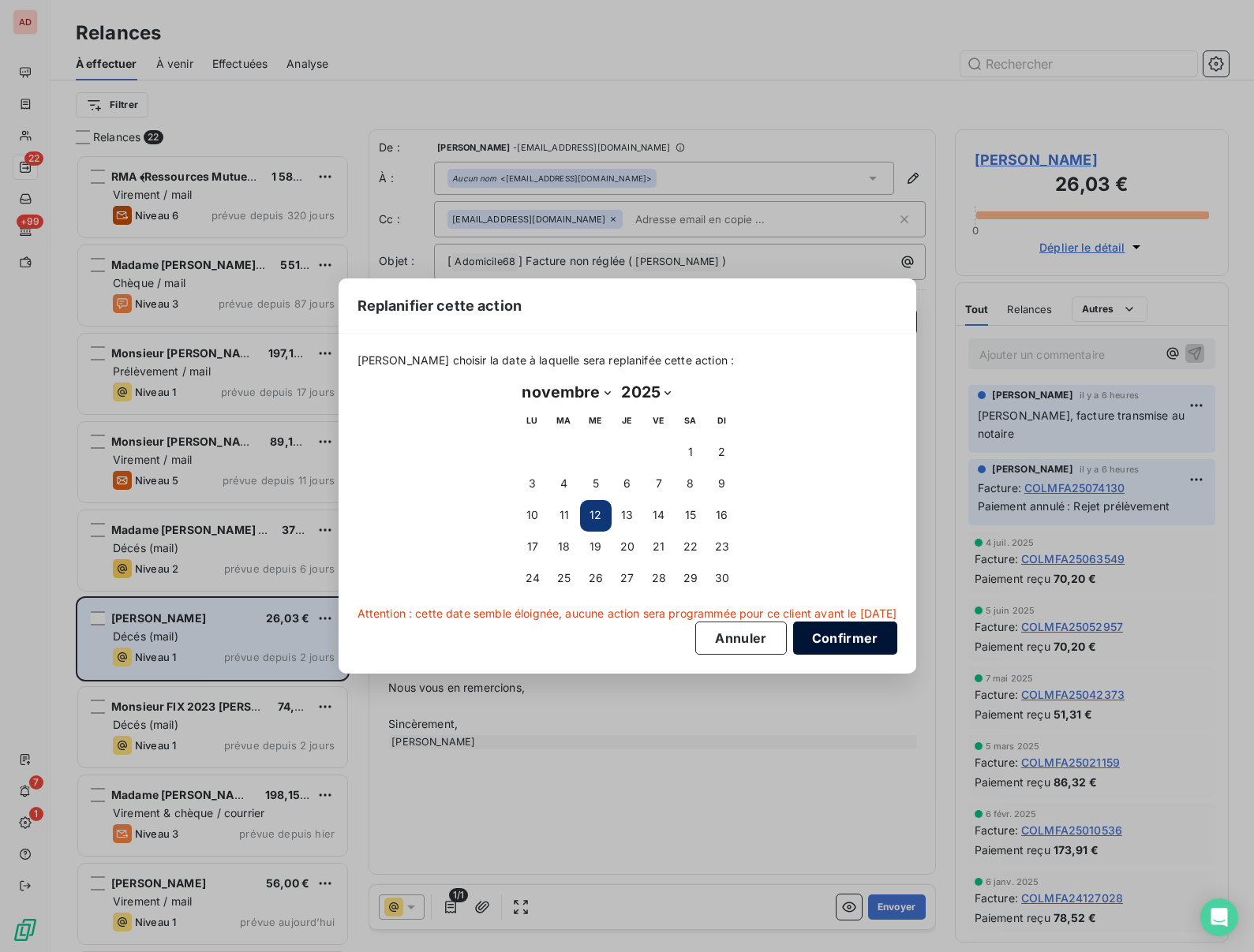
click at [863, 642] on button "Confirmer" at bounding box center [845, 638] width 104 height 33
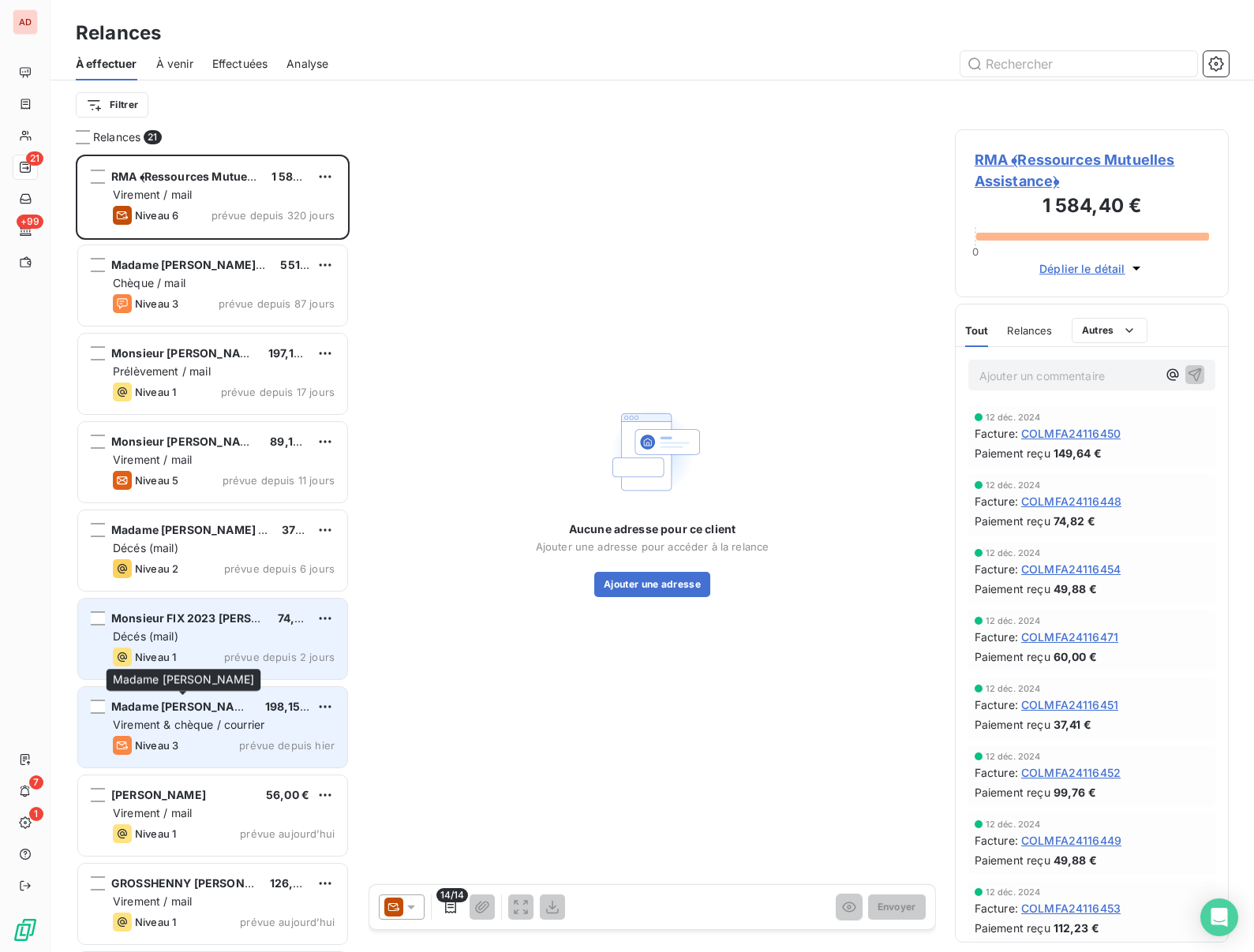
click at [157, 718] on span "Virement & chèque / courrier" at bounding box center [189, 725] width 151 height 14
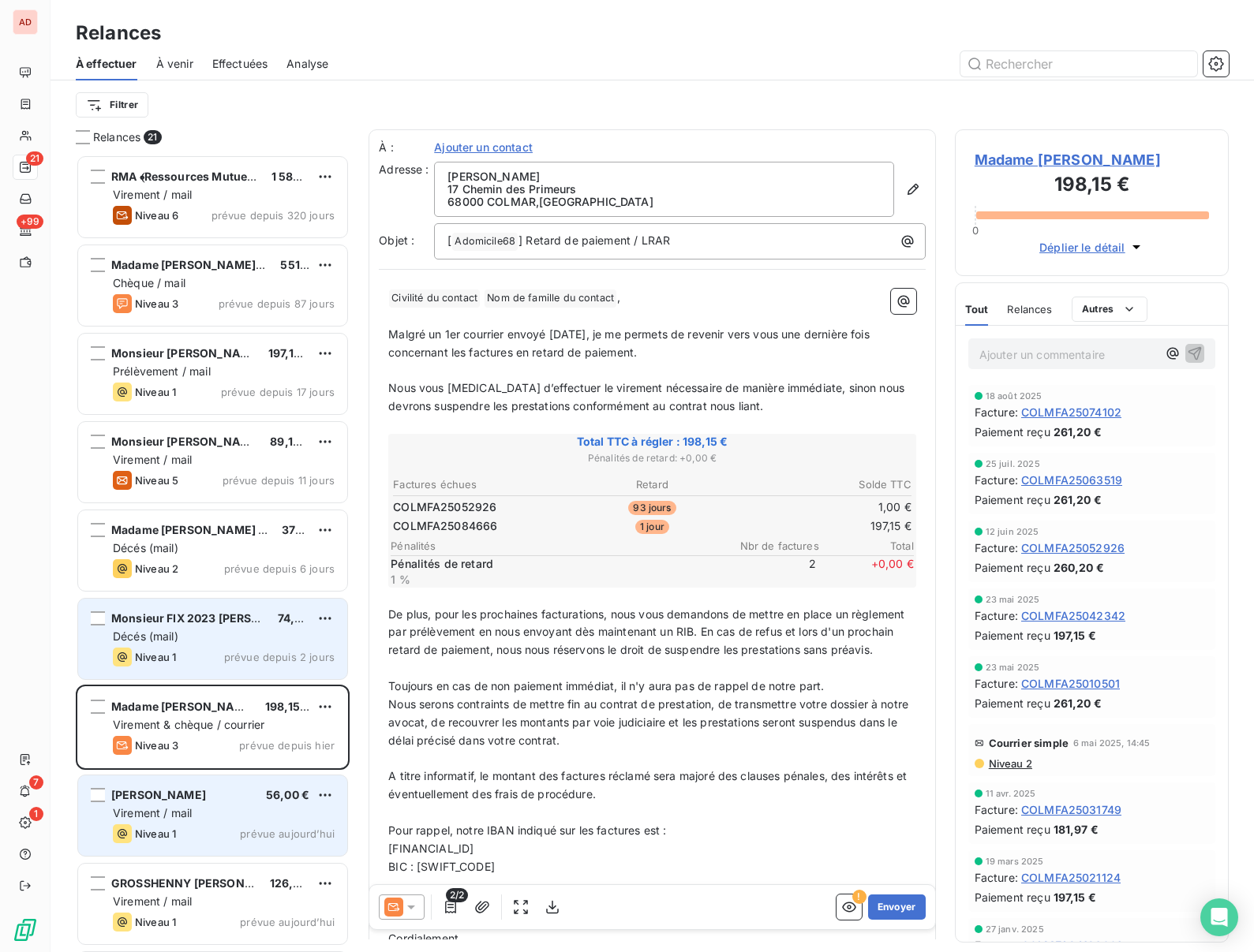
click at [170, 807] on span "Virement / mail" at bounding box center [152, 813] width 79 height 14
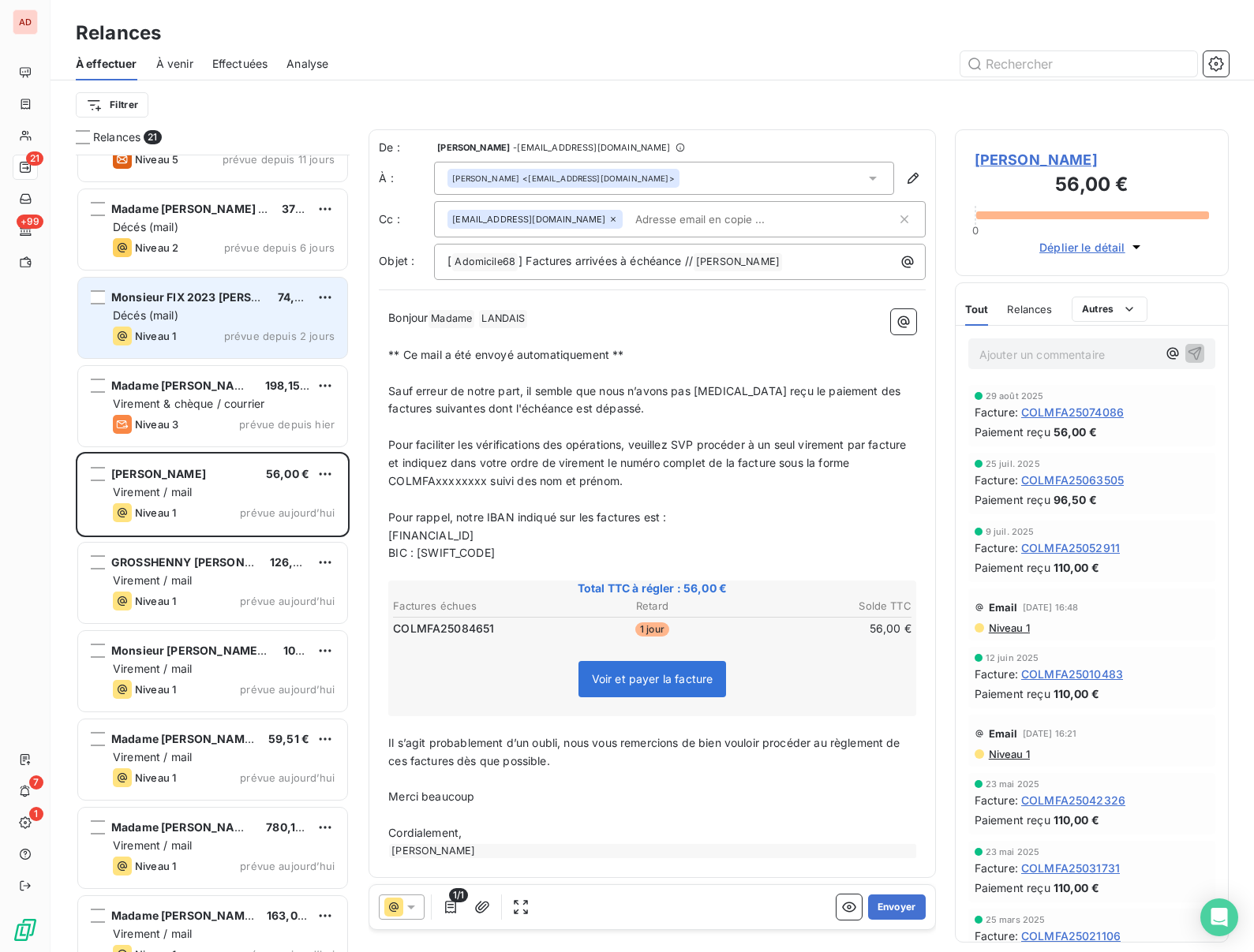
scroll to position [327, 0]
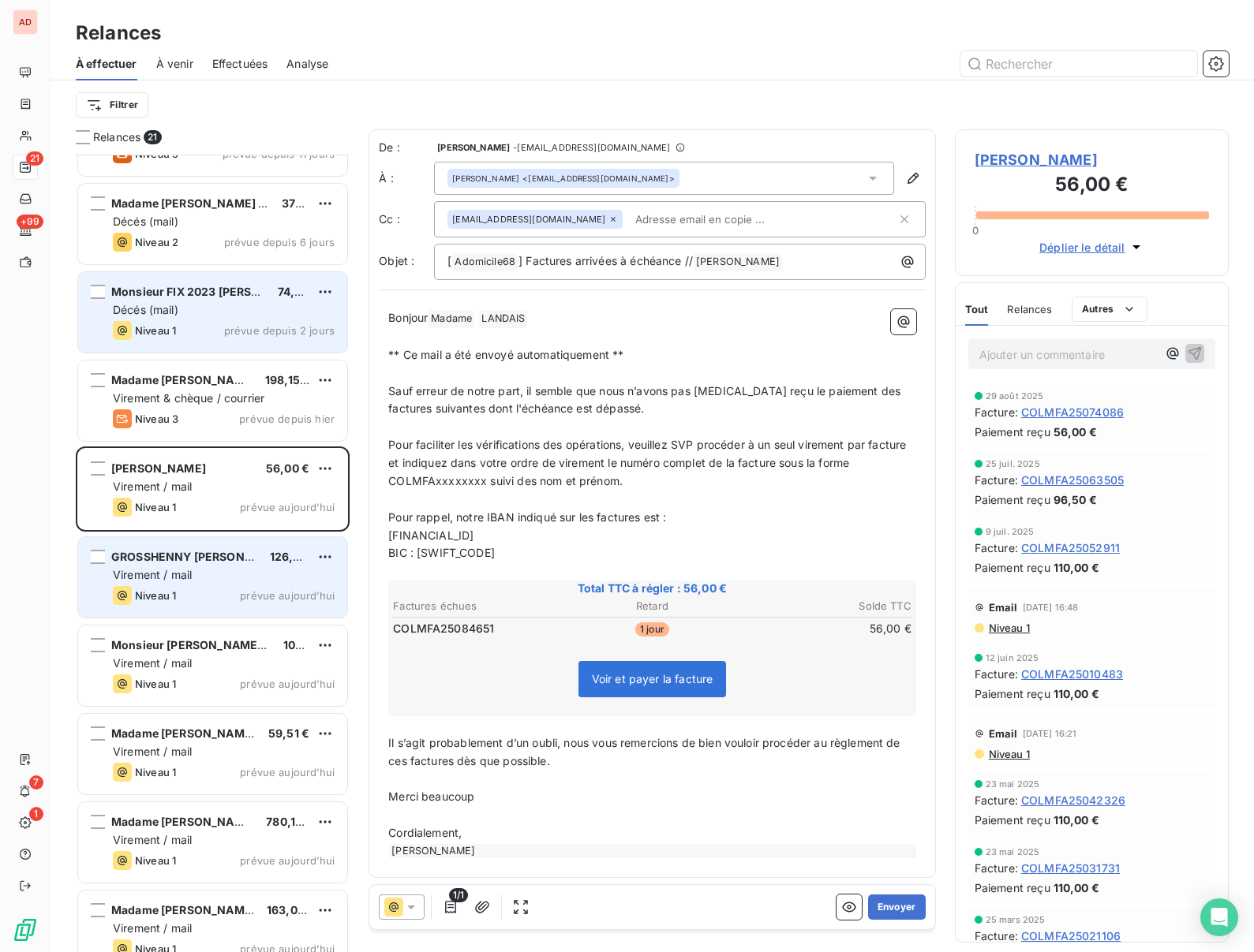
click at [191, 600] on div "Niveau 1 prévue aujourd’hui" at bounding box center [223, 595] width 221 height 19
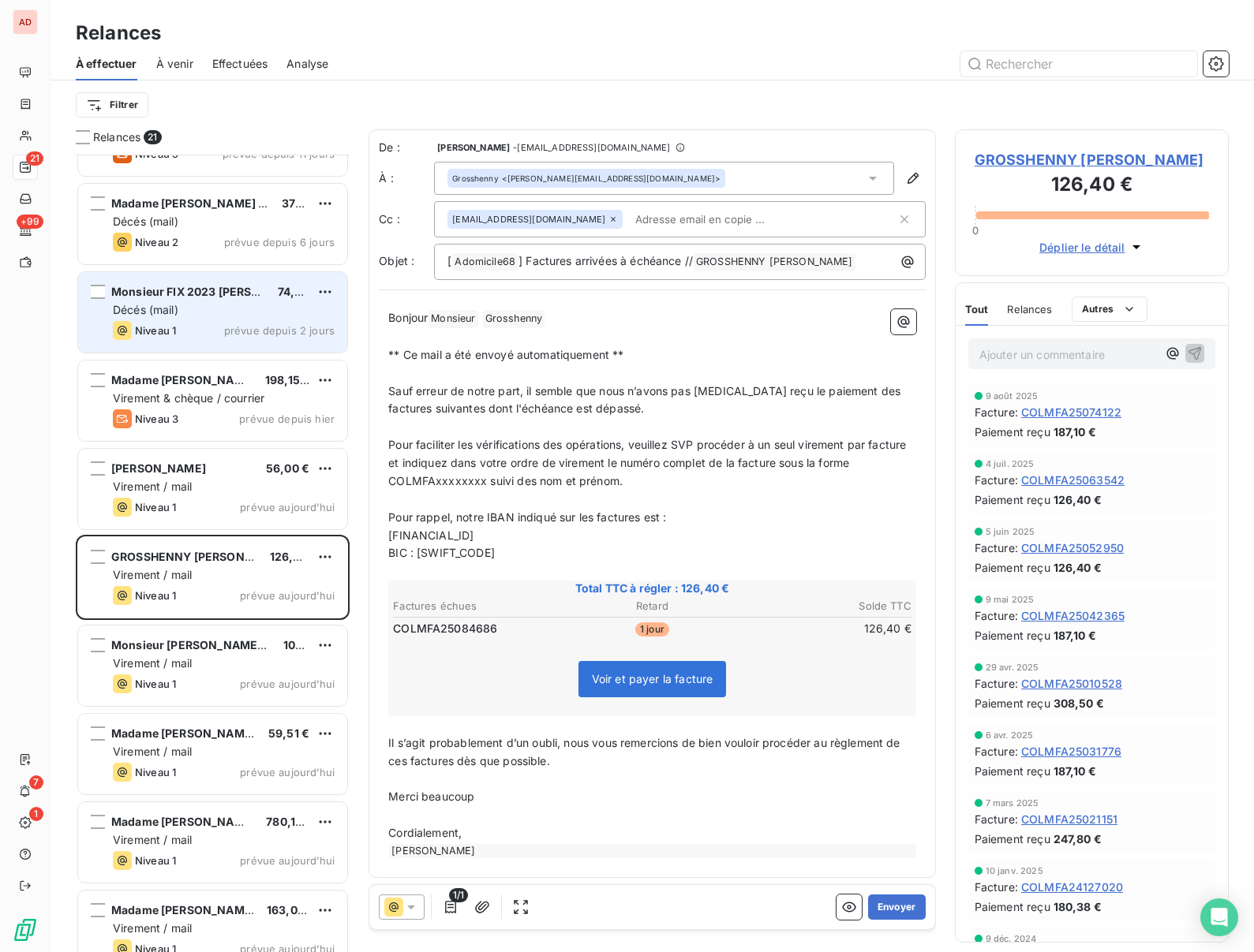
click at [1006, 161] on span "GROSSHENNY [PERSON_NAME]" at bounding box center [1092, 160] width 234 height 22
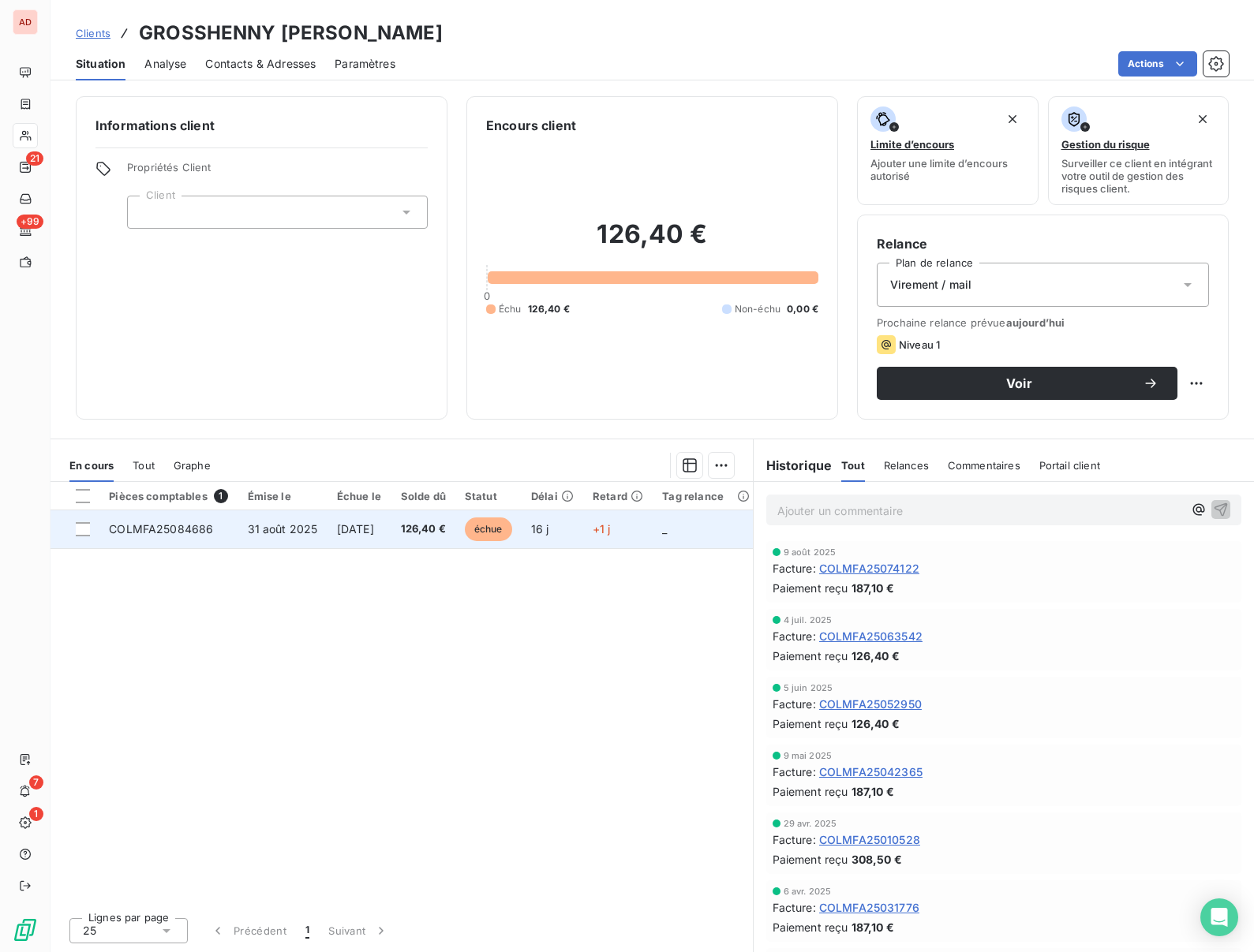
click at [176, 533] on span "COLMFA25084686" at bounding box center [161, 529] width 104 height 14
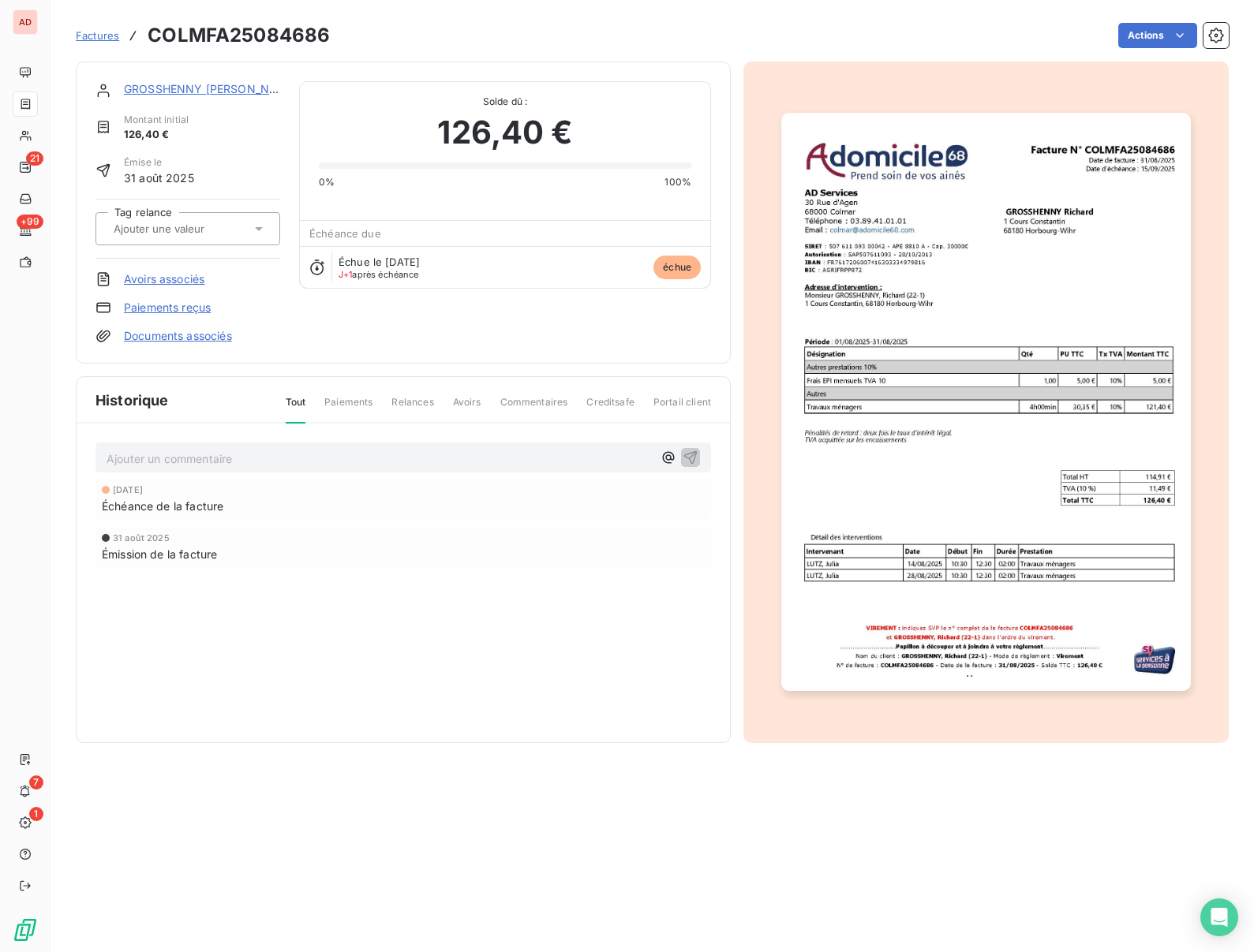
click at [149, 308] on link "Paiements reçus" at bounding box center [167, 308] width 87 height 16
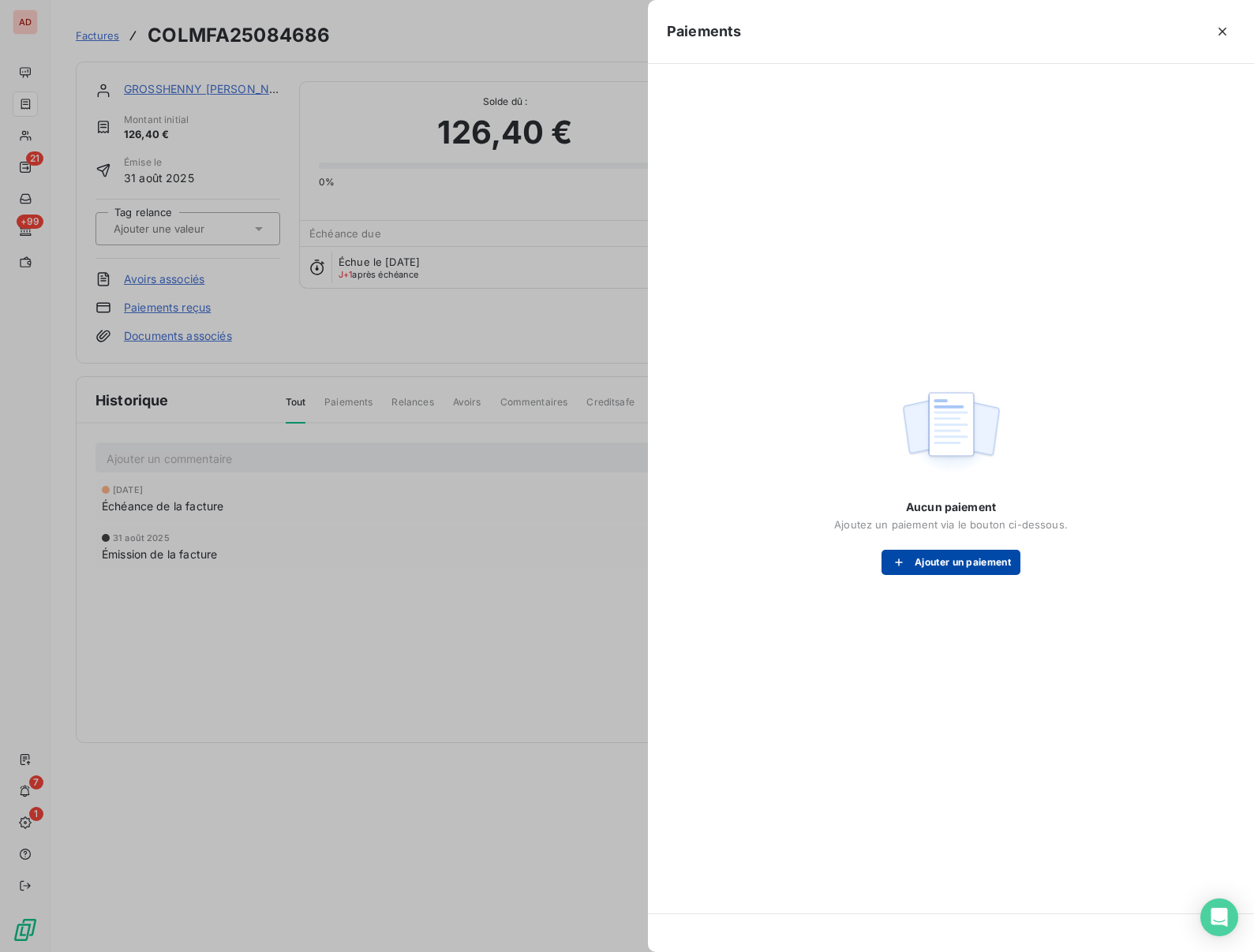
click at [909, 566] on div "button" at bounding box center [903, 563] width 24 height 16
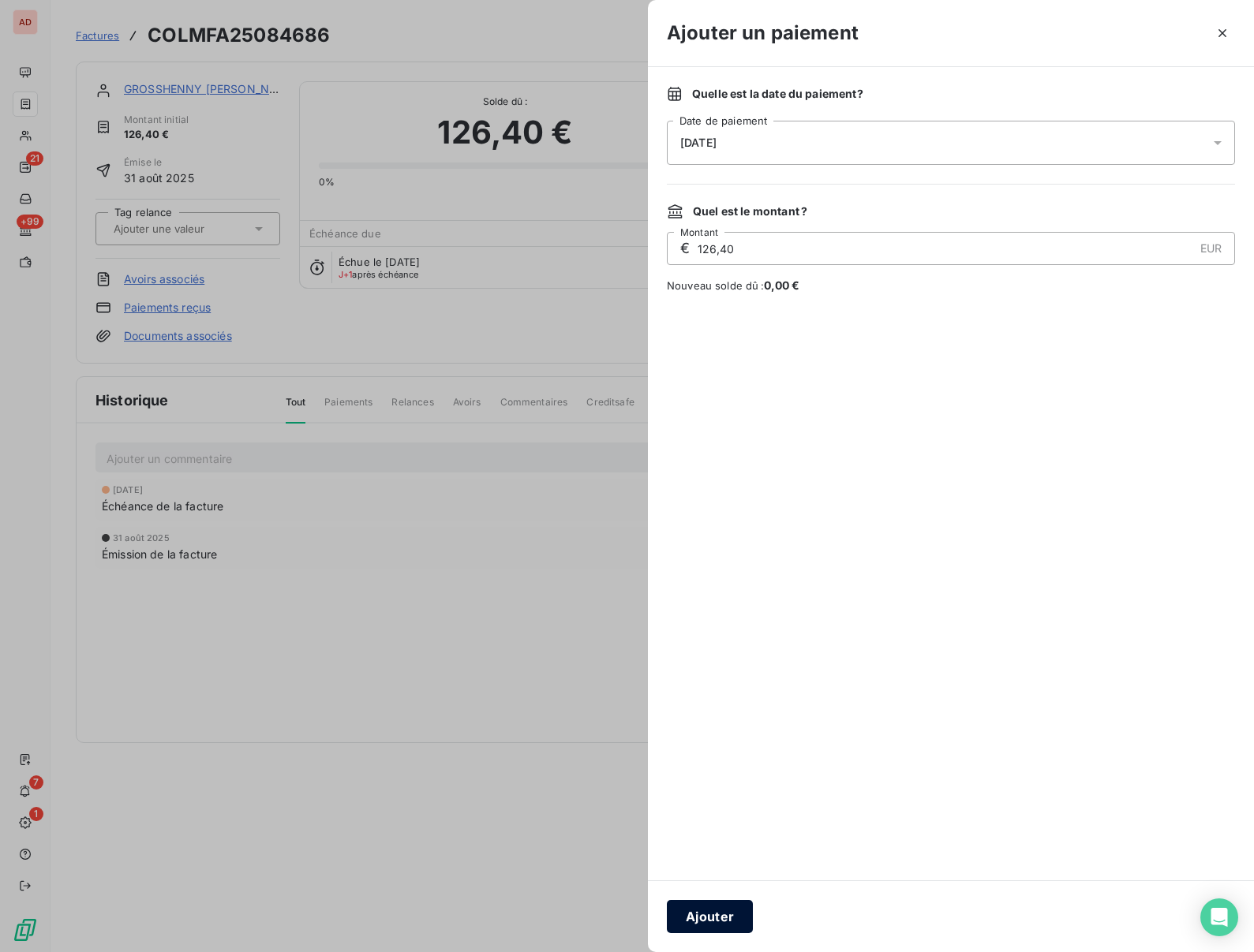
click at [715, 924] on button "Ajouter" at bounding box center [709, 917] width 86 height 33
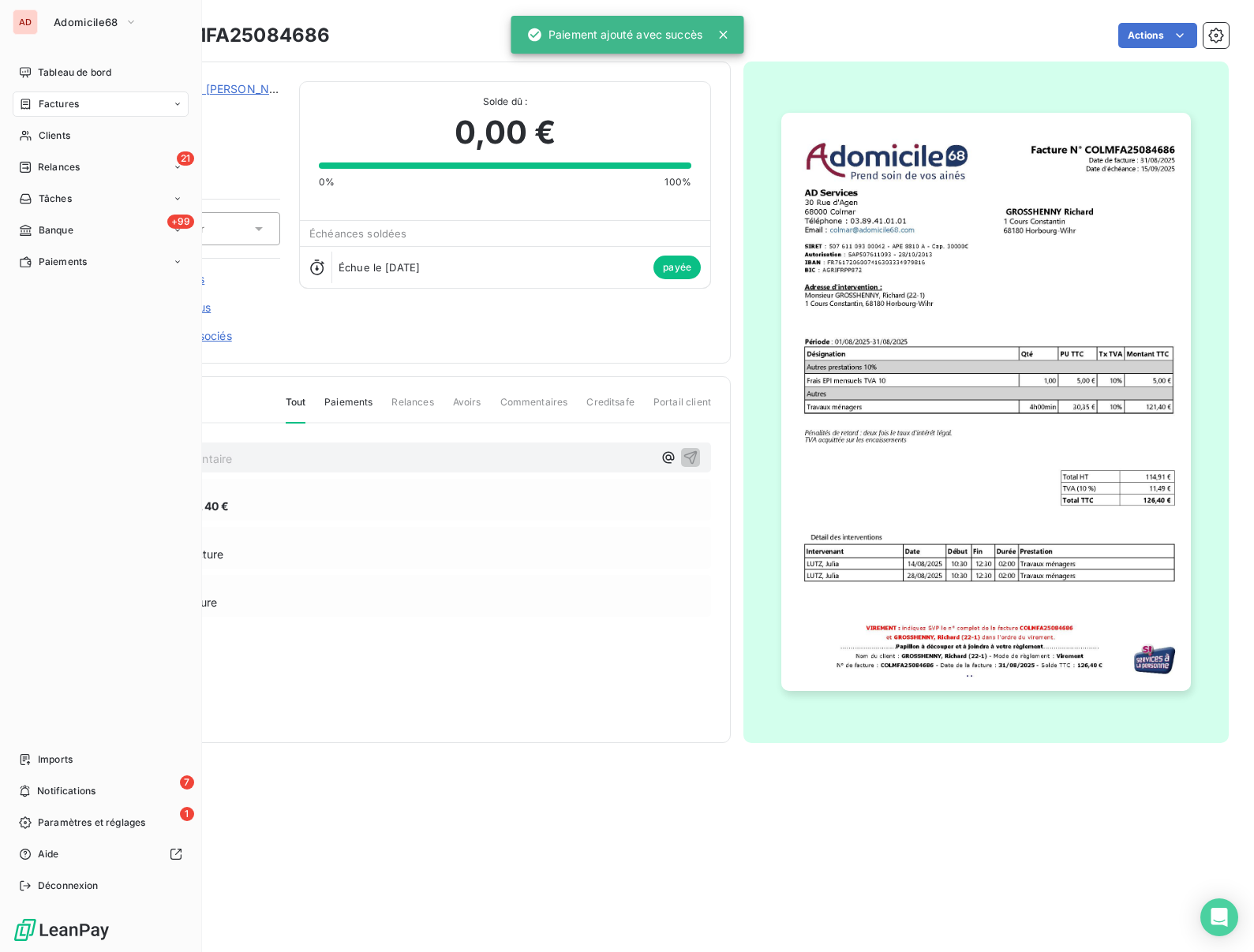
click at [45, 165] on span "Relances" at bounding box center [59, 167] width 42 height 14
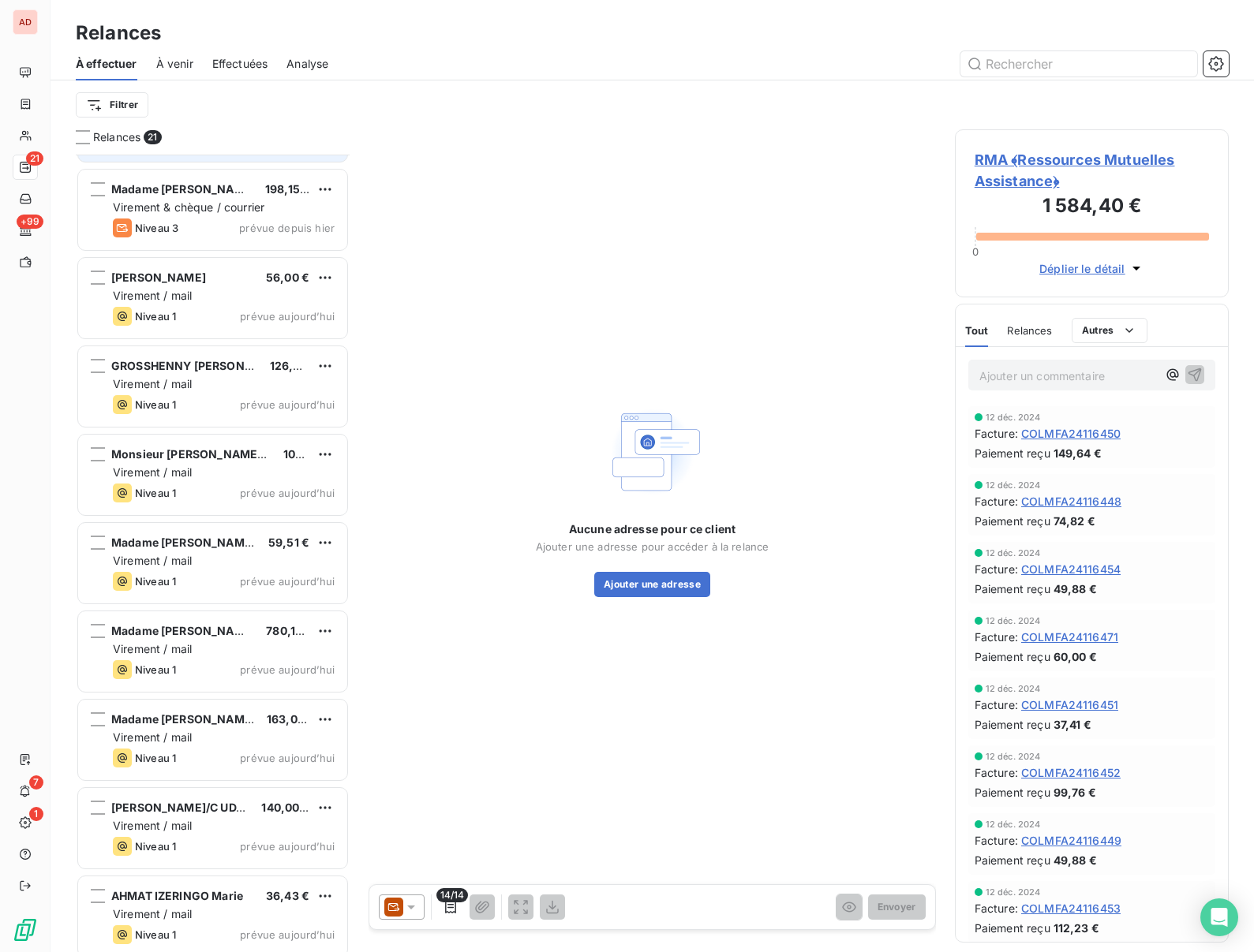
scroll to position [552, 0]
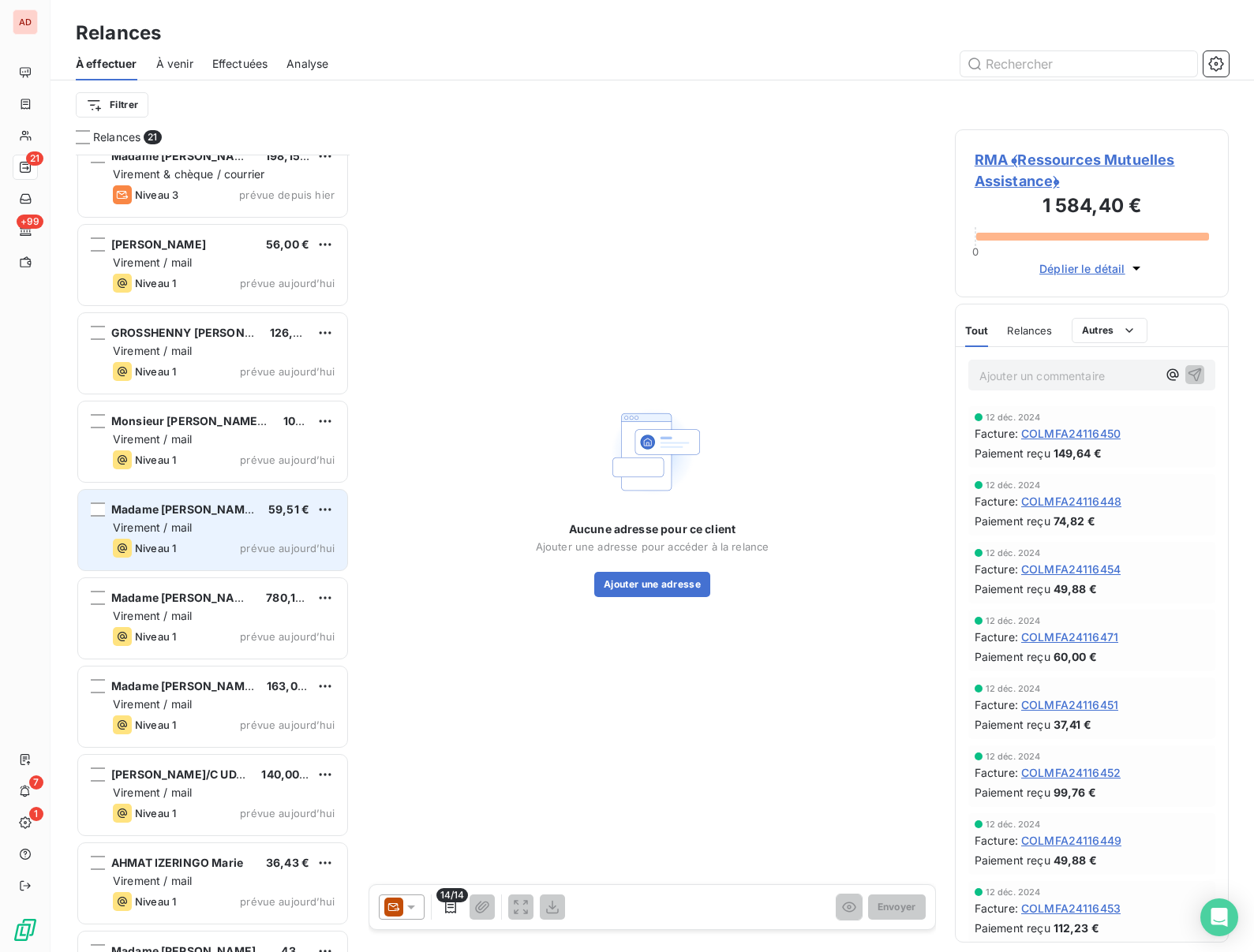
click at [196, 526] on div "Virement / mail" at bounding box center [223, 528] width 221 height 16
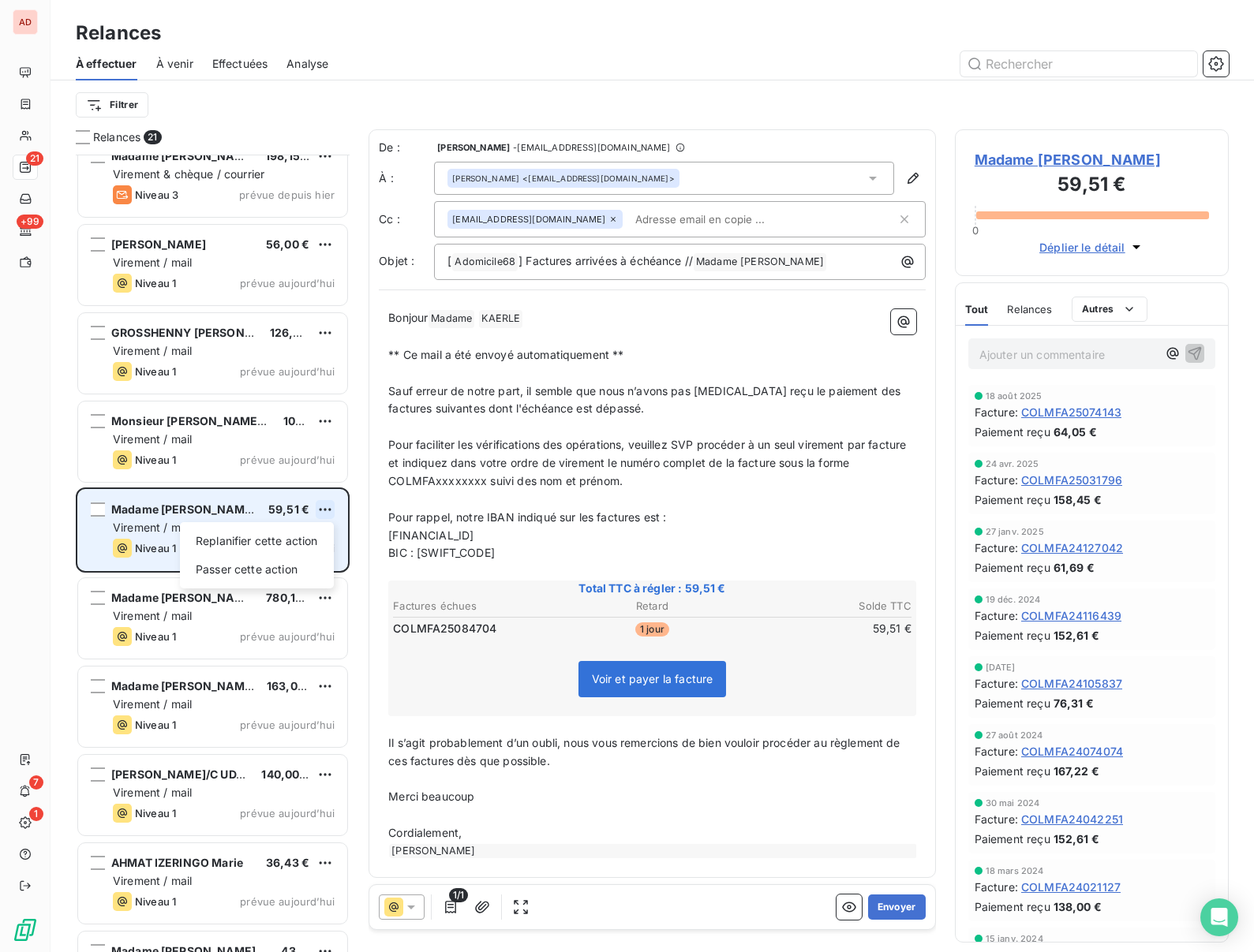
click at [324, 511] on html "AD 21 +99 7 1 Relances À effectuer À venir Effectuées Analyse Filtrer Relances …" at bounding box center [627, 476] width 1254 height 952
click at [257, 539] on div "Replanifier cette action" at bounding box center [257, 542] width 142 height 26
select select "8"
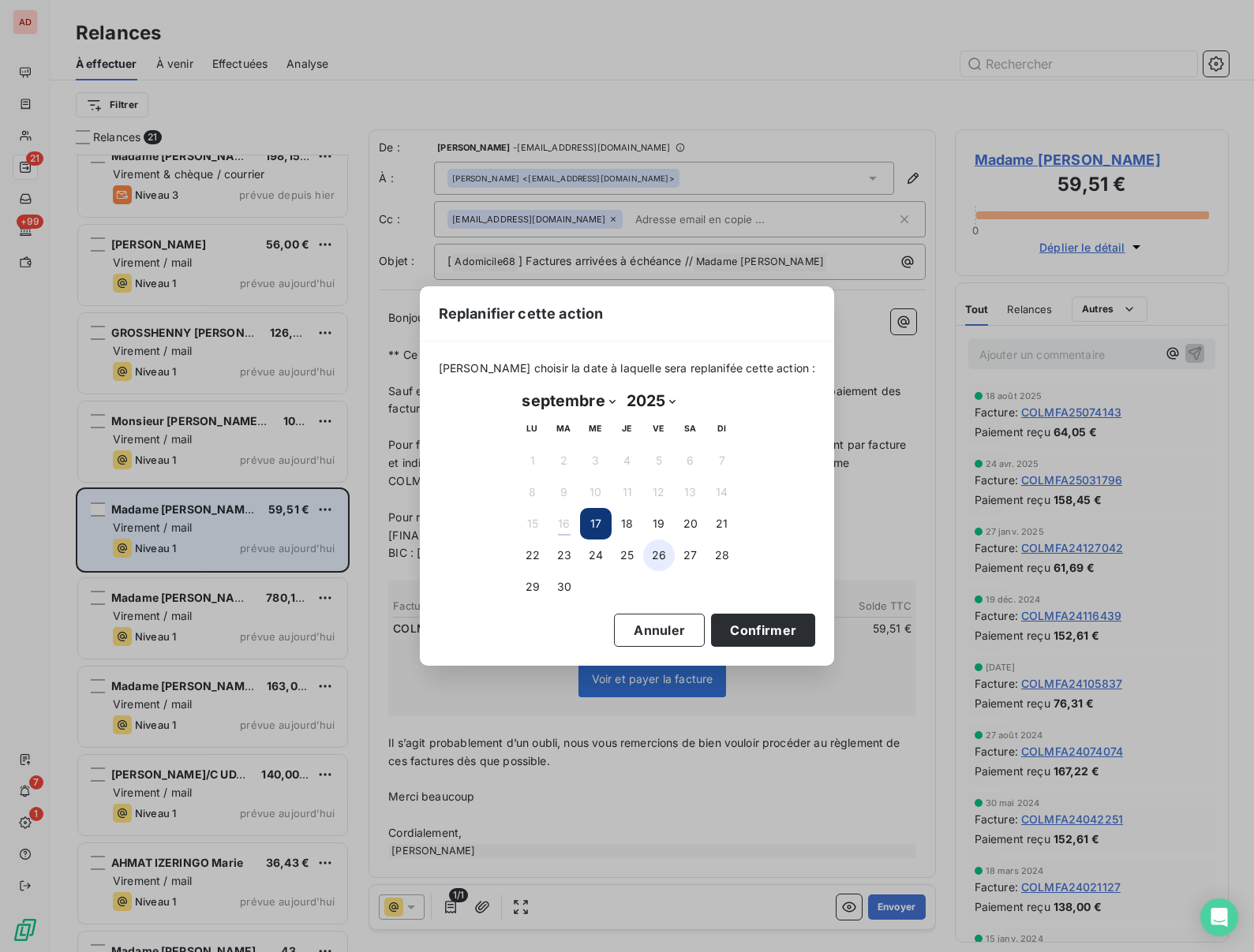
click at [666, 554] on button "26" at bounding box center [659, 556] width 31 height 31
click at [730, 625] on button "Confirmer" at bounding box center [763, 630] width 104 height 33
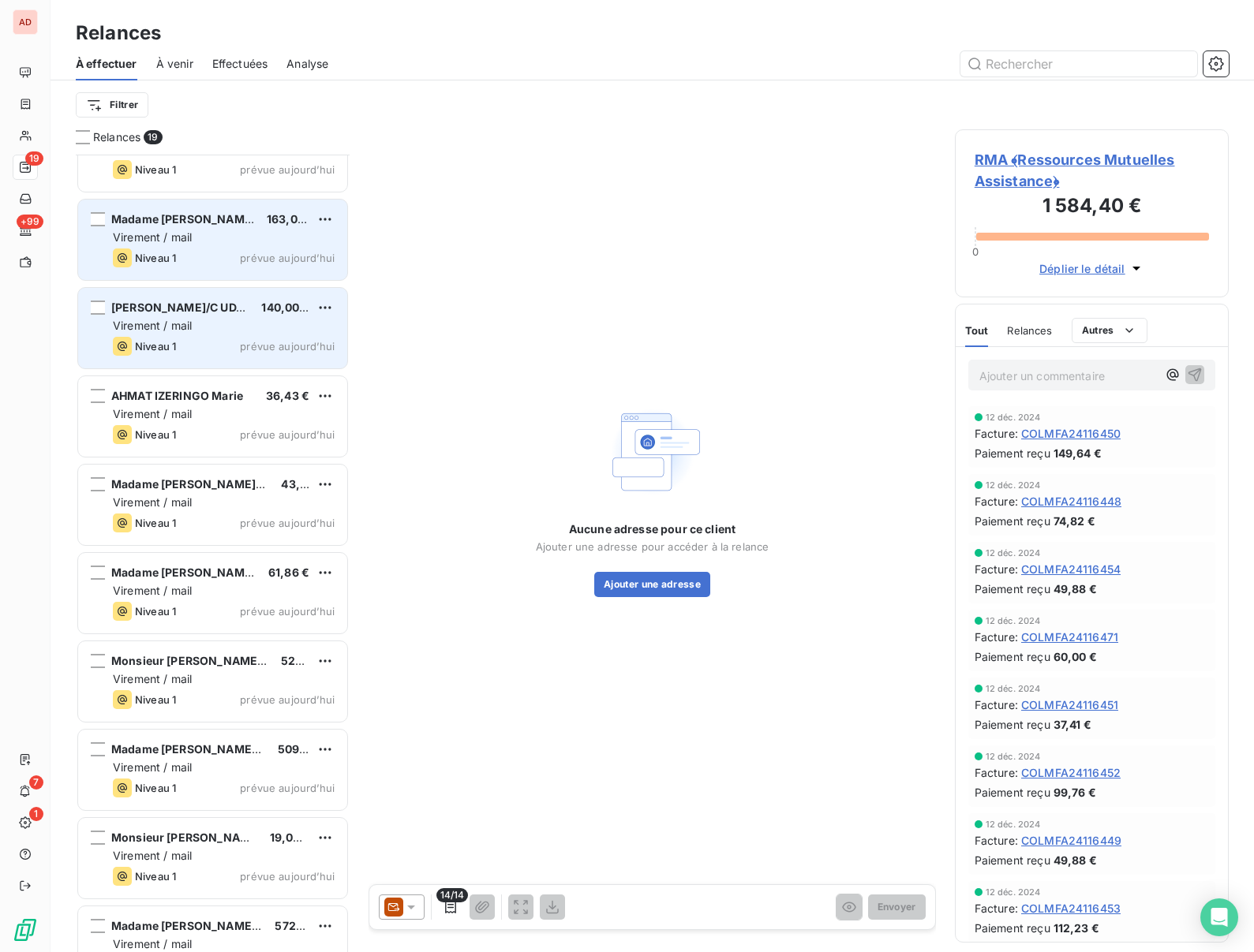
scroll to position [882, 0]
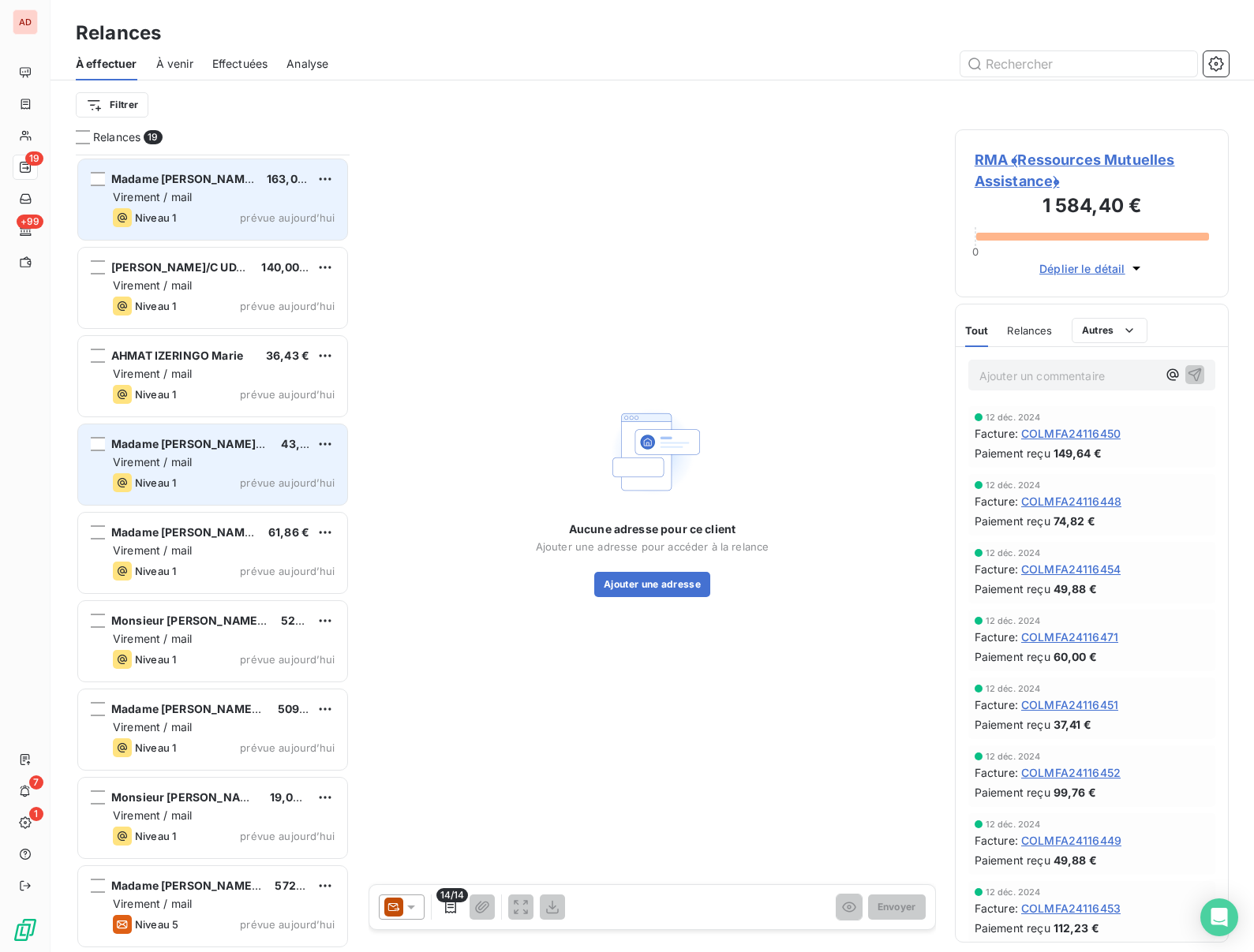
click at [201, 457] on div "Virement / mail" at bounding box center [223, 462] width 221 height 16
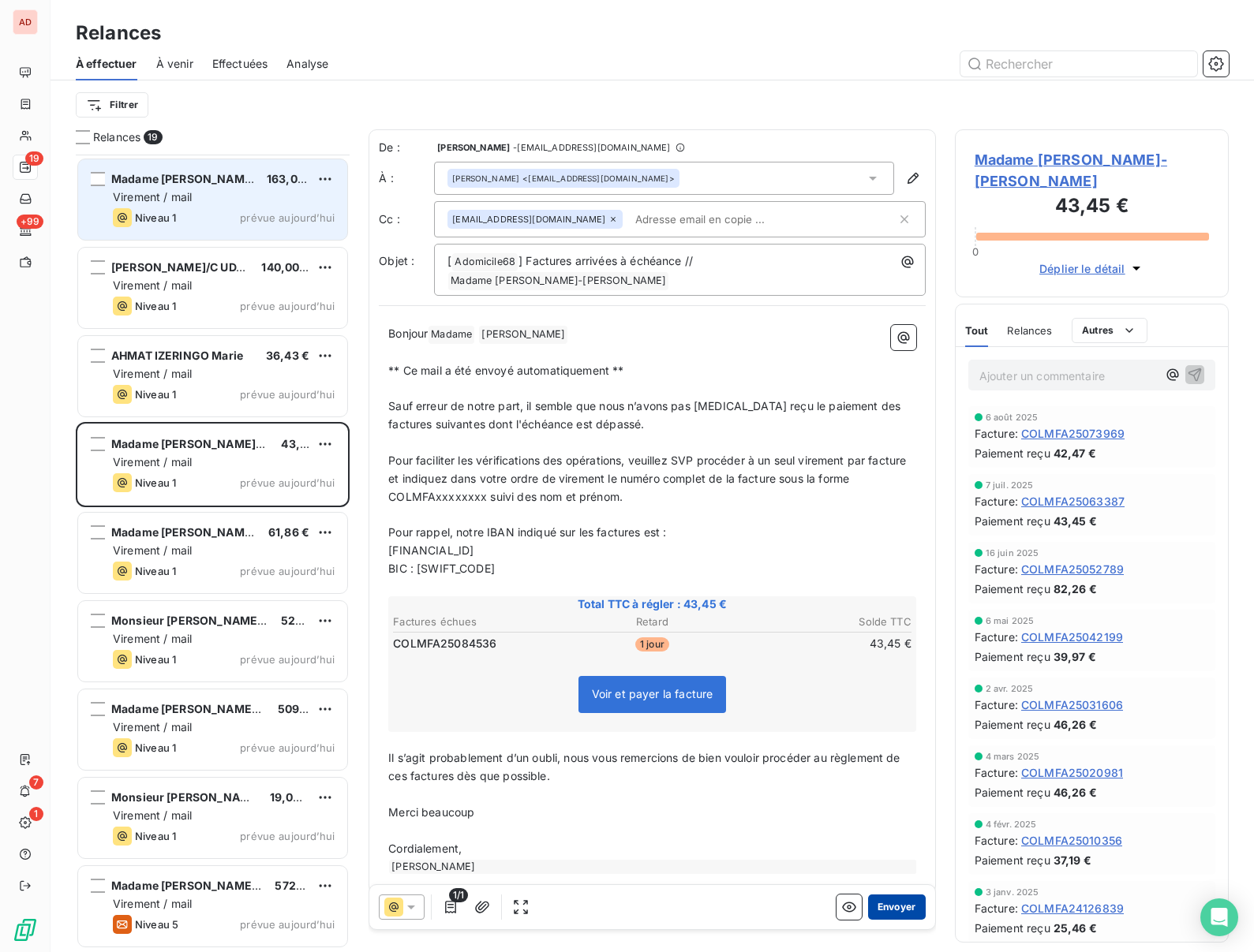
click at [893, 899] on button "Envoyer" at bounding box center [897, 908] width 58 height 26
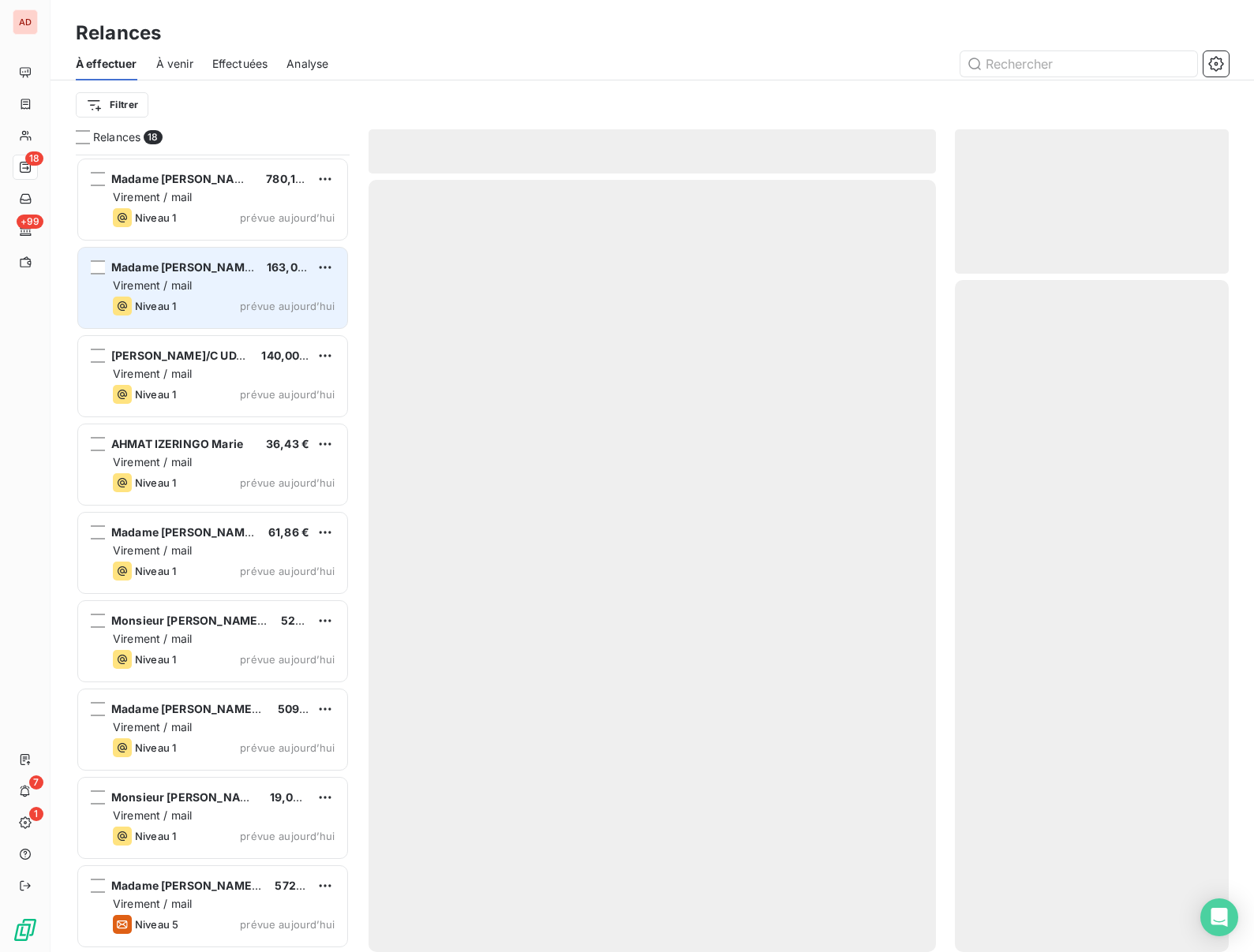
scroll to position [793, 0]
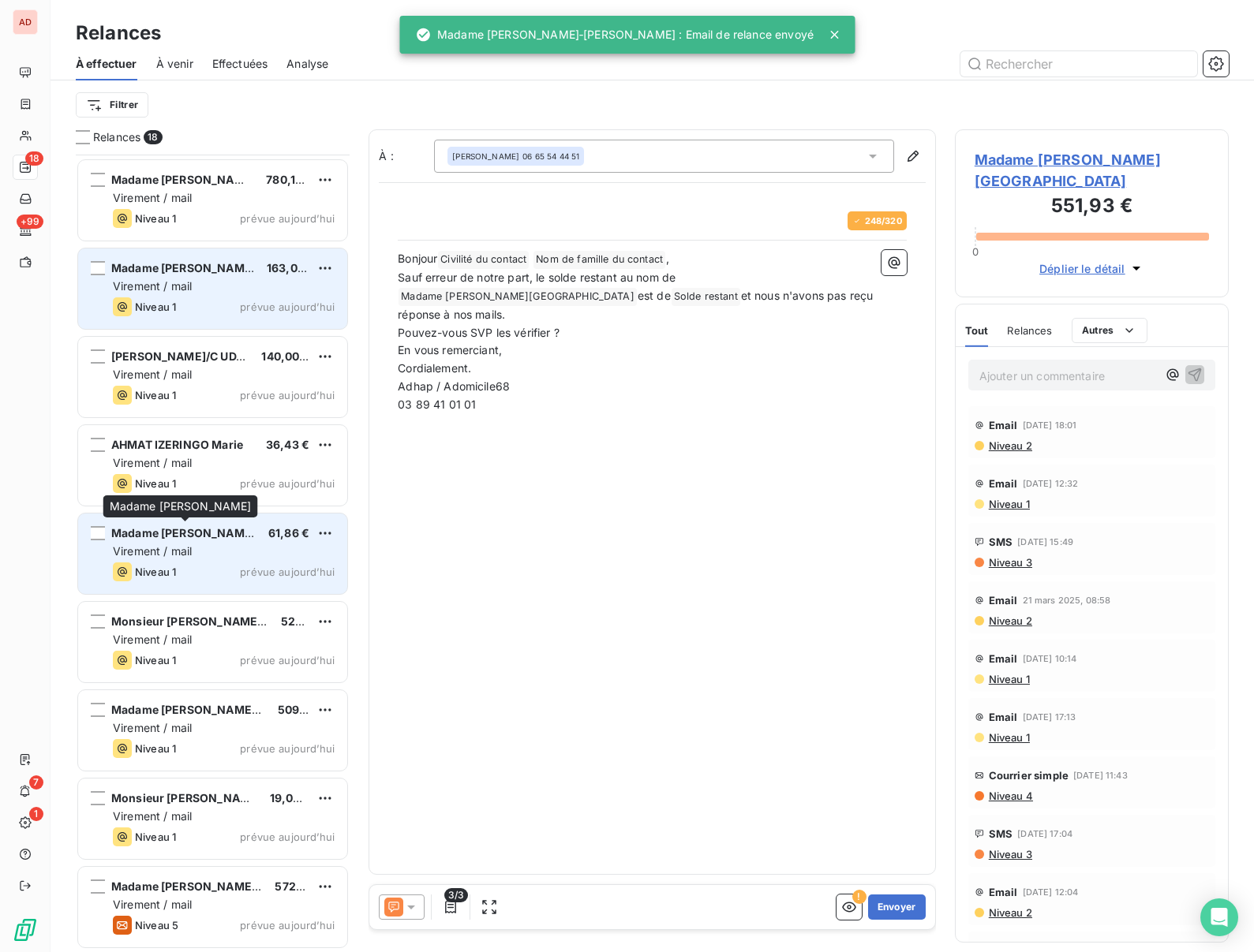
click at [174, 535] on span "Madame [PERSON_NAME]" at bounding box center [183, 533] width 145 height 14
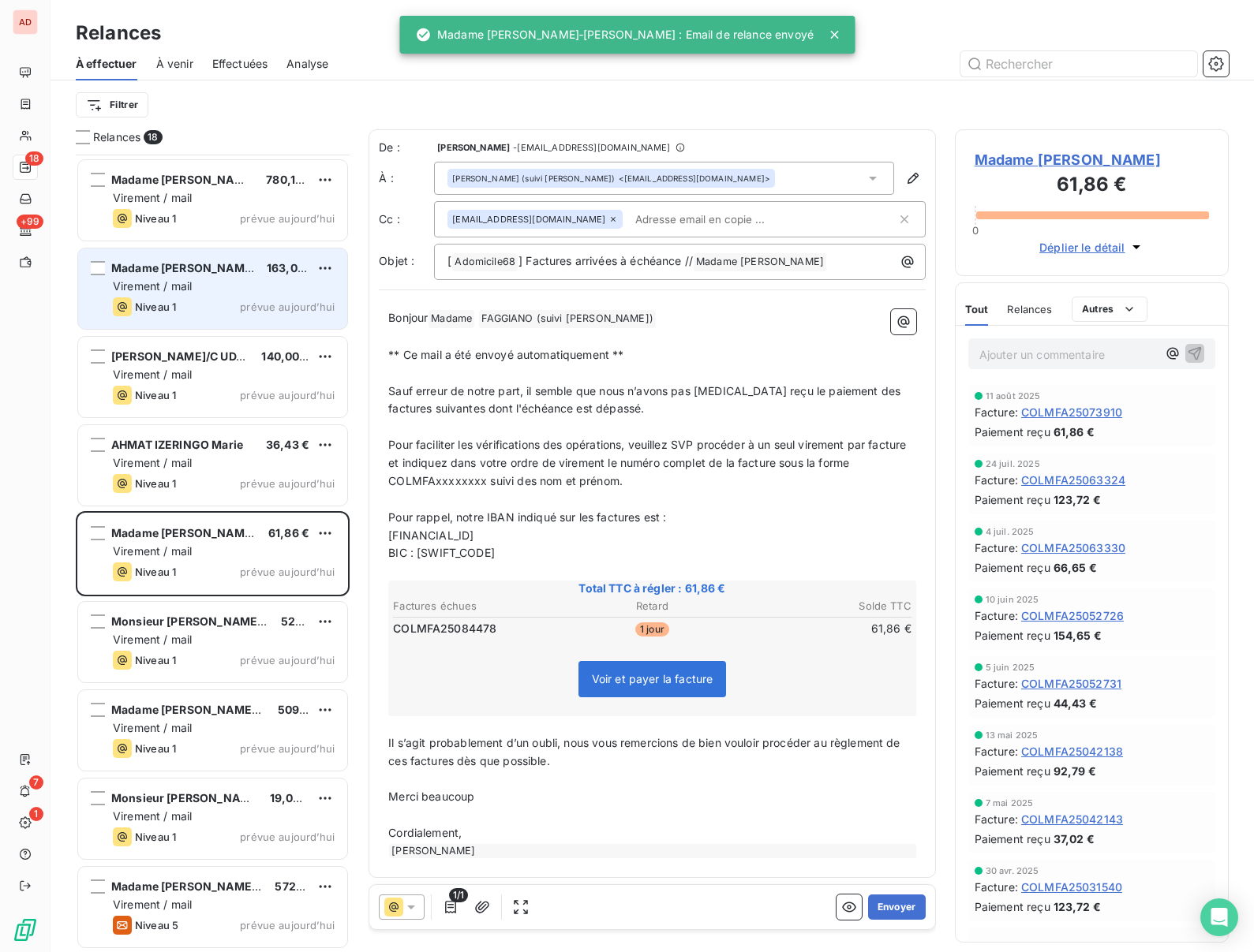
click at [1032, 154] on span "Madame [PERSON_NAME]" at bounding box center [1092, 160] width 234 height 22
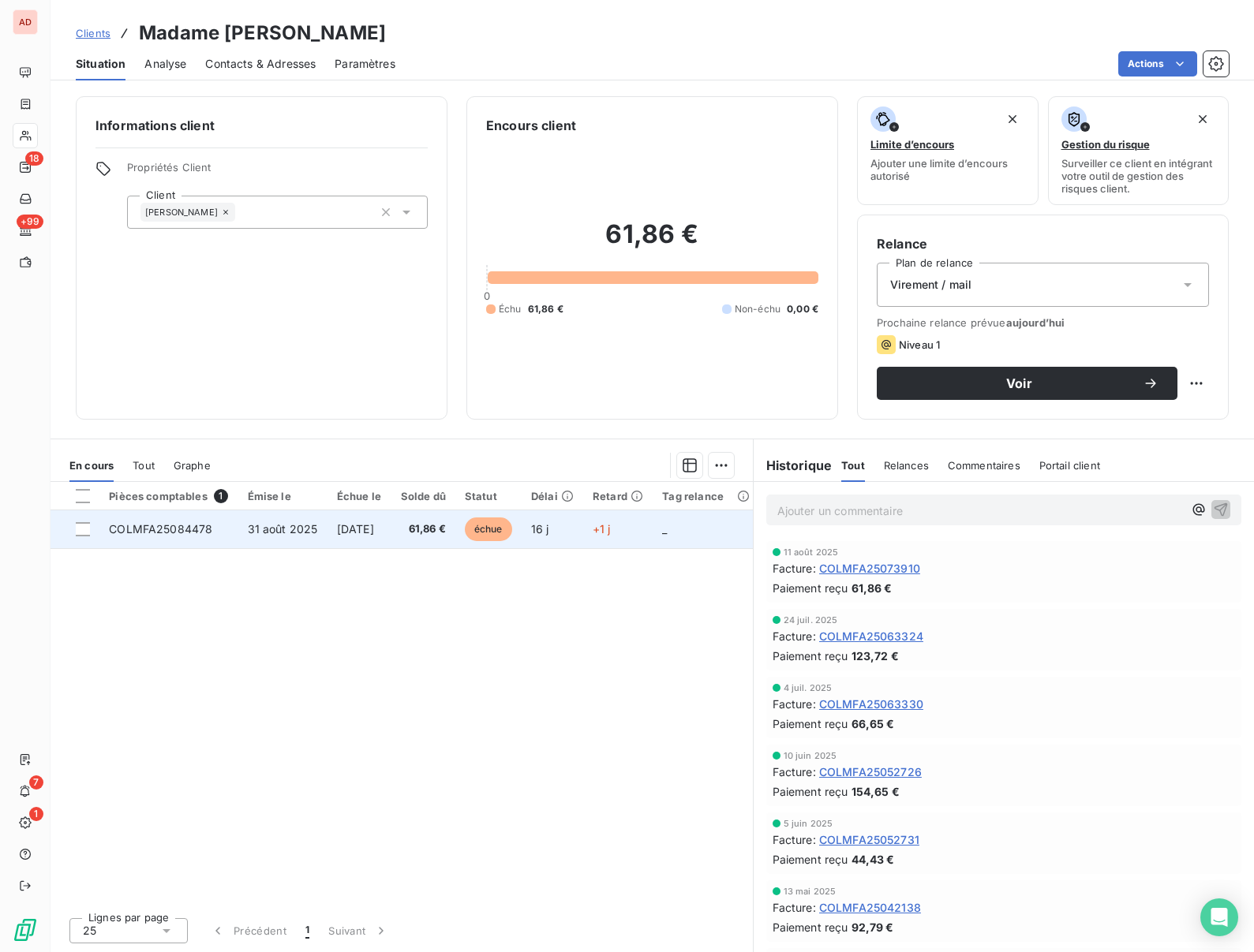
click at [250, 535] on span "31 août 2025" at bounding box center [282, 529] width 70 height 14
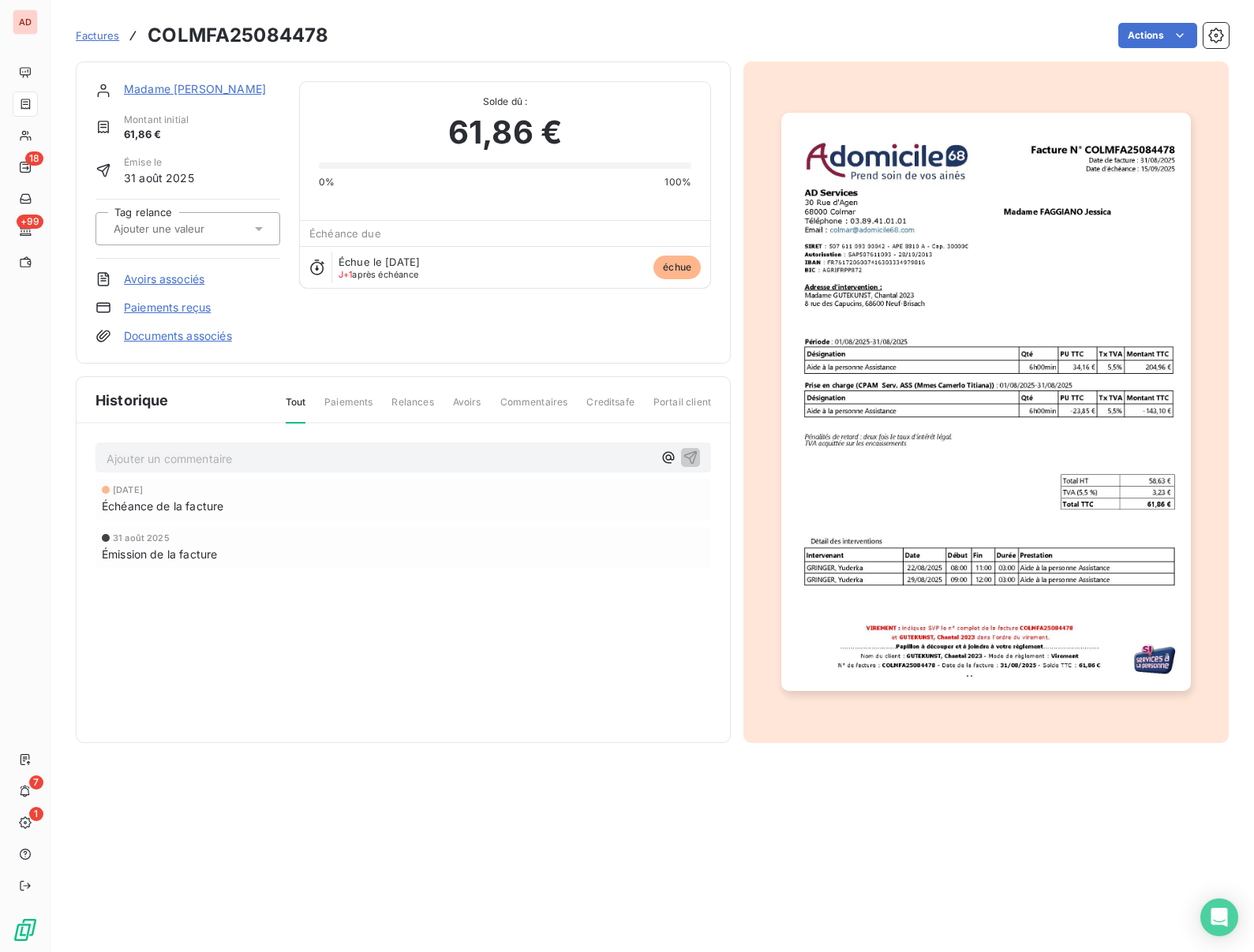
click at [179, 306] on link "Paiements reçus" at bounding box center [167, 308] width 87 height 16
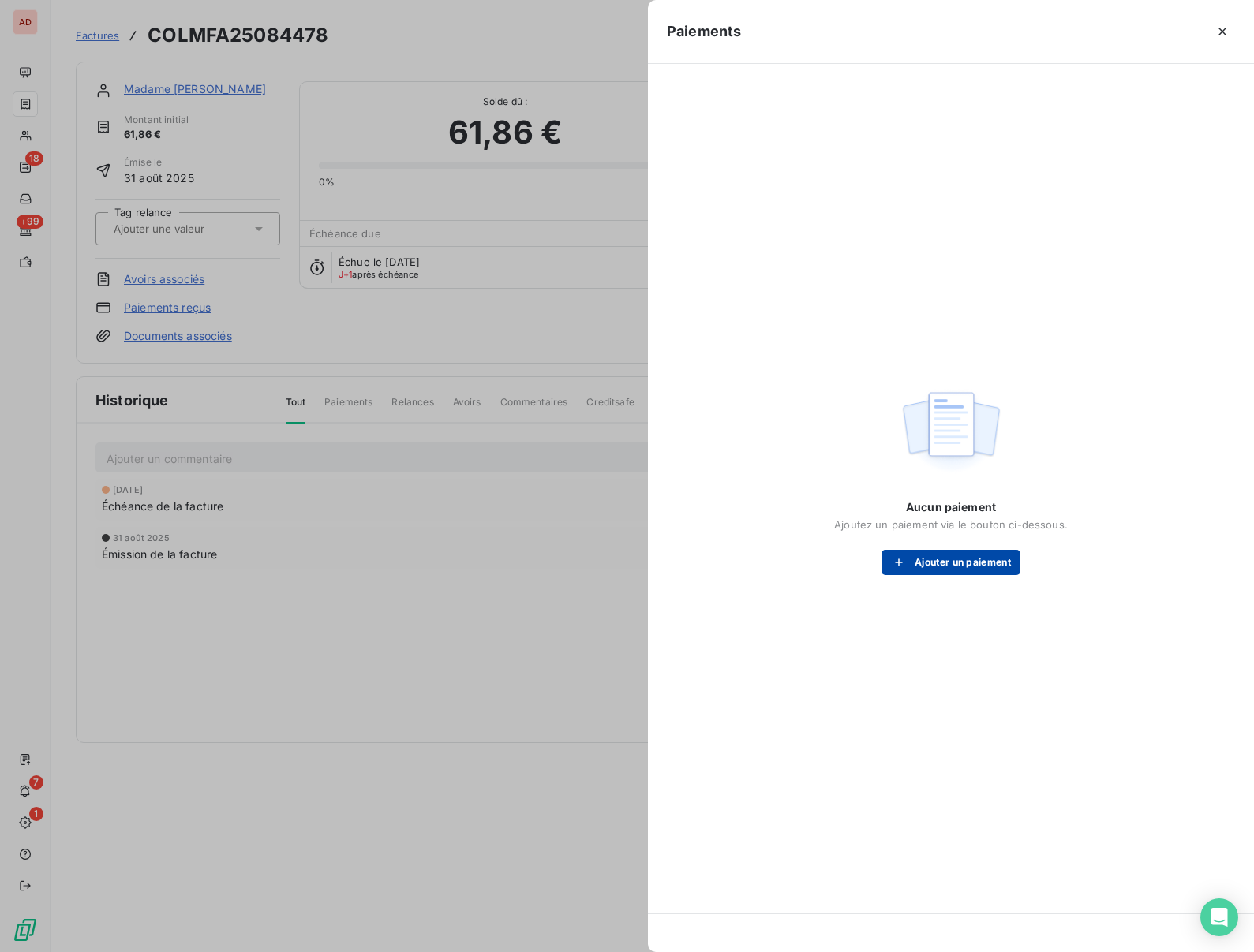
click at [954, 568] on button "Ajouter un paiement" at bounding box center [950, 563] width 139 height 26
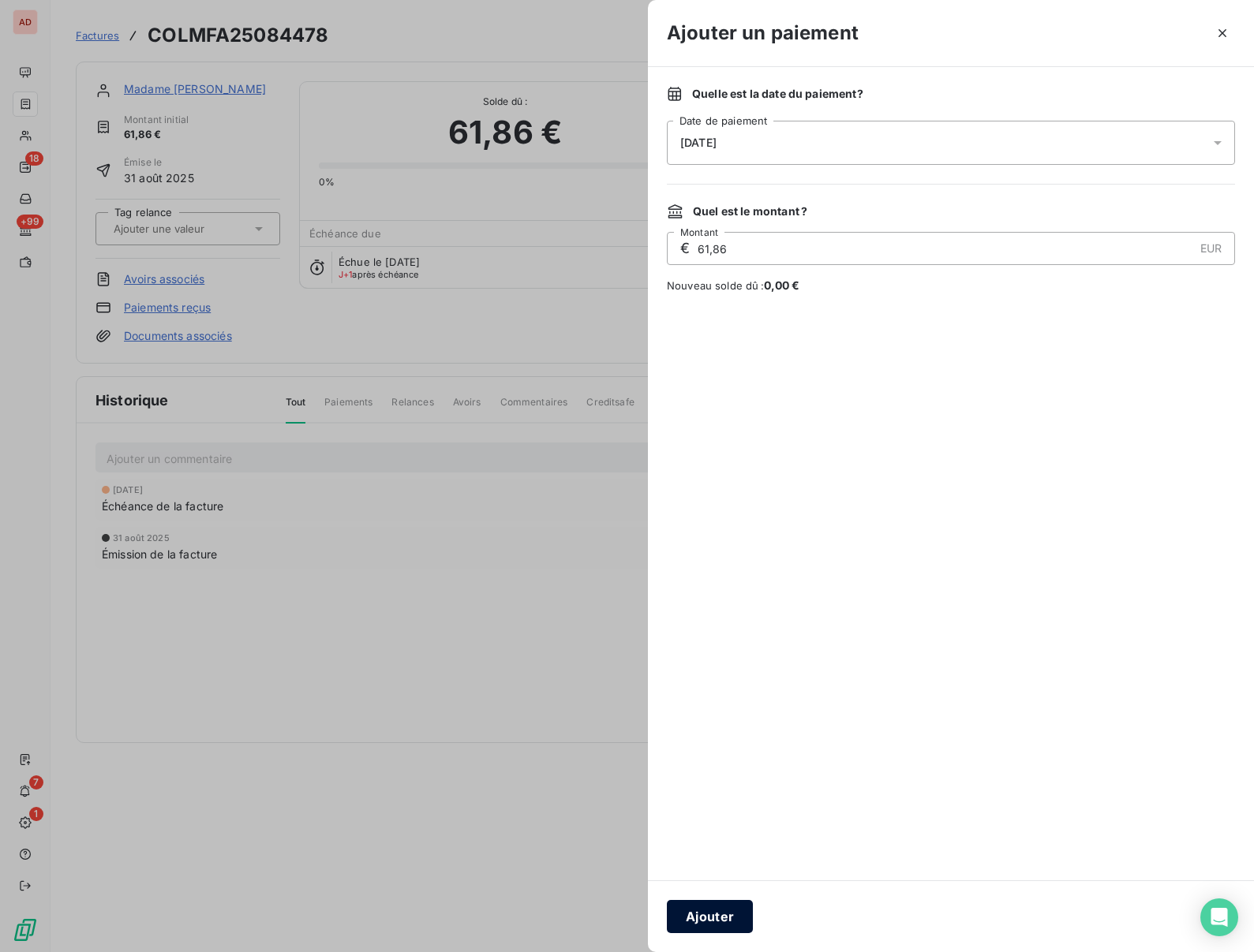
click at [718, 921] on button "Ajouter" at bounding box center [709, 917] width 86 height 33
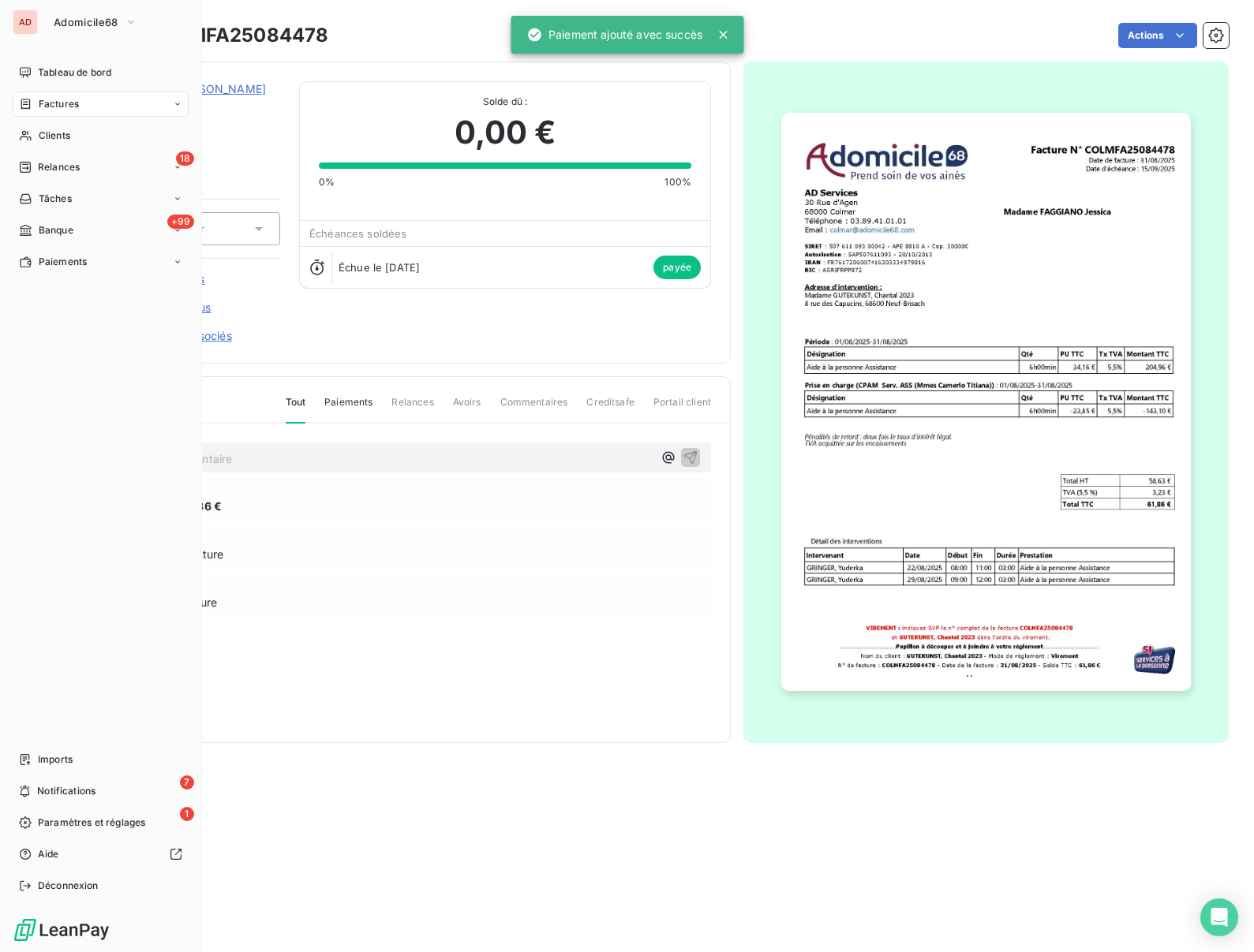
click at [34, 163] on div "Relances" at bounding box center [49, 167] width 61 height 14
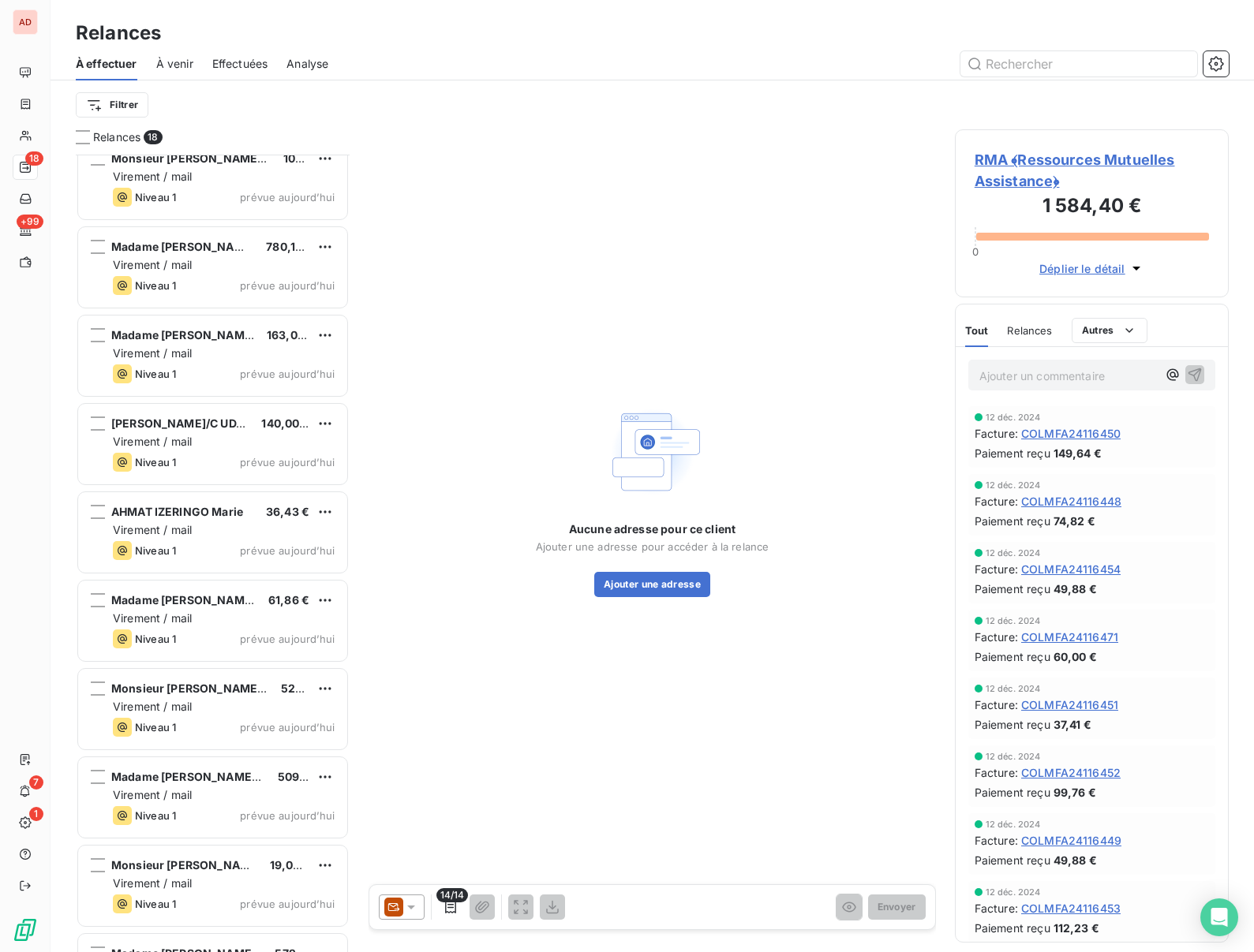
scroll to position [794, 0]
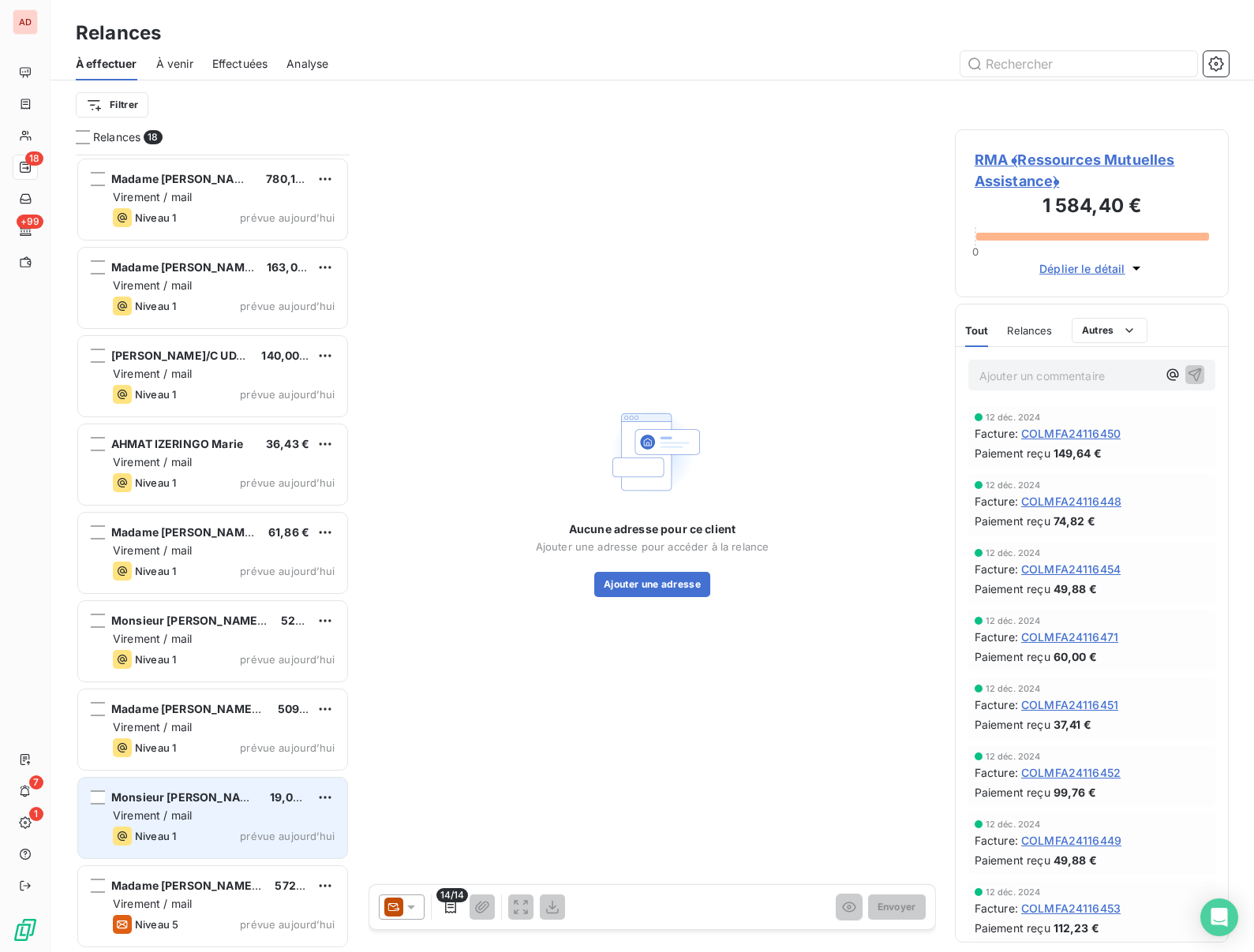
click at [183, 810] on span "Virement / mail" at bounding box center [152, 815] width 79 height 14
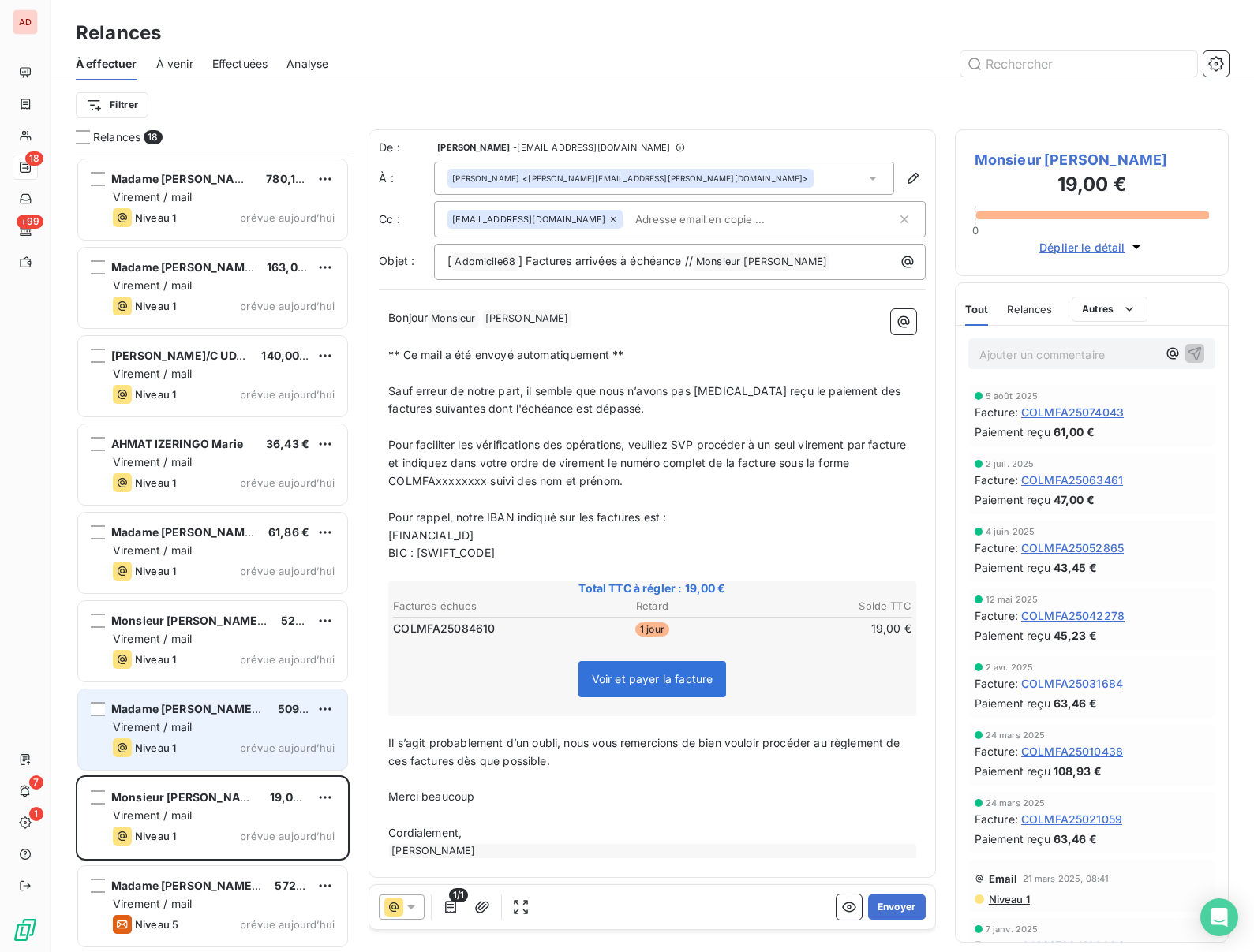
click at [239, 717] on div "Madame [PERSON_NAME]‐[PERSON_NAME]" at bounding box center [188, 709] width 153 height 16
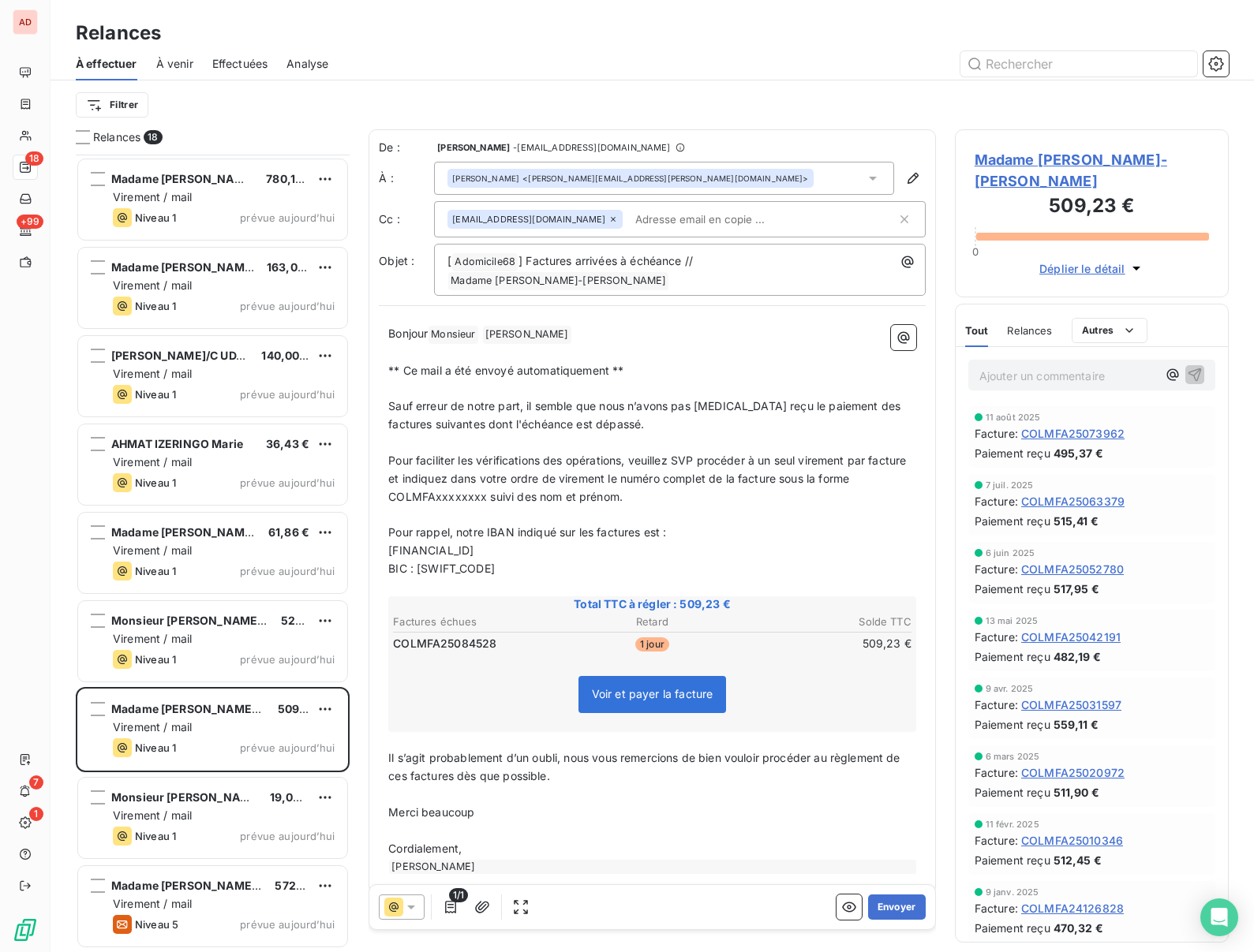
click at [1003, 159] on span "Madame [PERSON_NAME]‐[PERSON_NAME]" at bounding box center [1092, 170] width 234 height 42
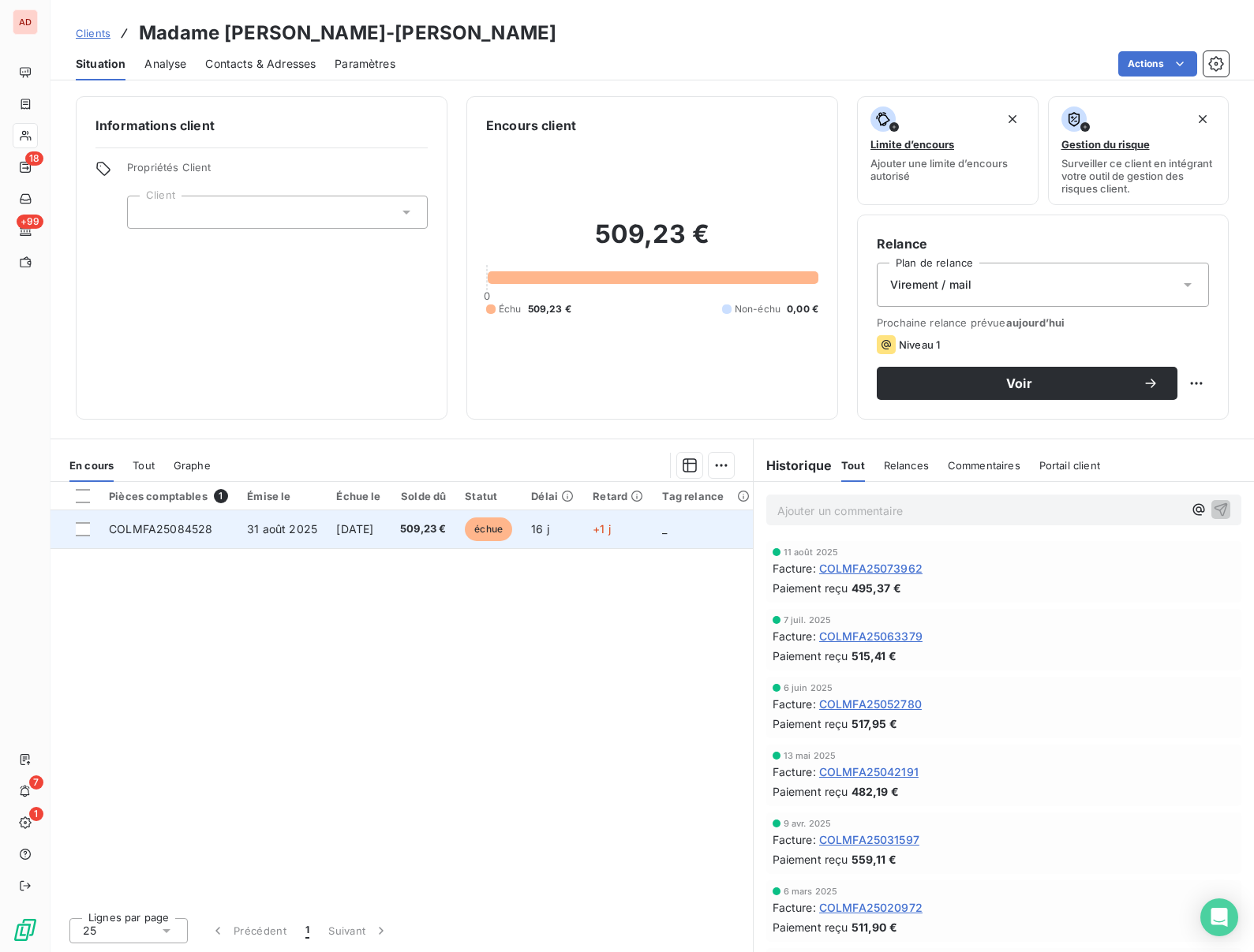
click at [146, 537] on td "COLMFA25084528" at bounding box center [168, 529] width 138 height 38
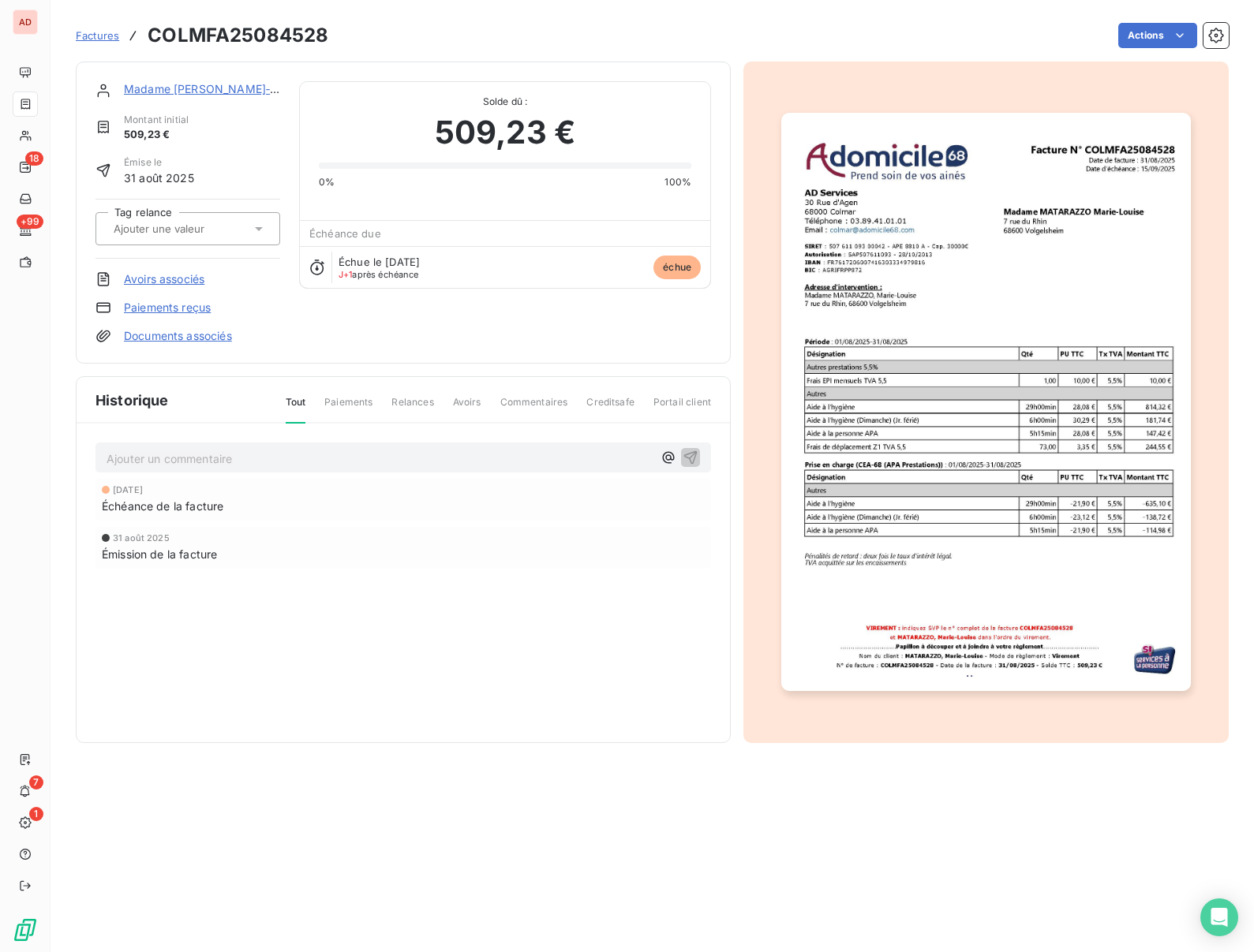
click at [157, 309] on link "Paiements reçus" at bounding box center [167, 308] width 87 height 16
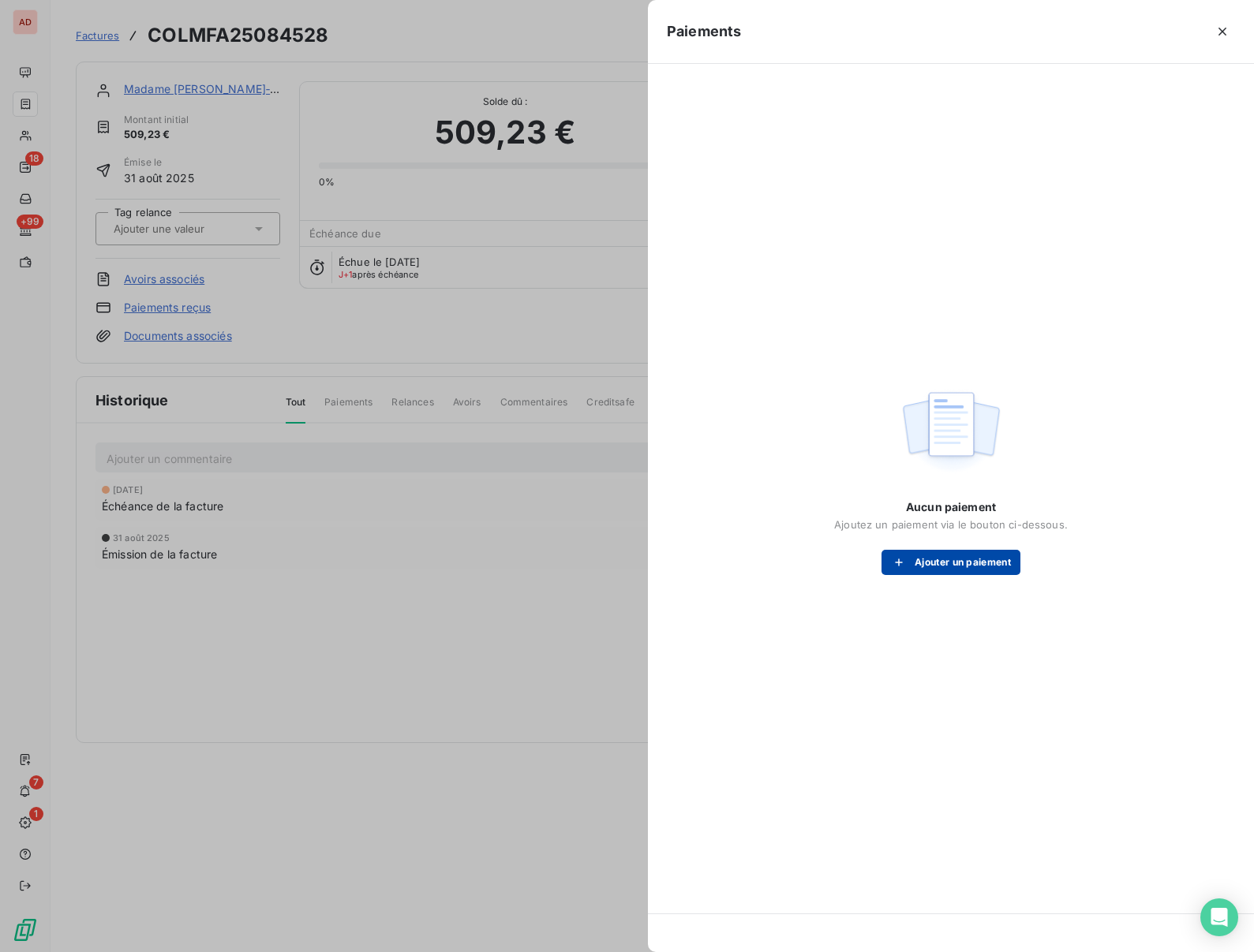
click at [940, 557] on button "Ajouter un paiement" at bounding box center [950, 563] width 139 height 26
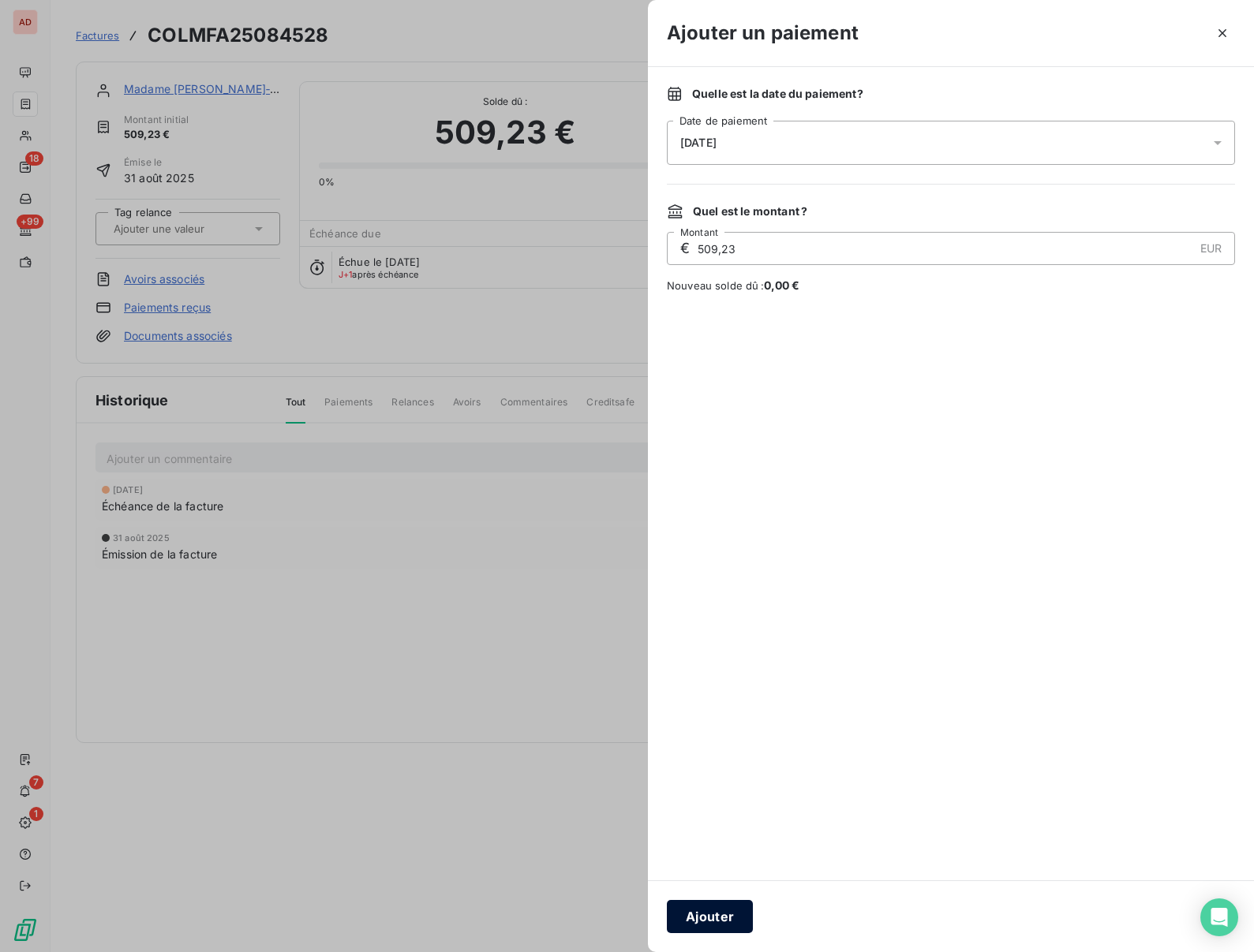
click at [714, 914] on button "Ajouter" at bounding box center [709, 917] width 86 height 33
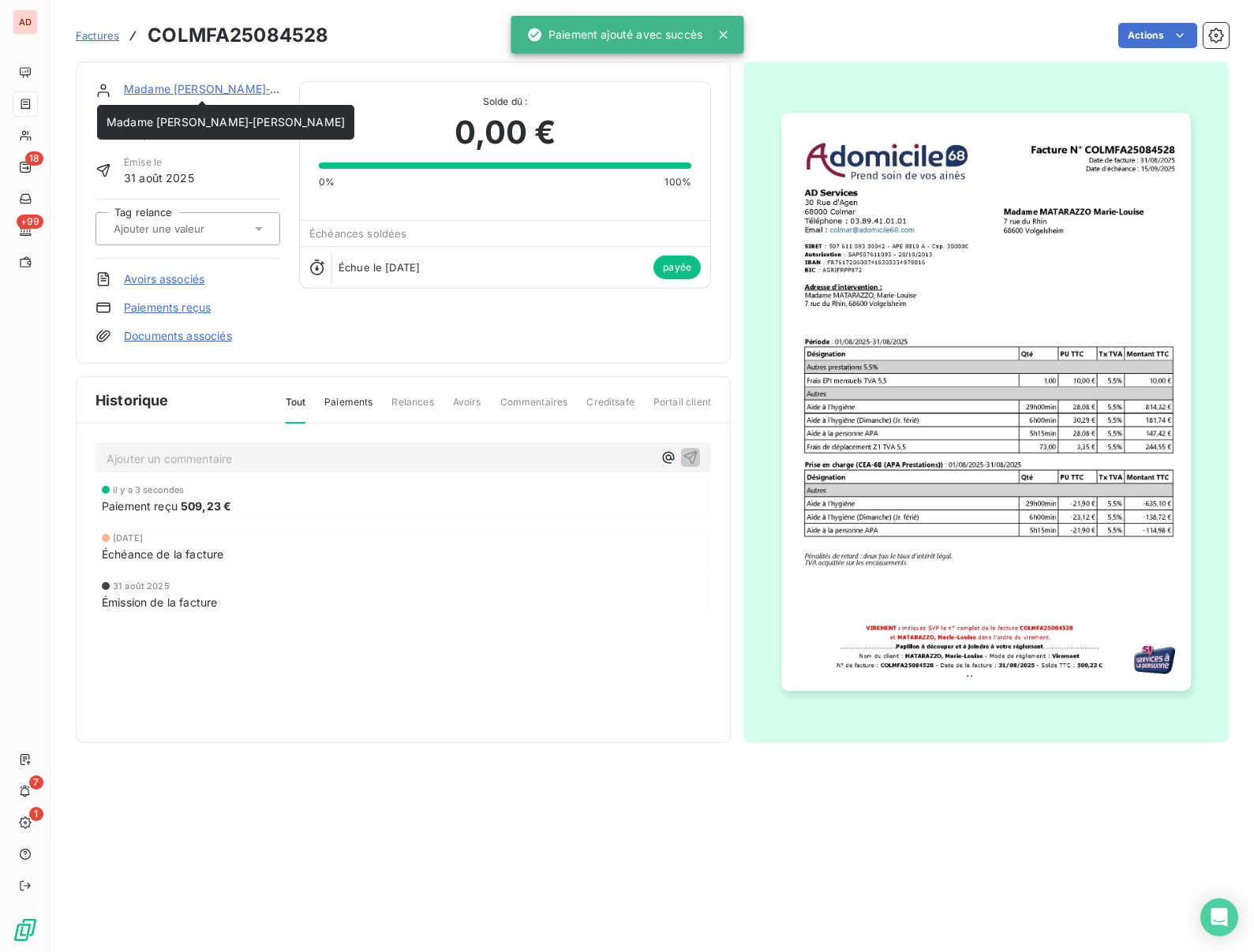
click at [190, 89] on link "Madame [PERSON_NAME]‐[PERSON_NAME]" at bounding box center [243, 89] width 238 height 14
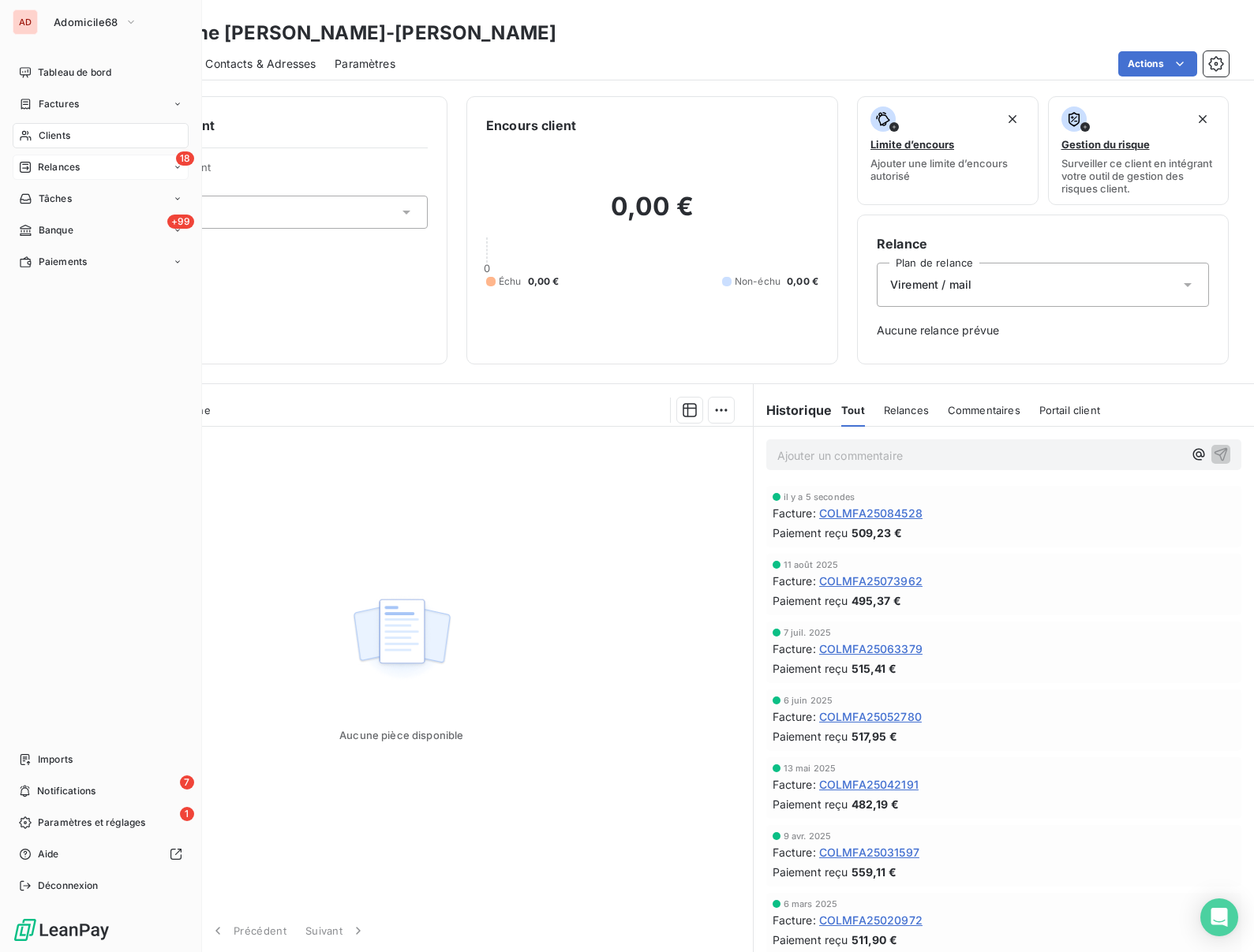
click at [47, 167] on span "Relances" at bounding box center [59, 167] width 42 height 14
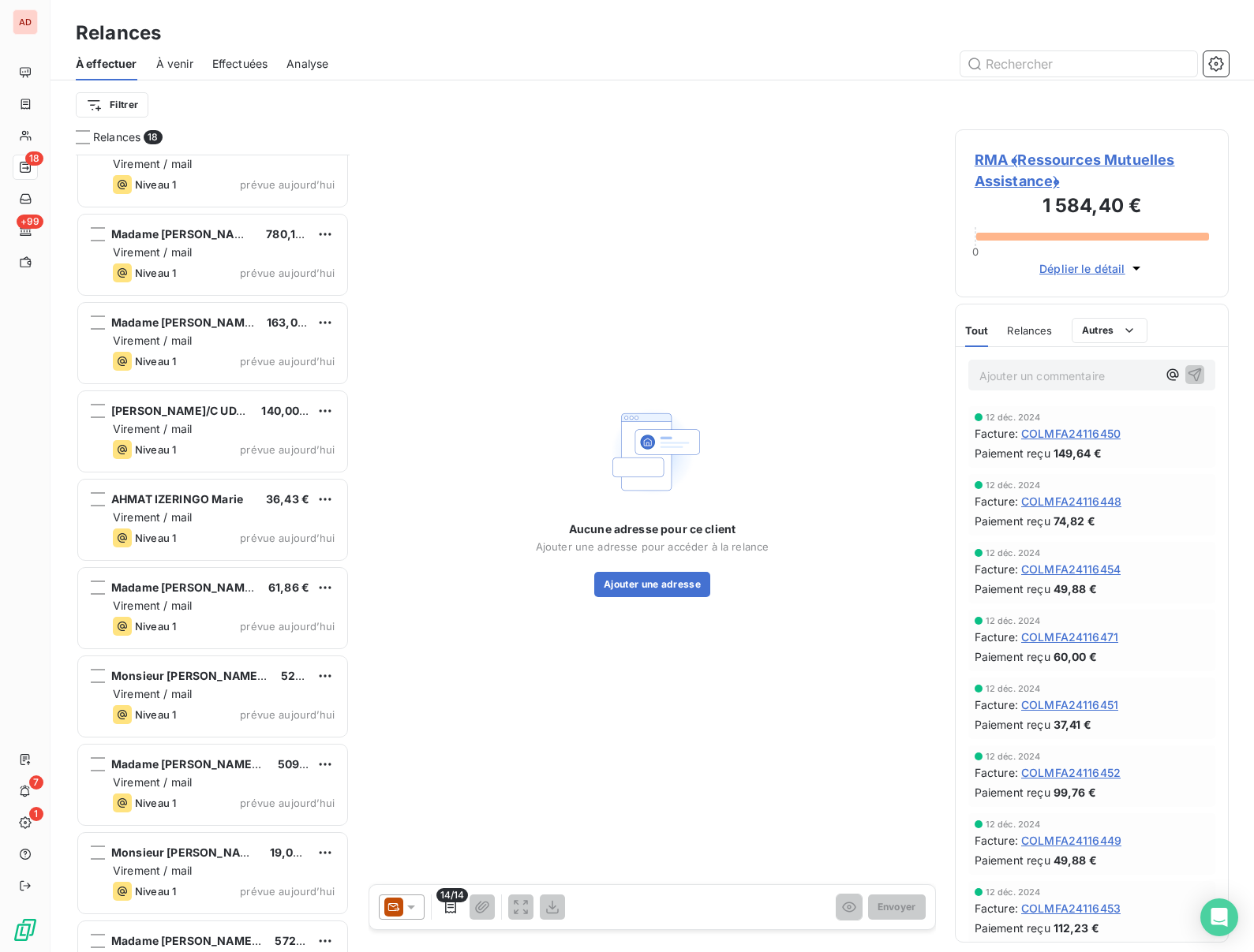
scroll to position [794, 0]
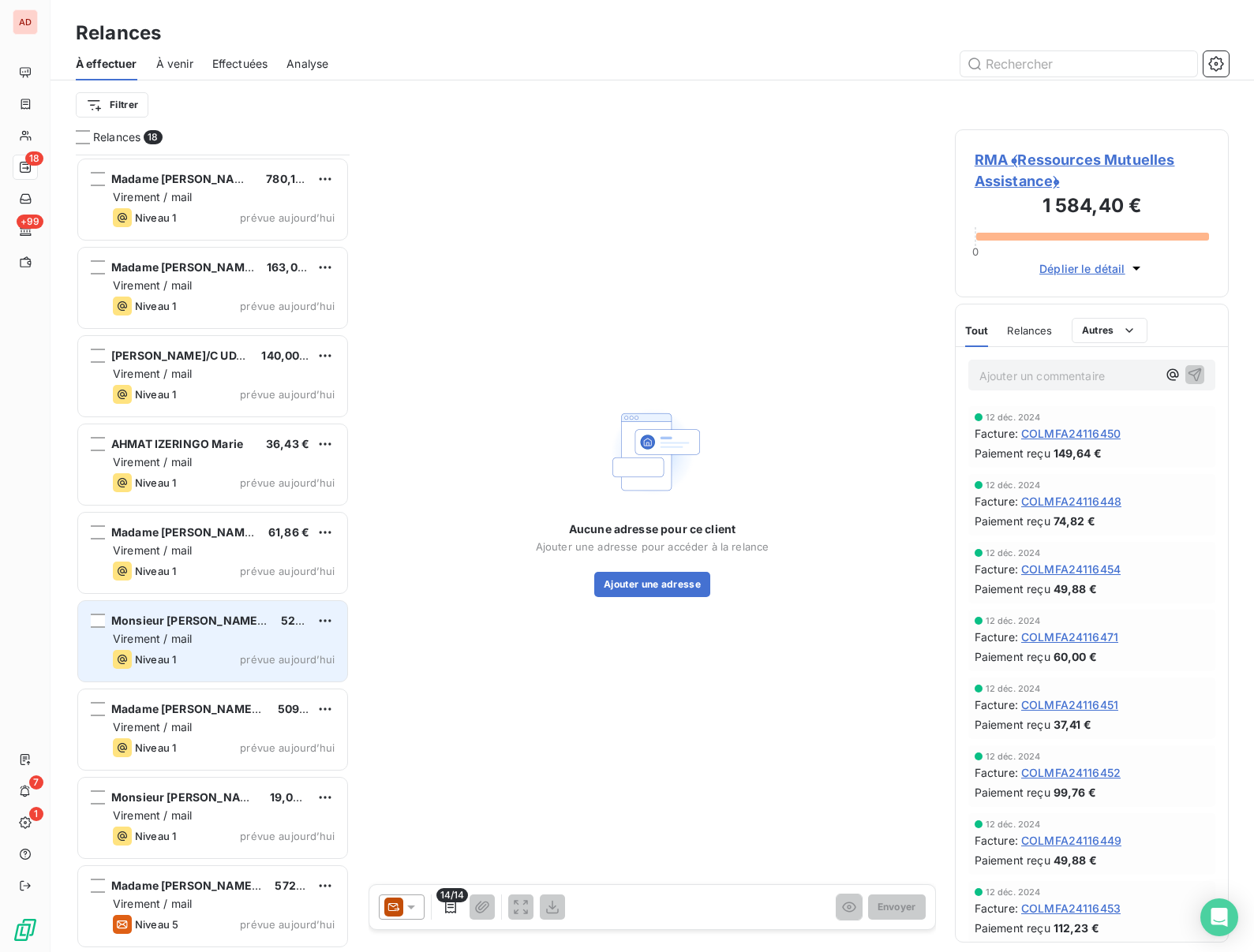
click at [186, 620] on span "Monsieur [PERSON_NAME] 2023 [PERSON_NAME]" at bounding box center [250, 621] width 278 height 14
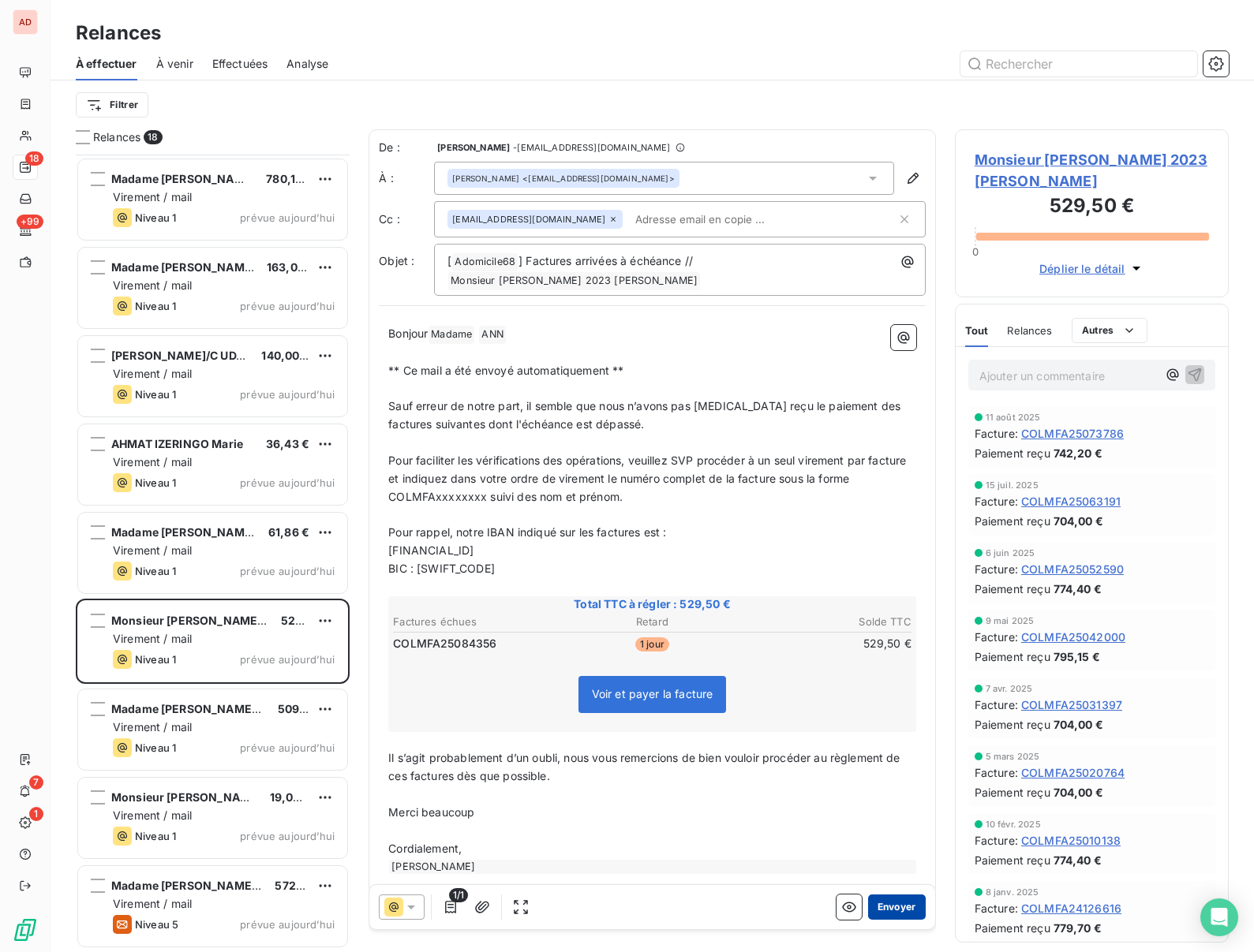
click at [891, 914] on button "Envoyer" at bounding box center [897, 908] width 58 height 26
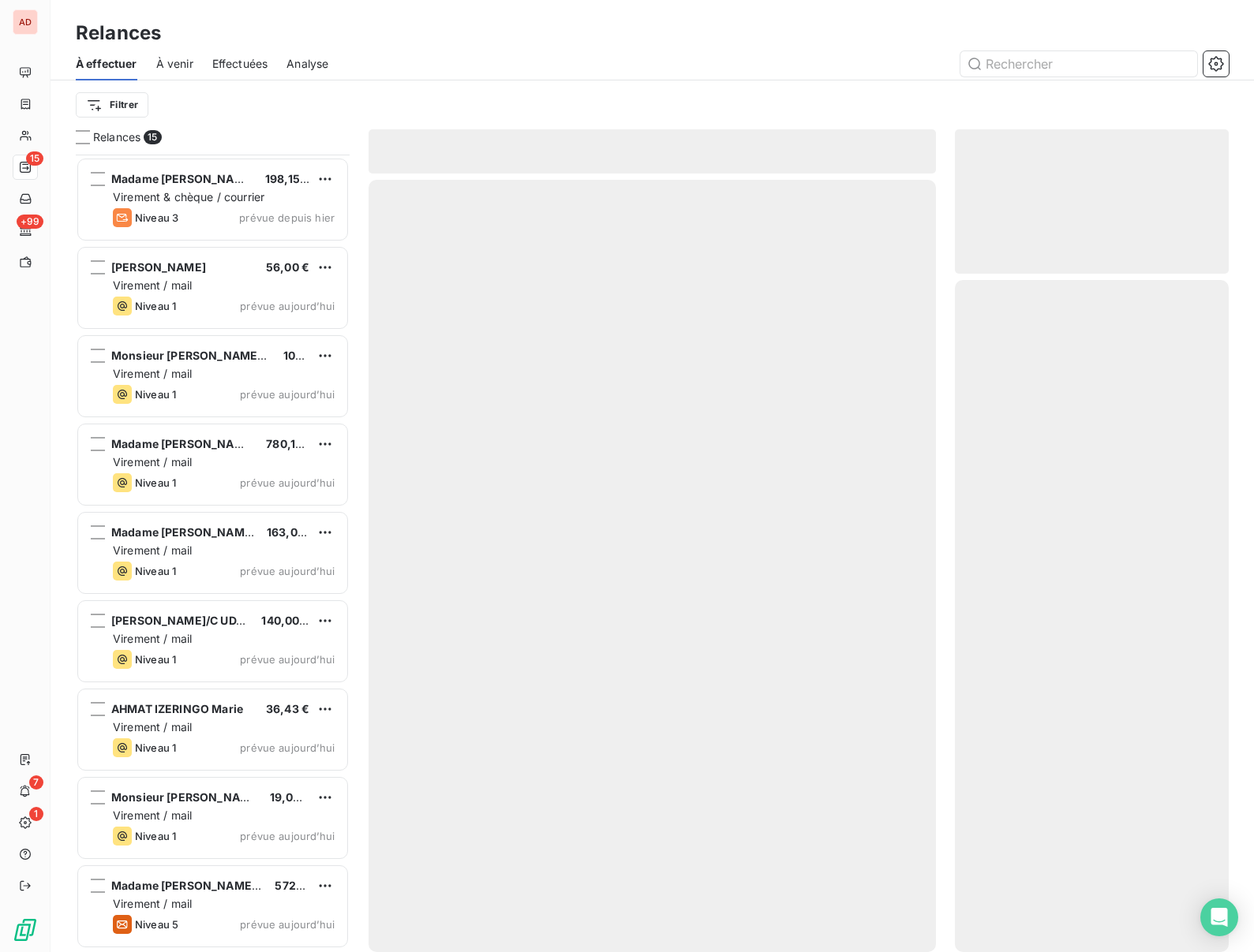
scroll to position [528, 0]
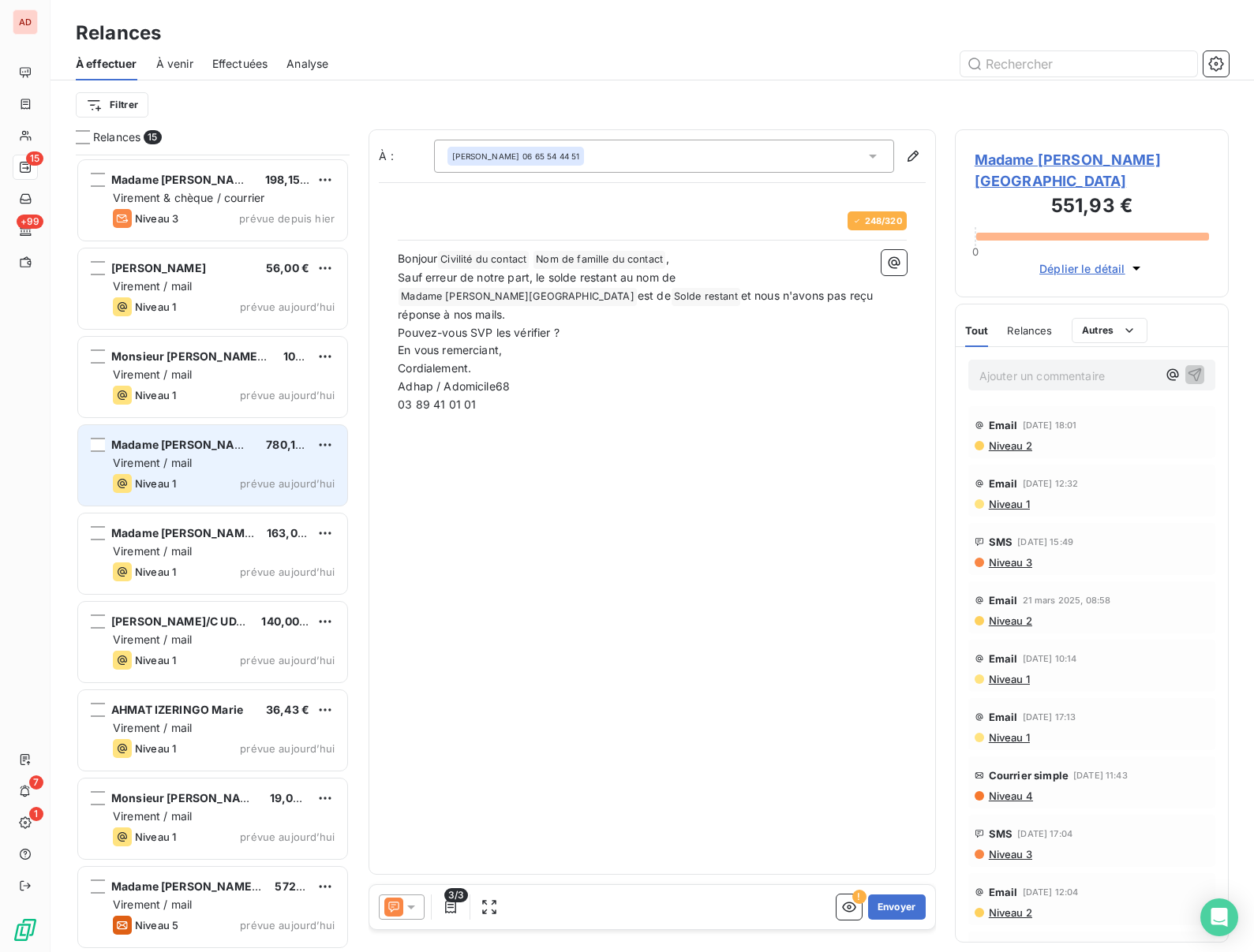
click at [195, 447] on span "Madame [PERSON_NAME] #" at bounding box center [188, 445] width 153 height 14
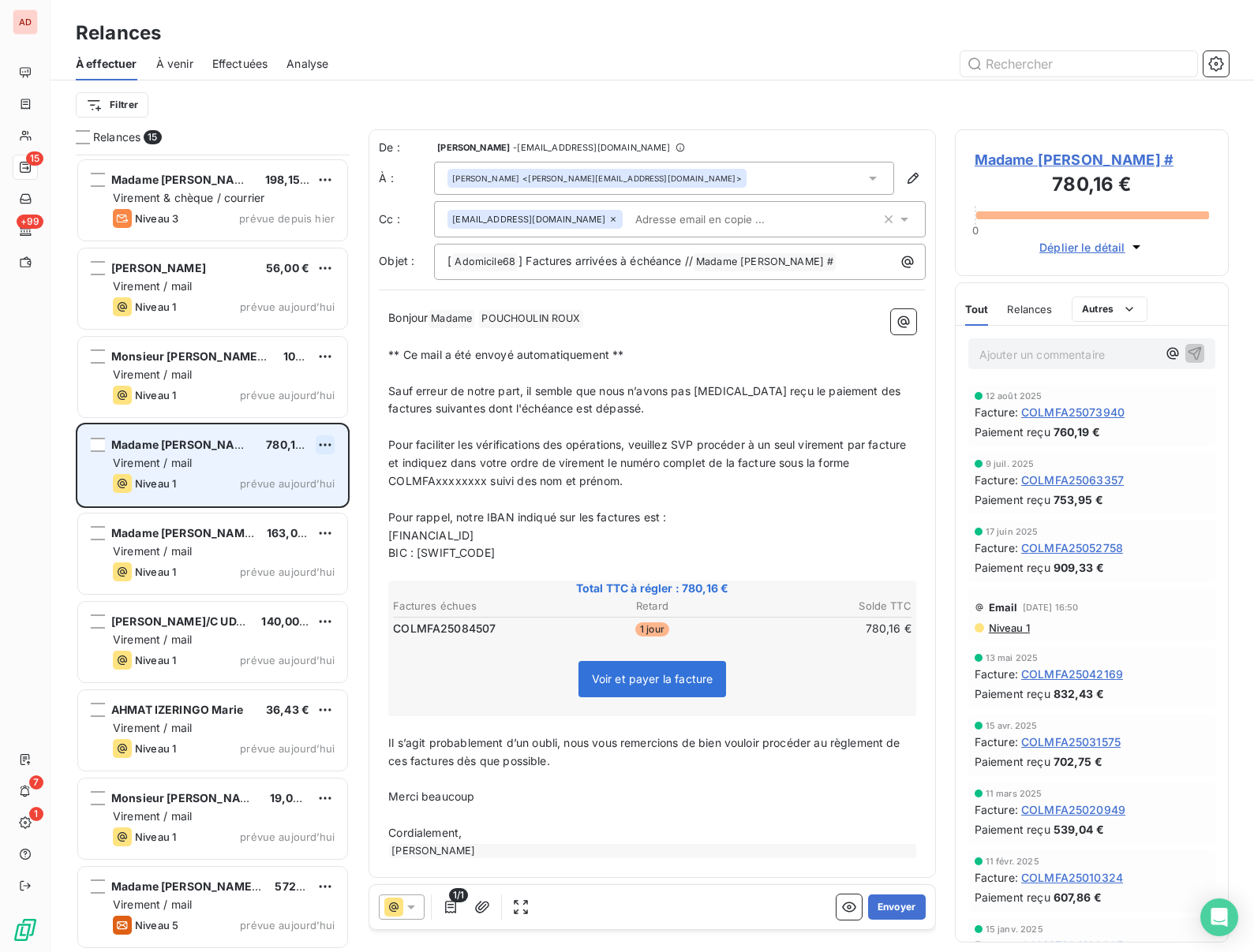
click at [328, 446] on html "AD 15 +99 7 1 Relances À effectuer À venir Effectuées Analyse Filtrer Relances …" at bounding box center [627, 476] width 1254 height 952
click at [281, 471] on div "Replanifier cette action" at bounding box center [257, 477] width 142 height 26
select select "8"
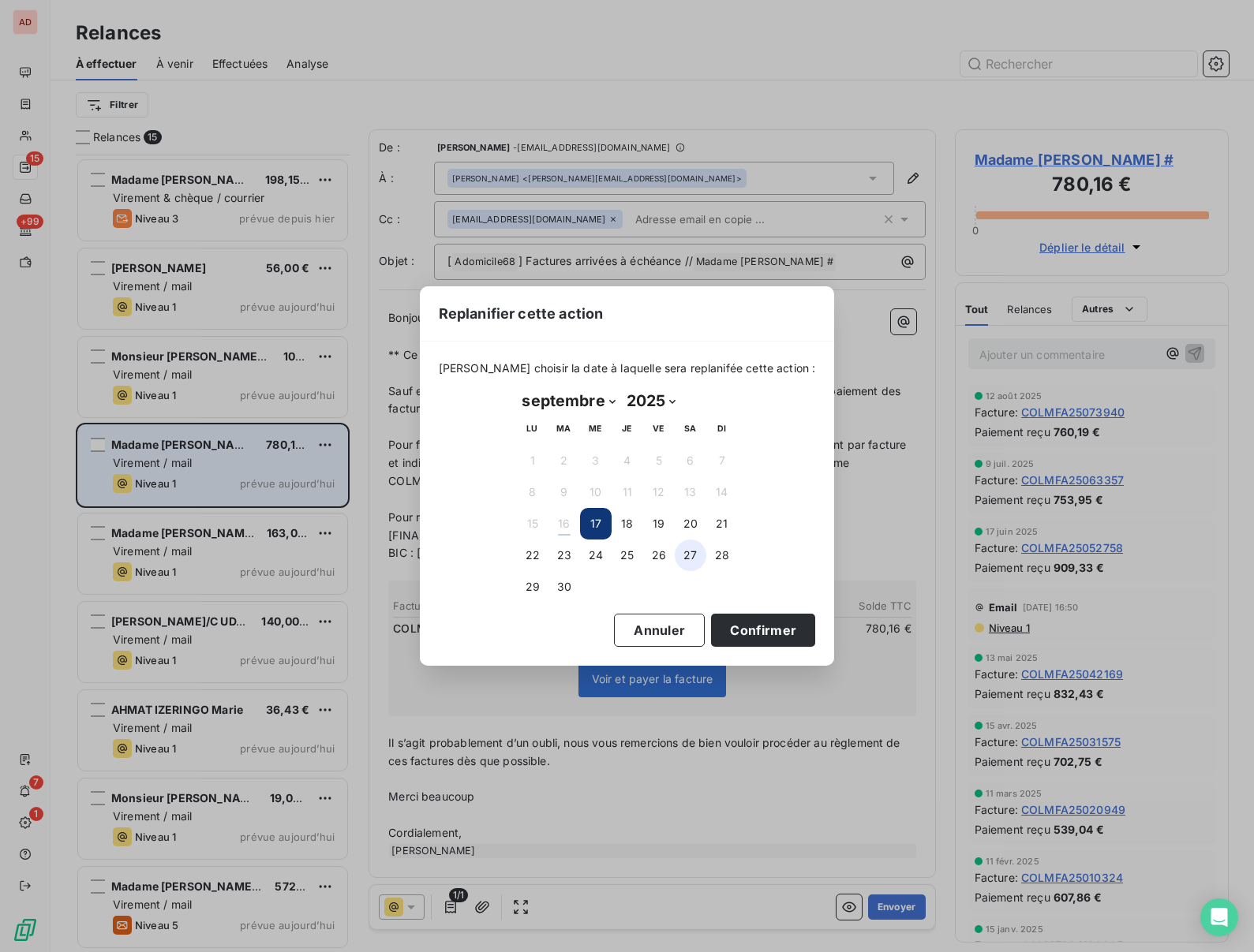
click at [686, 557] on button "27" at bounding box center [690, 556] width 31 height 31
click at [661, 545] on button "26" at bounding box center [659, 556] width 31 height 31
click at [745, 635] on button "Confirmer" at bounding box center [763, 630] width 104 height 33
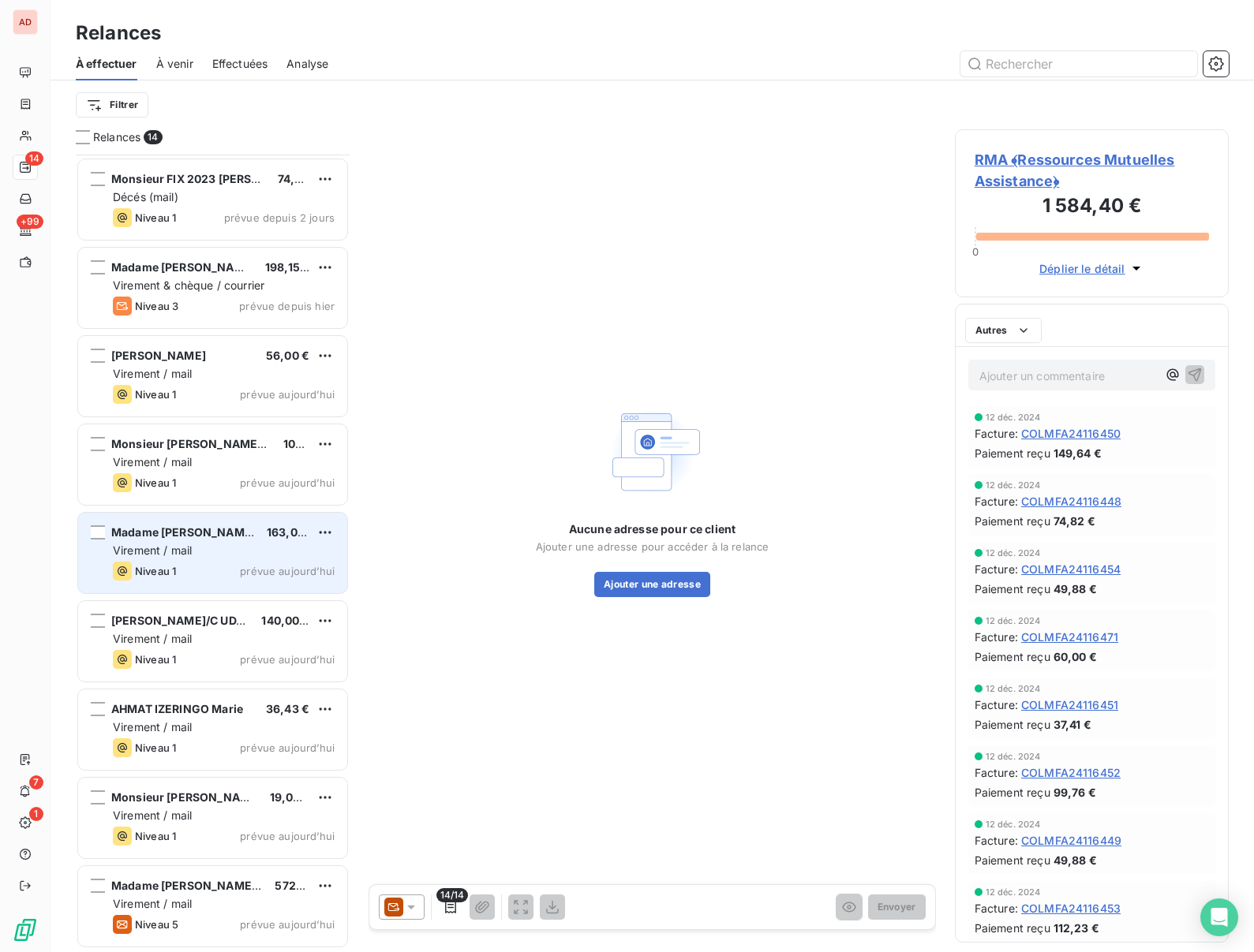
scroll to position [440, 0]
